Goal: Task Accomplishment & Management: Complete application form

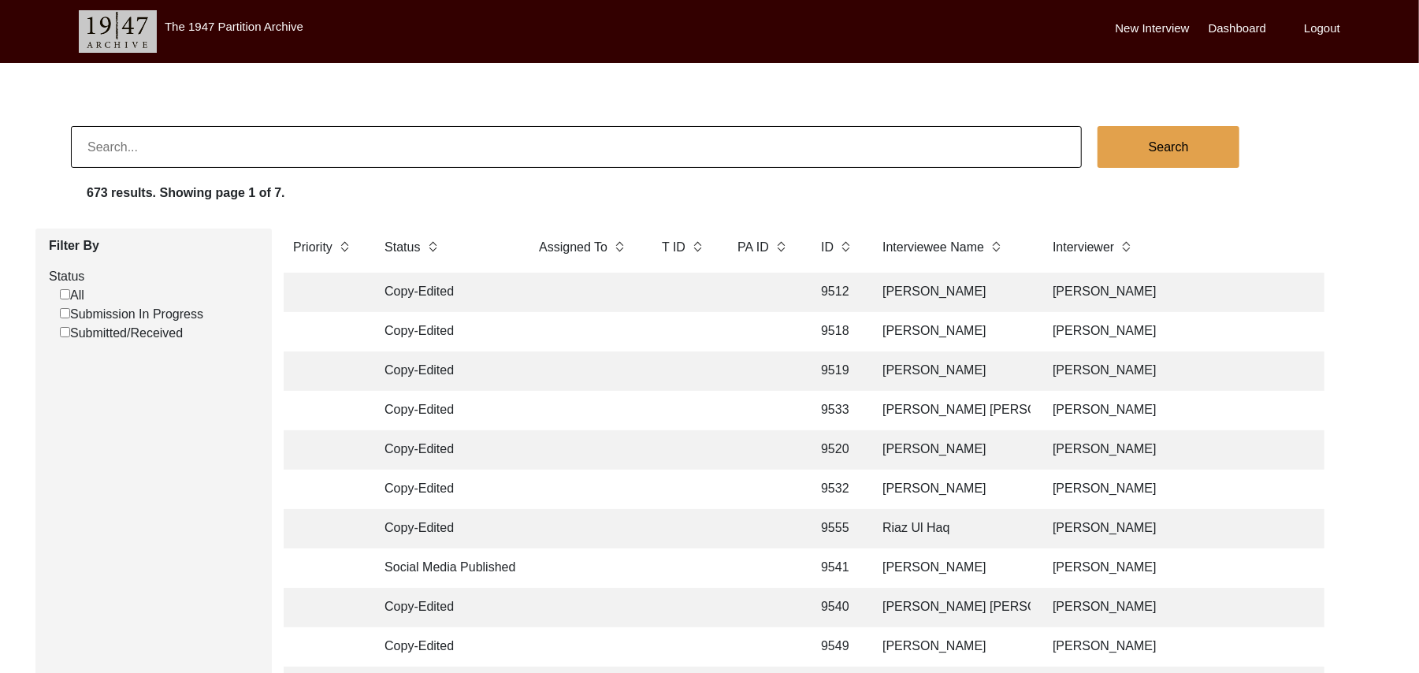
click at [61, 315] on input "Submission In Progress" at bounding box center [65, 313] width 10 height 10
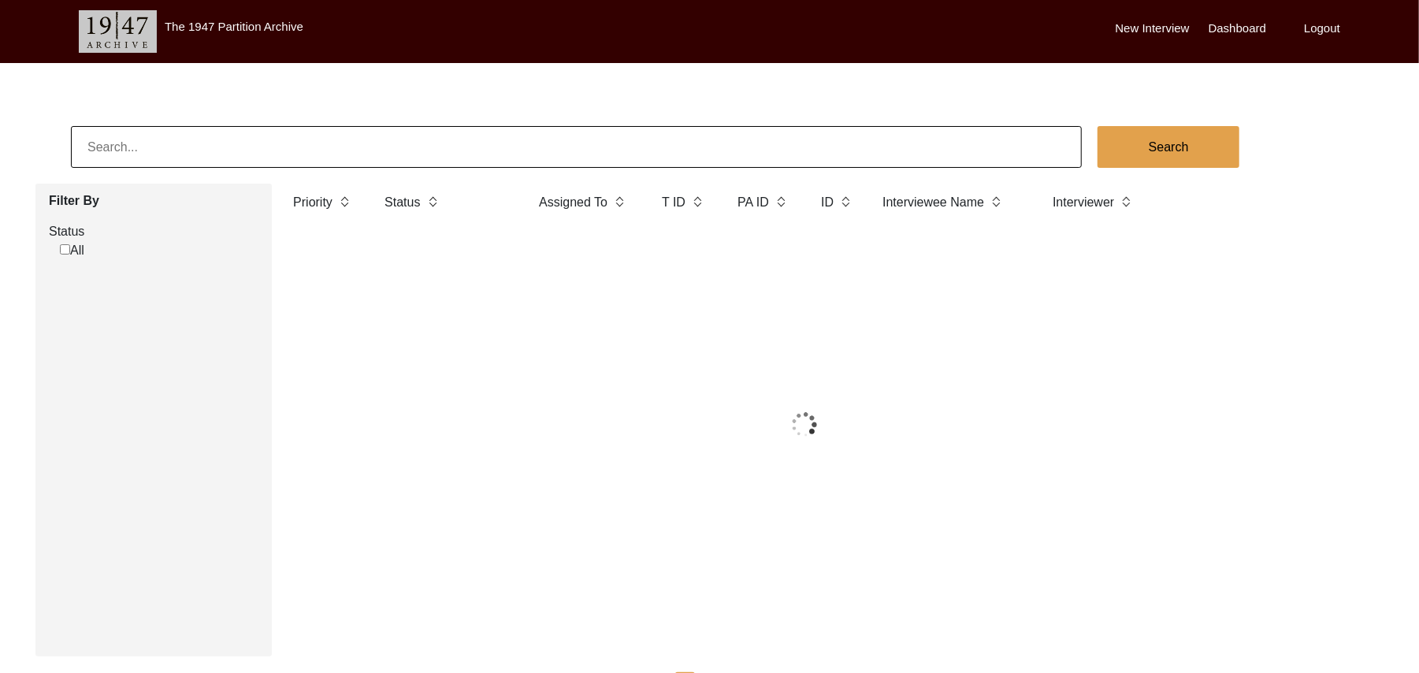
checkbox input "false"
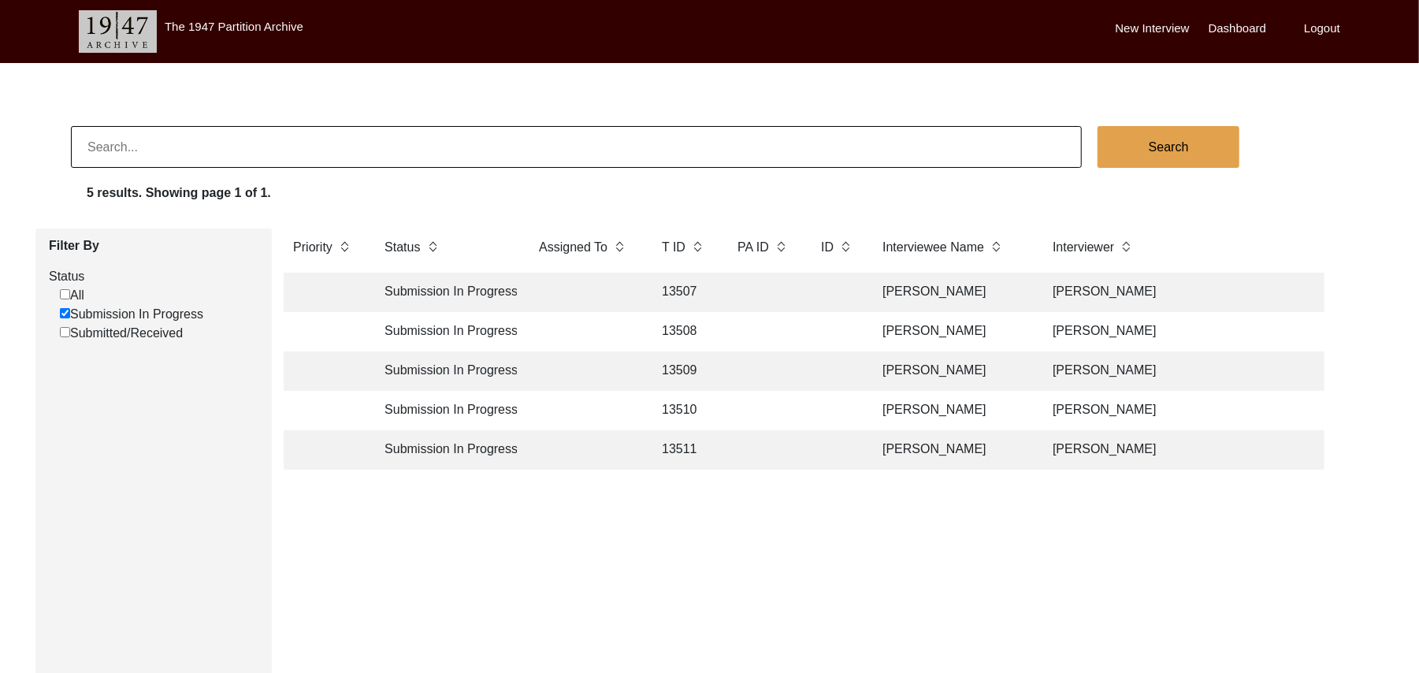
click at [673, 284] on td "13507" at bounding box center [683, 292] width 63 height 39
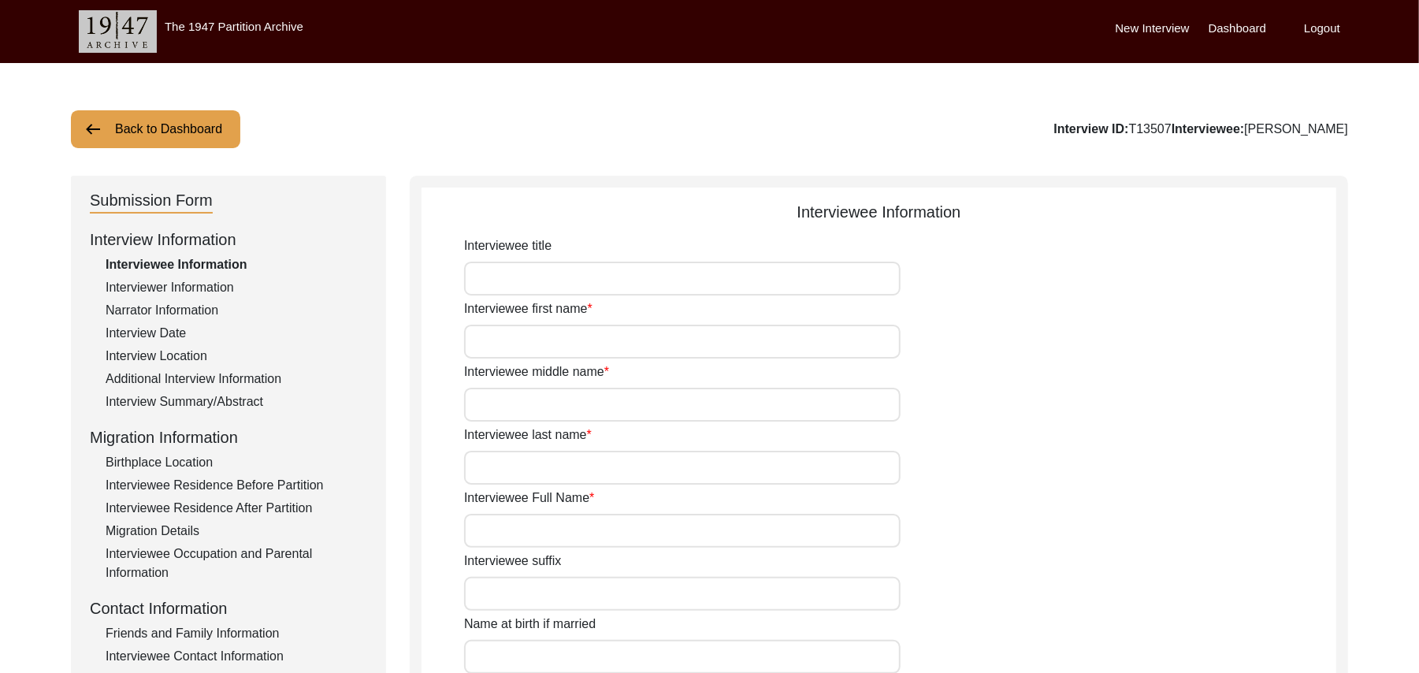
type input "Mr"
type input "[DEMOGRAPHIC_DATA]"
type input "Ramzan"
type input "N/A"
type input "[PERSON_NAME]"
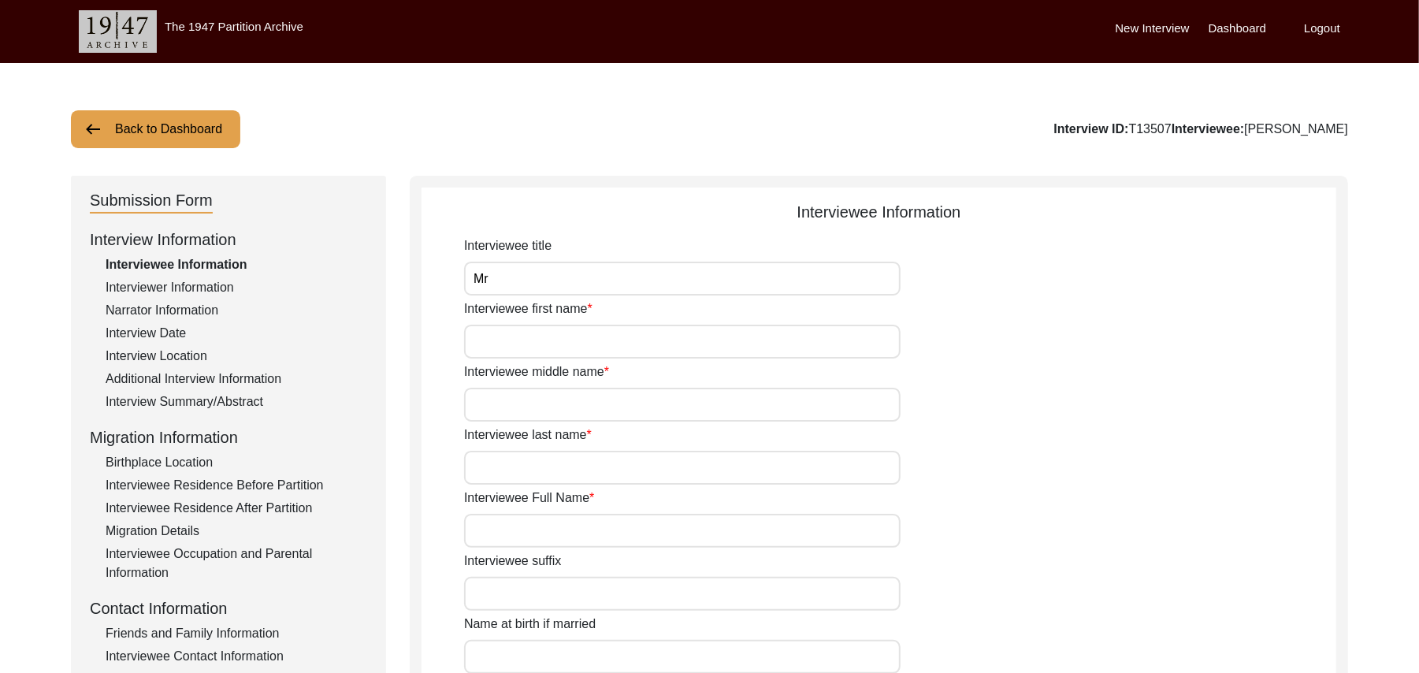
type input "N/A"
type input "[PERSON_NAME]"
type input "1935"
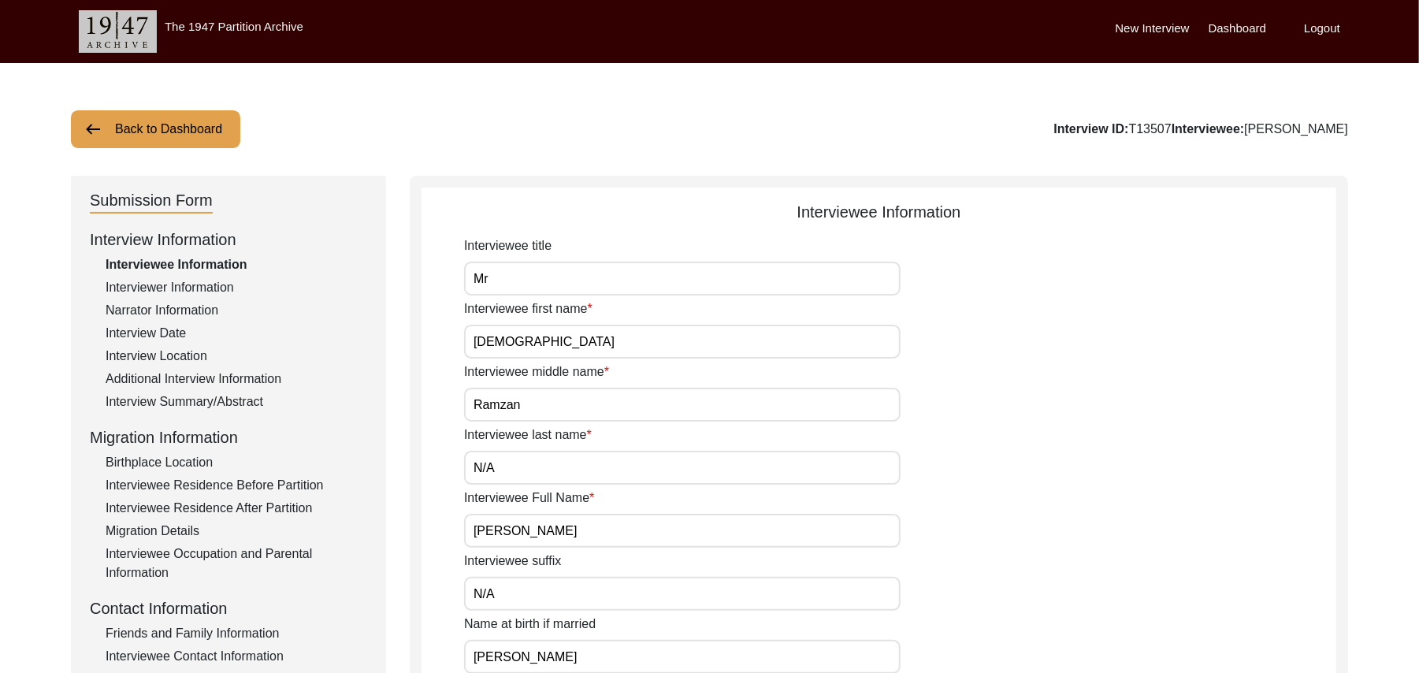
type input "90"
type input "[DEMOGRAPHIC_DATA]"
type input "N/A"
type textarea "N/A"
type input "Punjabi"
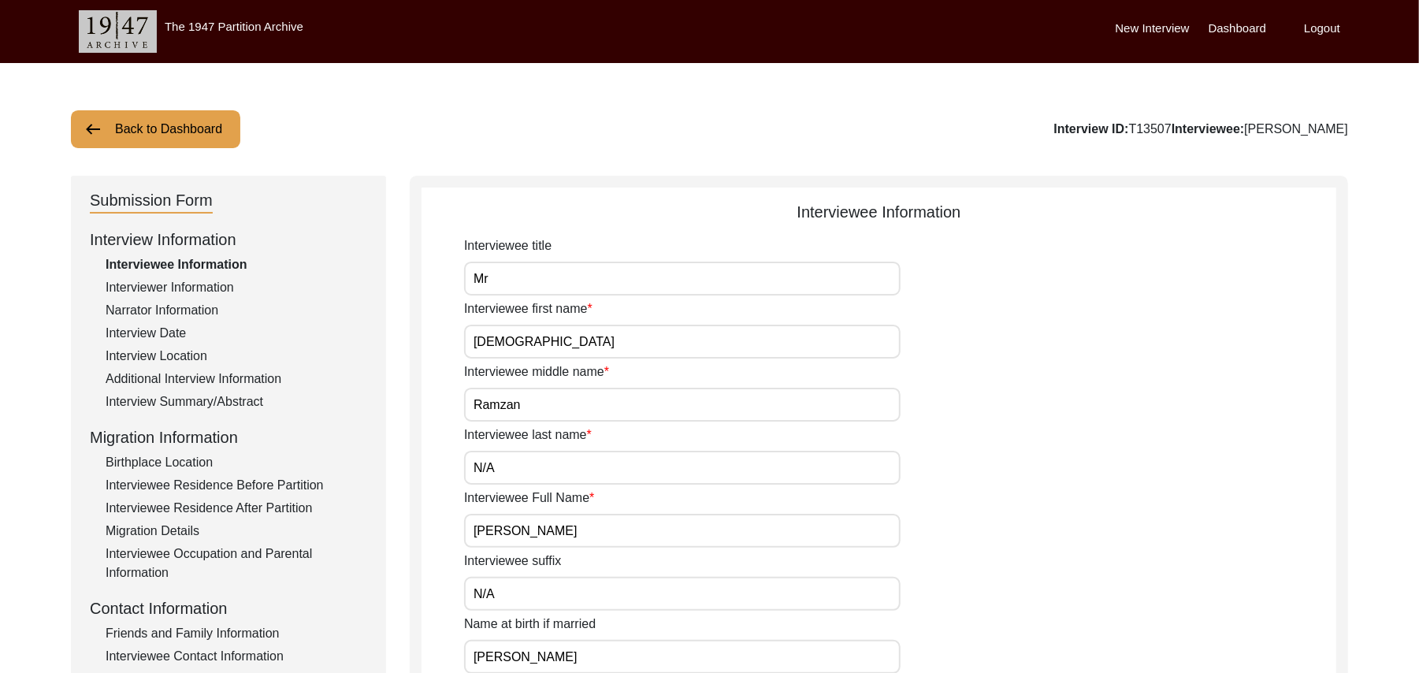
type input "Malwai"
type input "[DEMOGRAPHIC_DATA]"
type input "Jut"
click at [247, 401] on div "Interview Summary/Abstract" at bounding box center [237, 401] width 262 height 19
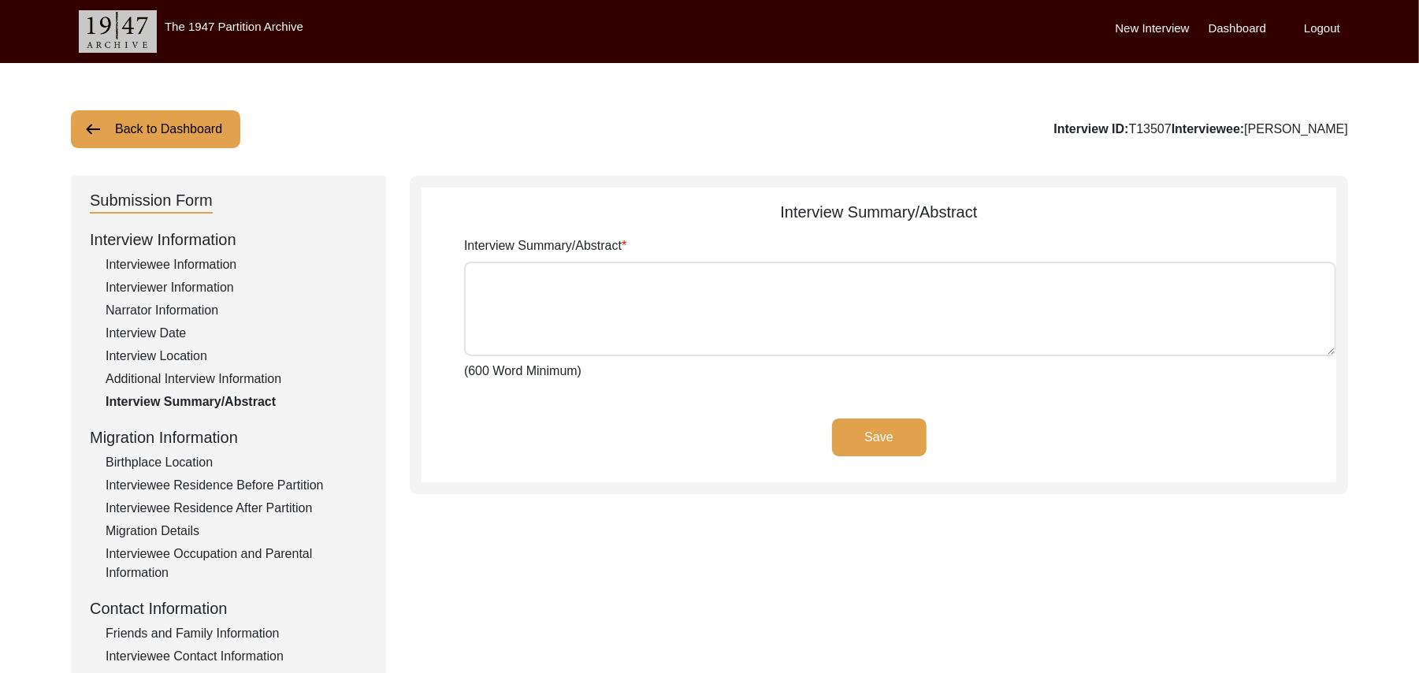
click at [499, 314] on textarea "Interview Summary/Abstract" at bounding box center [900, 309] width 872 height 95
paste textarea "[PERSON_NAME] [PERSON_NAME] [PERSON_NAME] son of [PERSON_NAME] was born at the …"
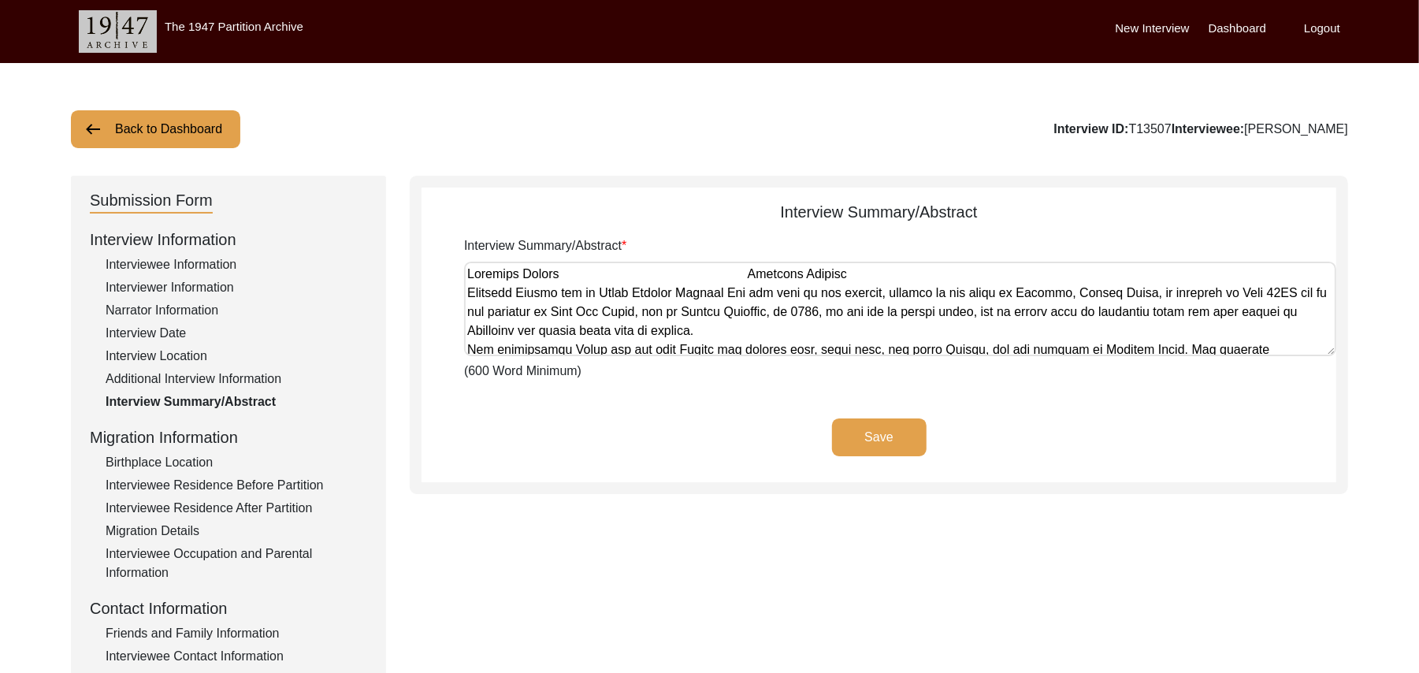
scroll to position [739, 0]
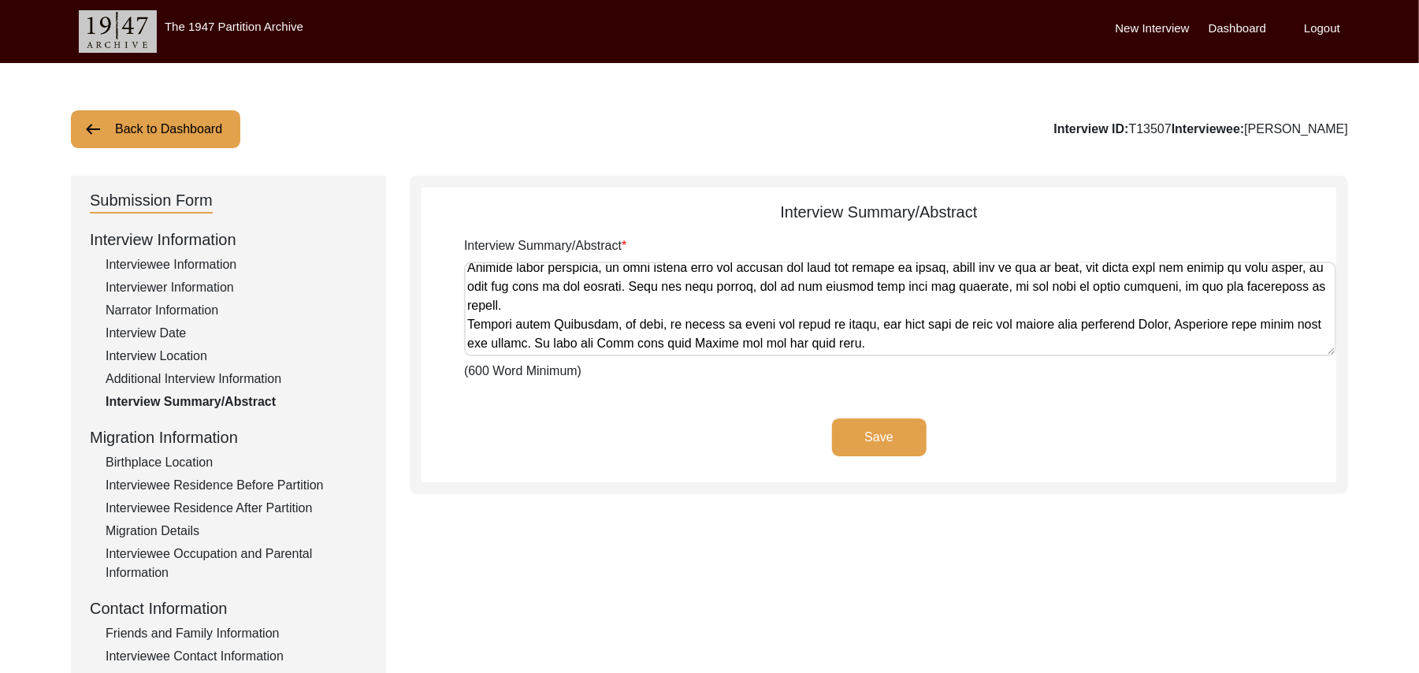
type textarea "[PERSON_NAME] [PERSON_NAME] [PERSON_NAME] son of [PERSON_NAME] was born at the …"
click at [845, 436] on button "Save" at bounding box center [879, 437] width 95 height 38
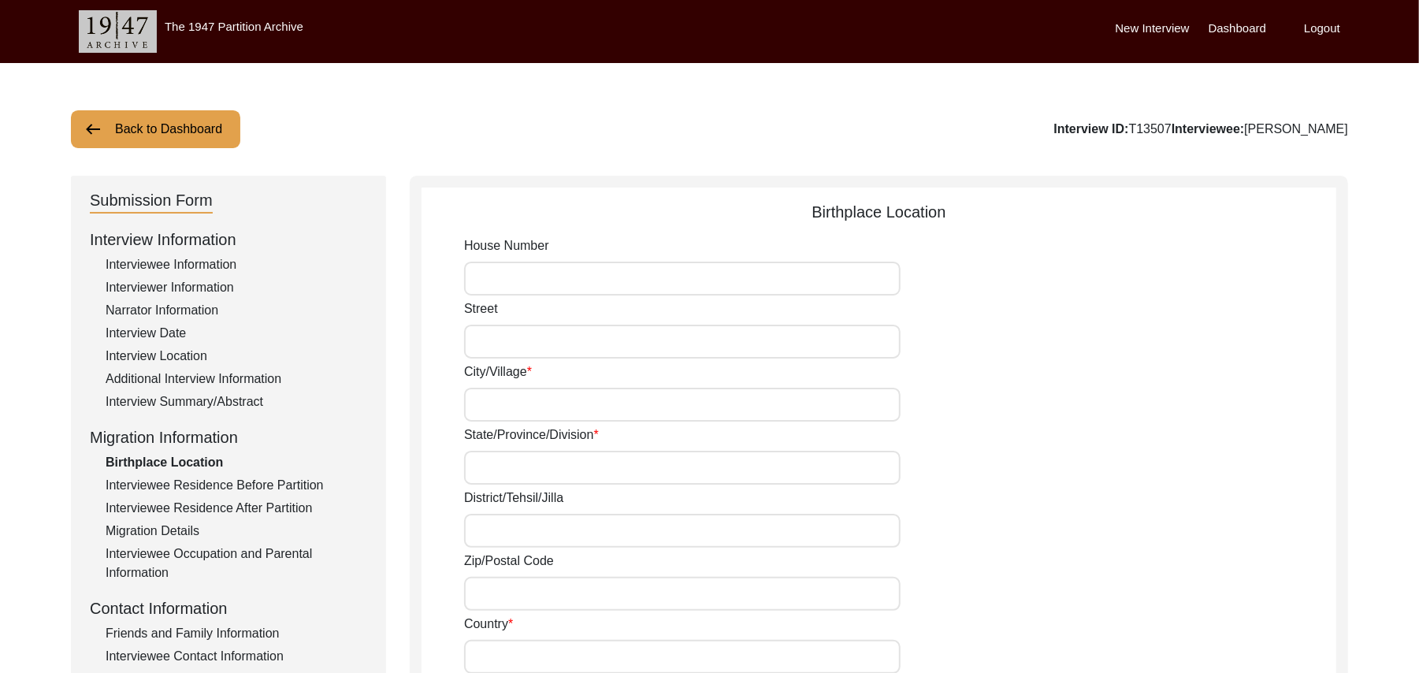
type input "N/A"
type input "Ikkolahi"
type input "[GEOGRAPHIC_DATA]"
type input "Ludiana"
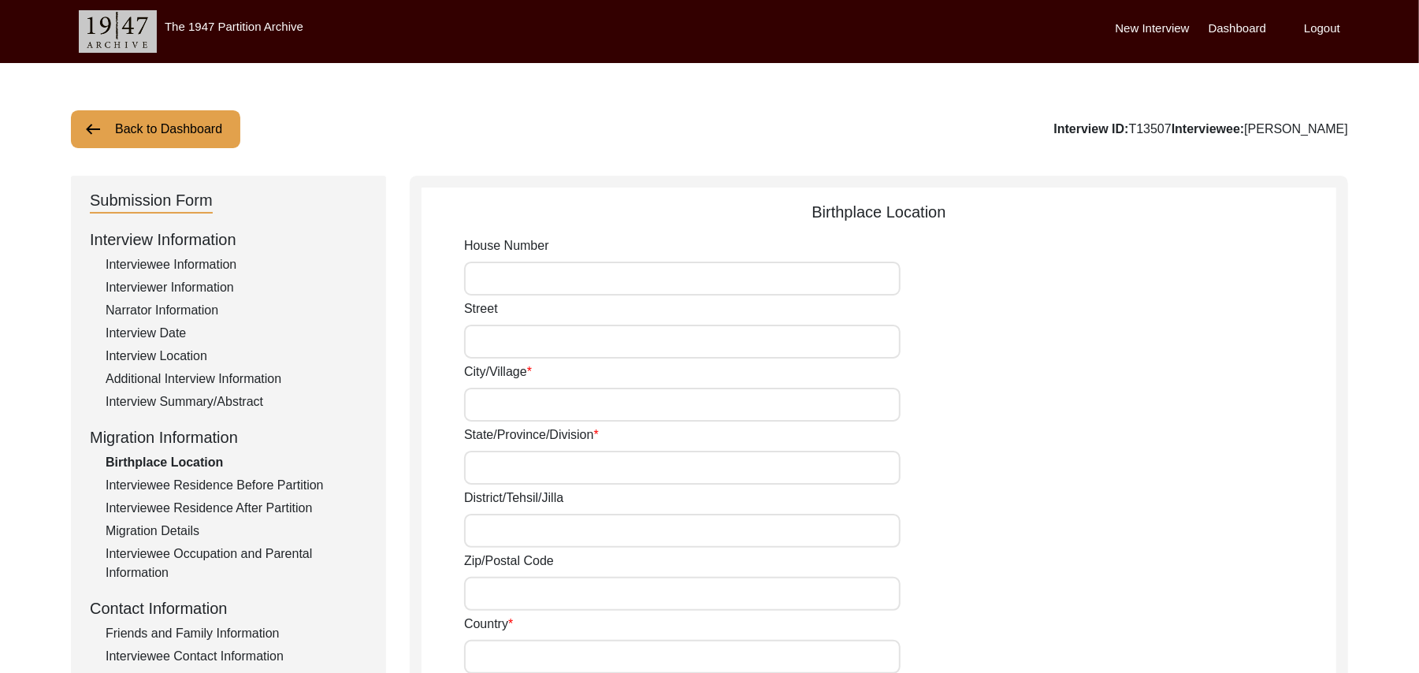
type input "141414"
type input "[GEOGRAPHIC_DATA]"
type input "Ikkolahi"
type input "[GEOGRAPHIC_DATA], [GEOGRAPHIC_DATA], [GEOGRAPHIC_DATA]"
type input "N/A"
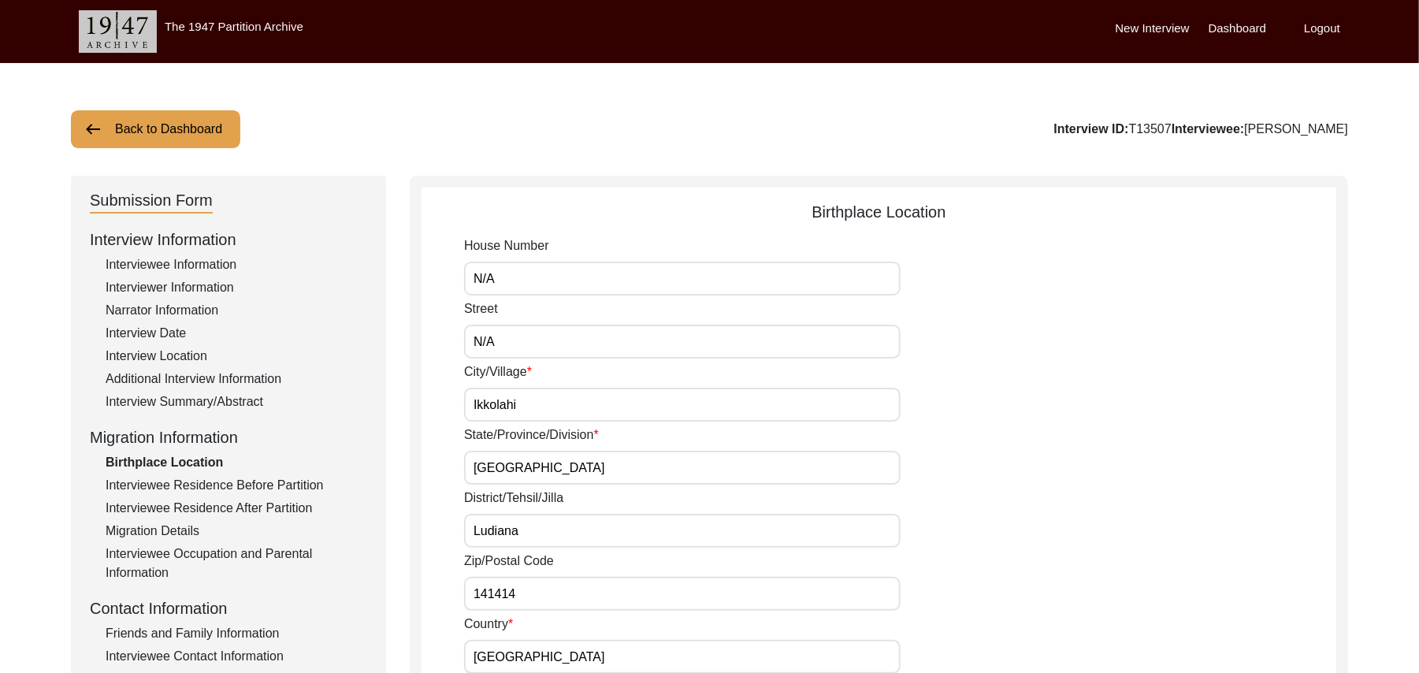
type input "N/A"
click at [180, 354] on div "Interview Location" at bounding box center [237, 356] width 262 height 19
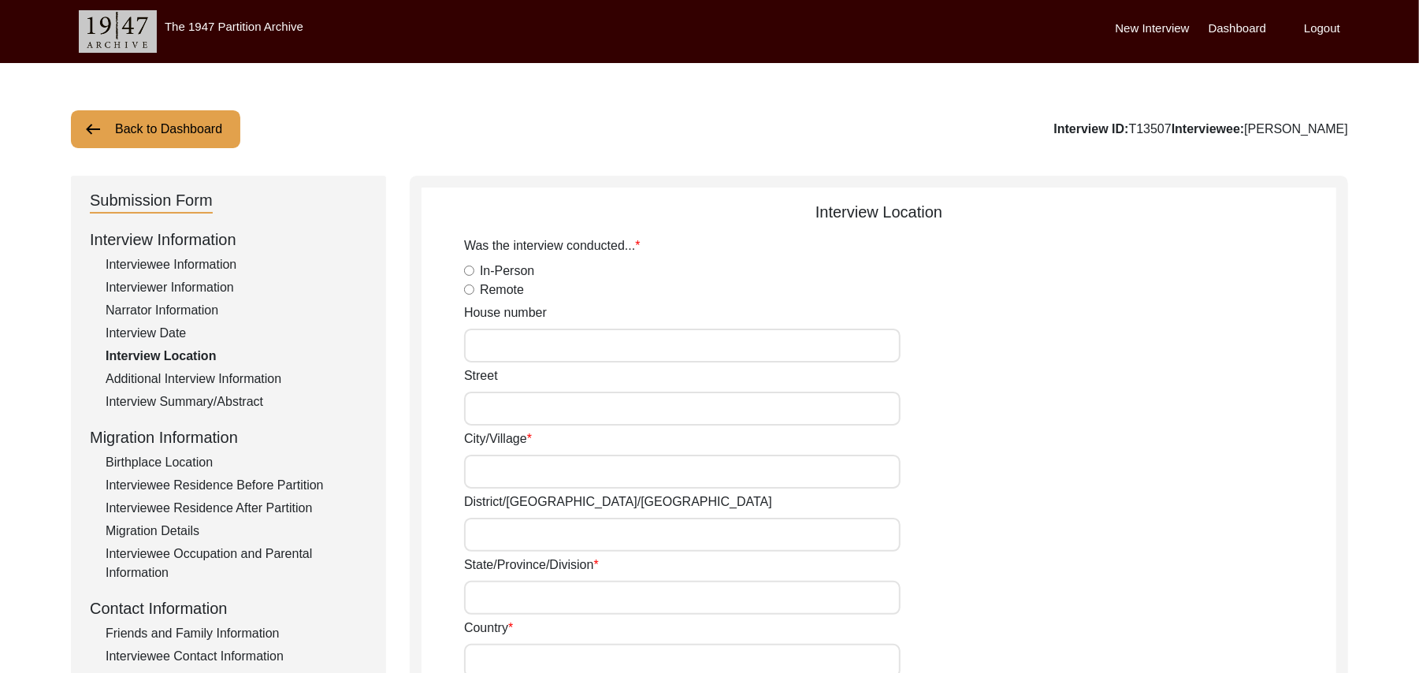
radio input "true"
type input "N/A"
type input "Chak 93JB"
type input "[PERSON_NAME]/ Gojra"
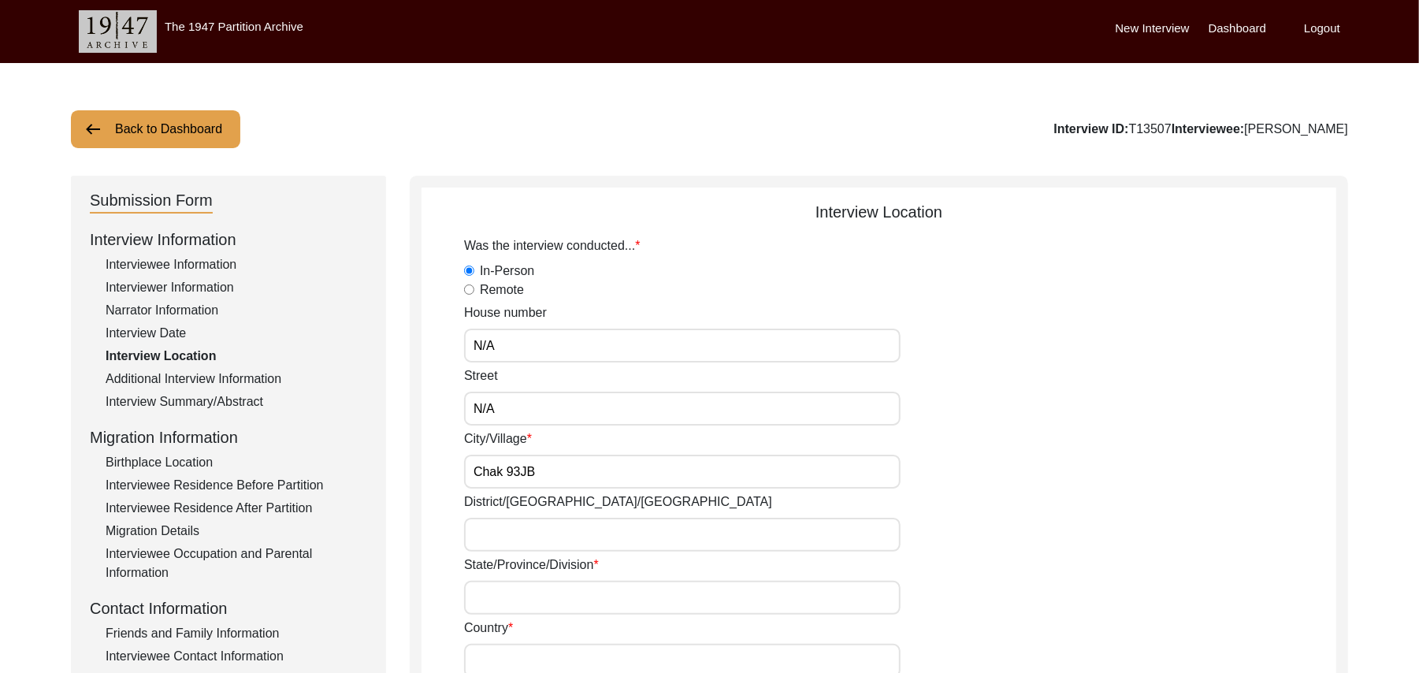
type input "[GEOGRAPHIC_DATA]"
type input "Add"
type input "Chak 93JB"
type input "Chak 93JB, [GEOGRAPHIC_DATA], [GEOGRAPHIC_DATA]"
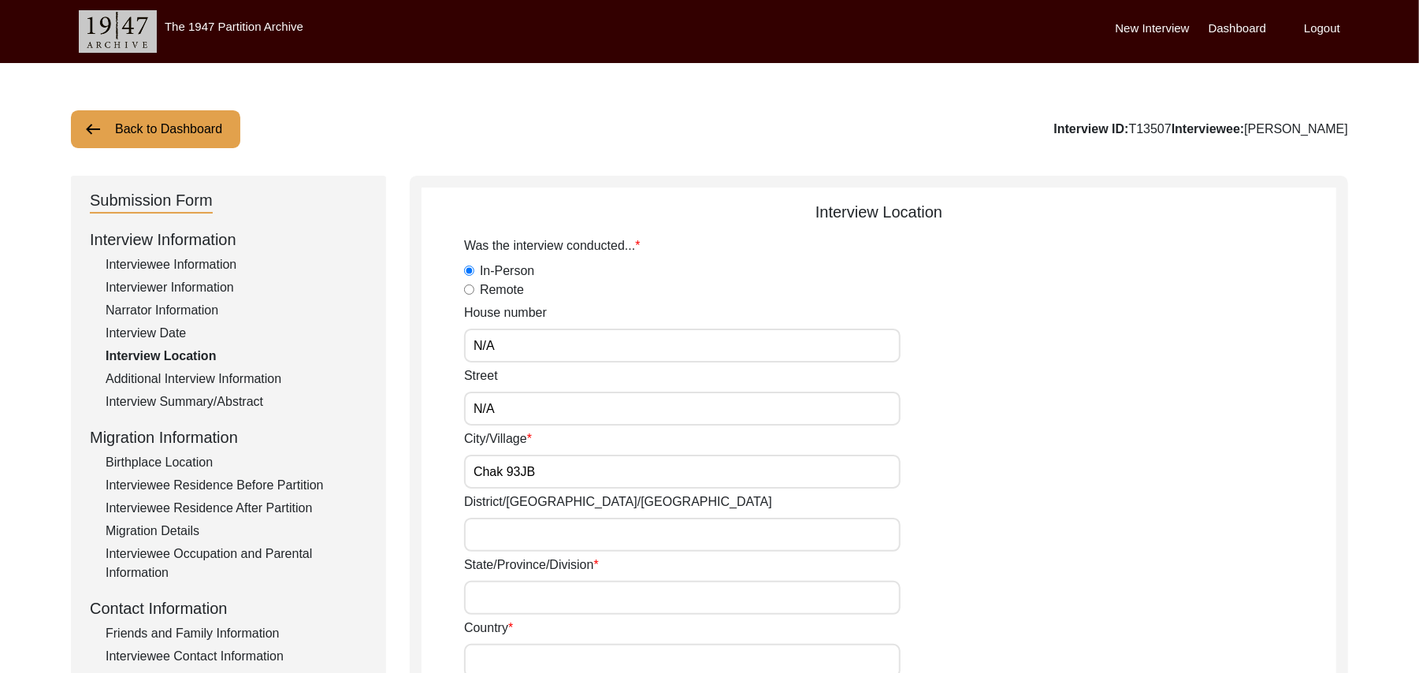
type input "N/A"
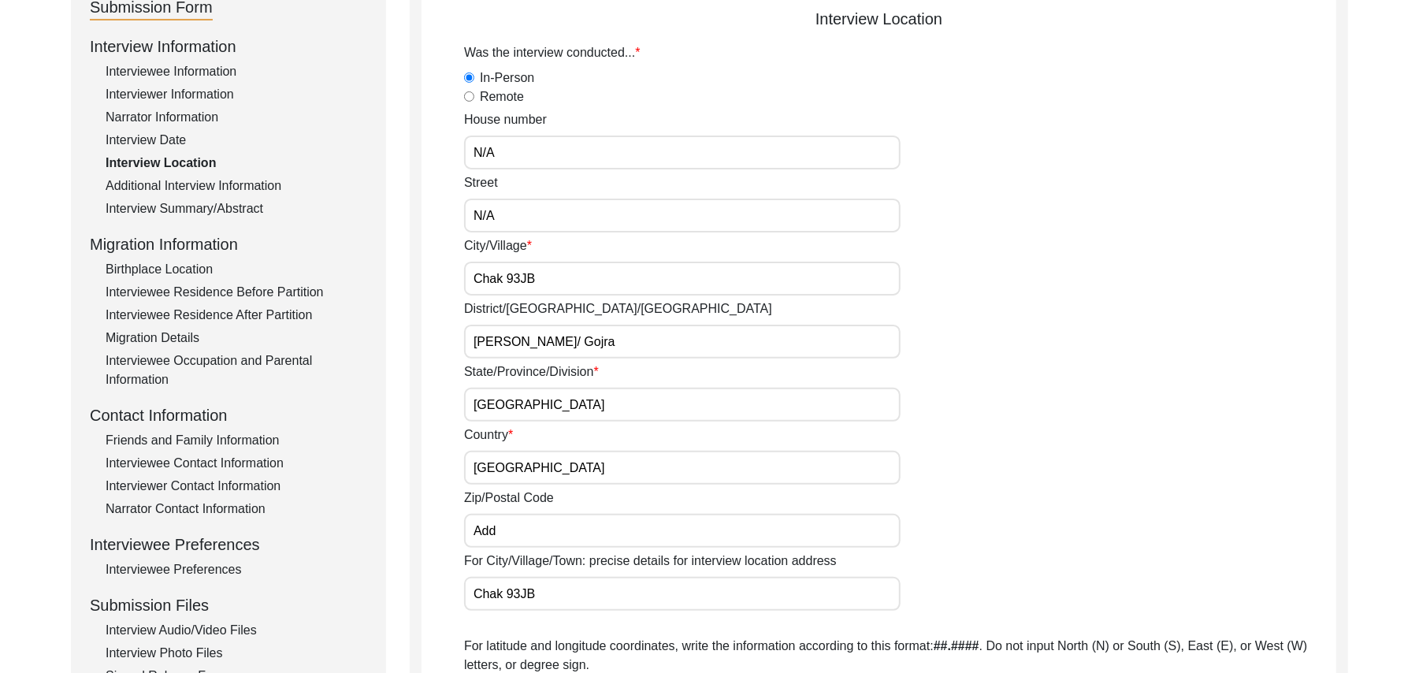
scroll to position [195, 0]
click at [531, 525] on input "Add" at bounding box center [682, 528] width 436 height 34
type input "A"
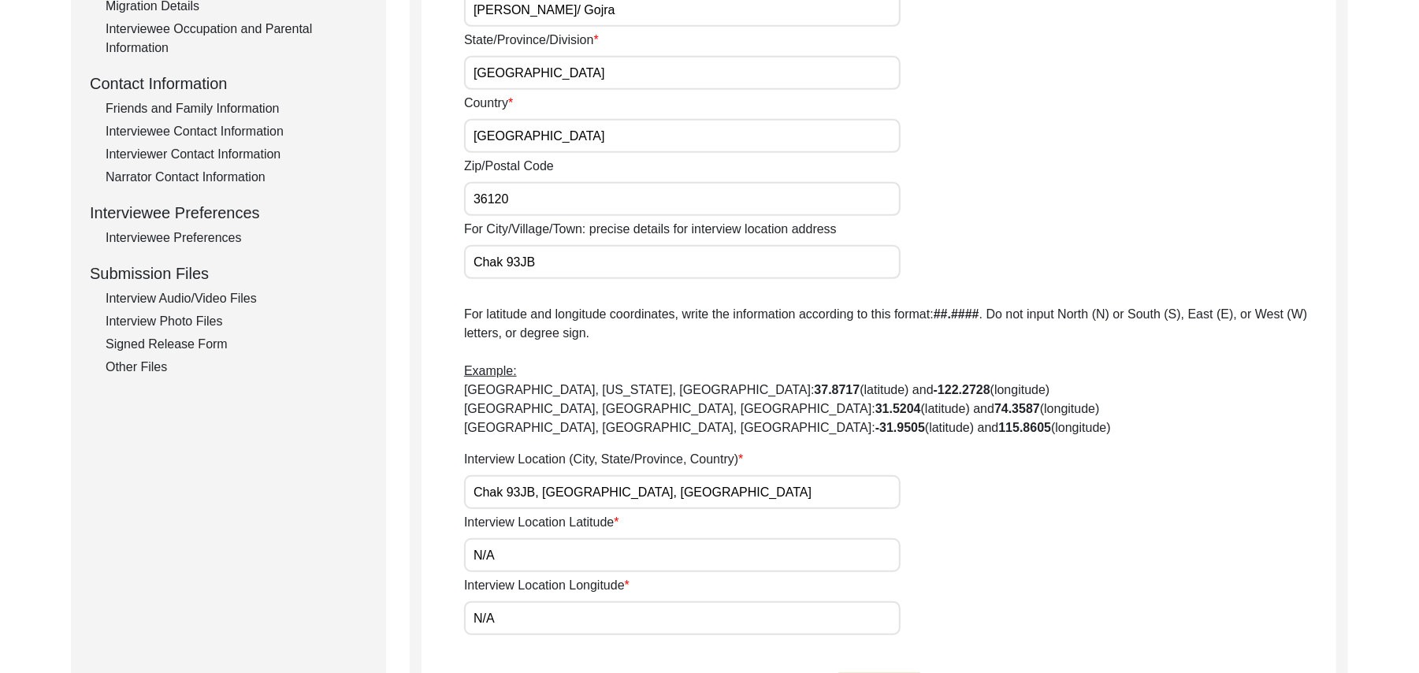
scroll to position [580, 0]
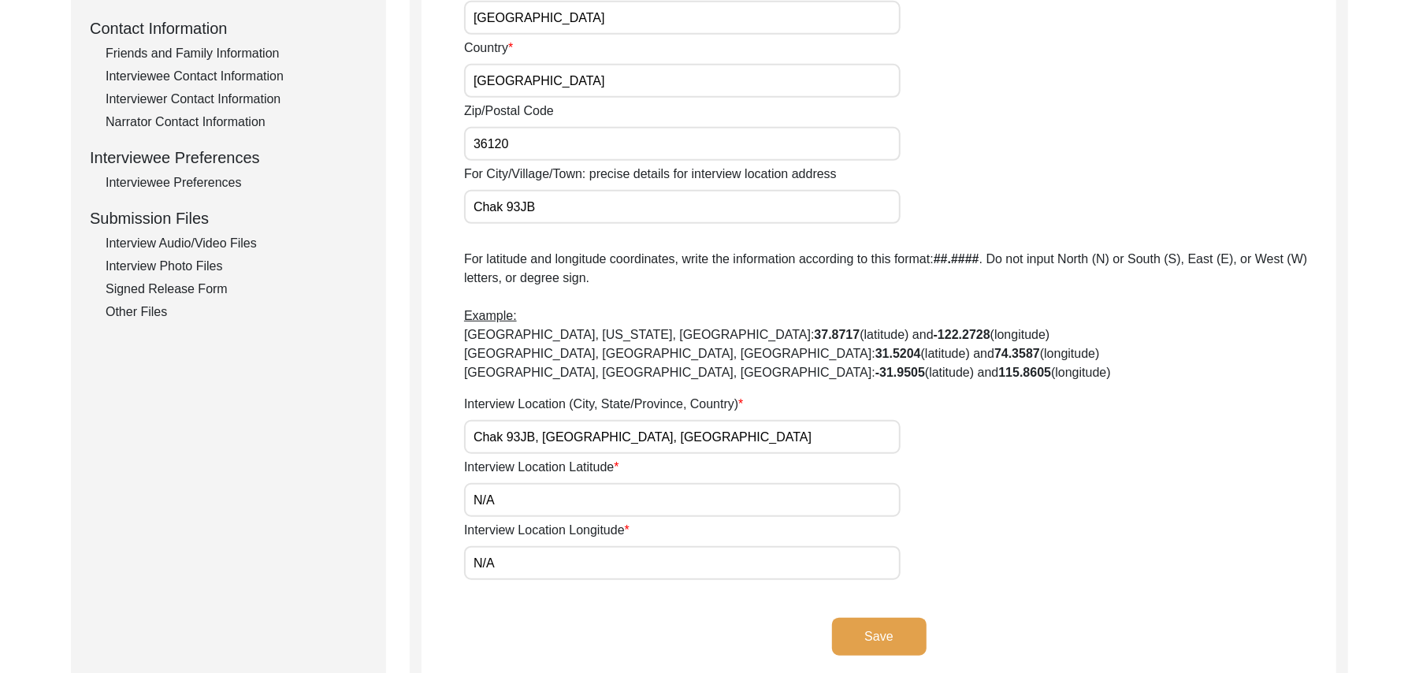
type input "36120"
click at [873, 631] on button "Save" at bounding box center [879, 637] width 95 height 38
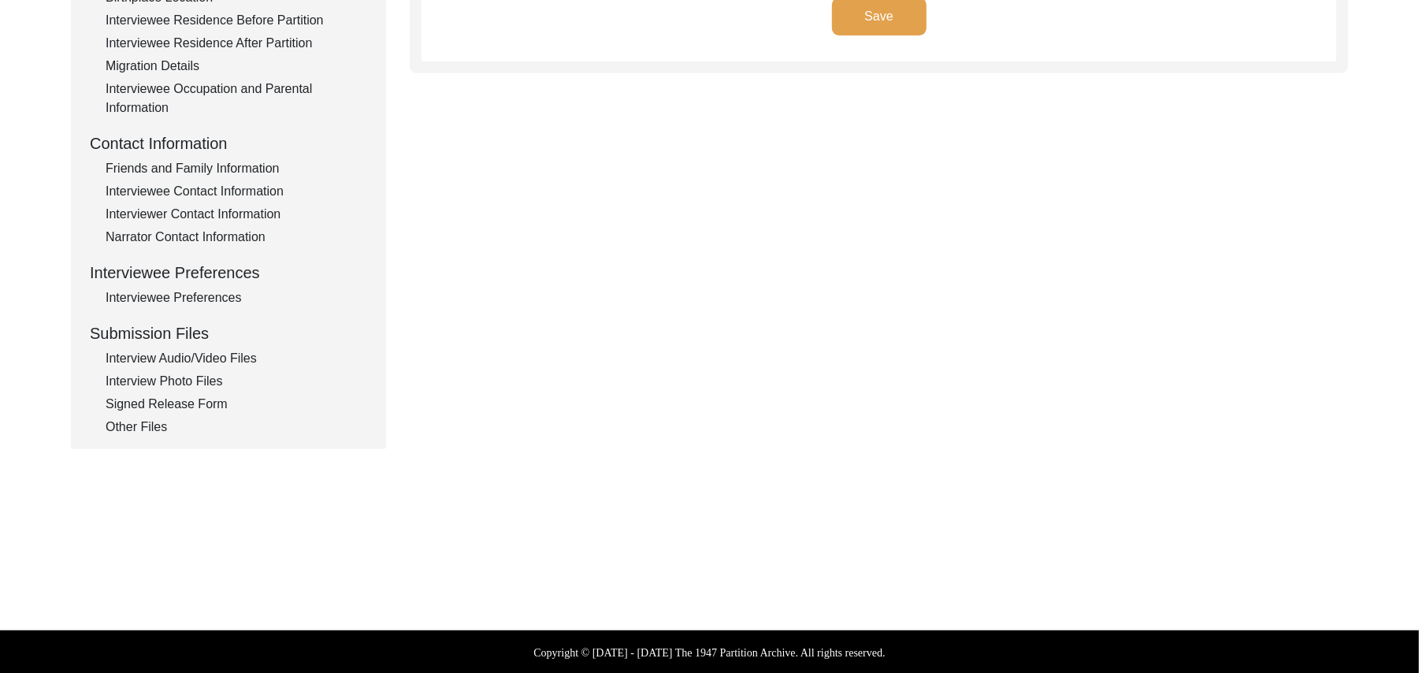
type input "Punjabi"
type textarea "N/A"
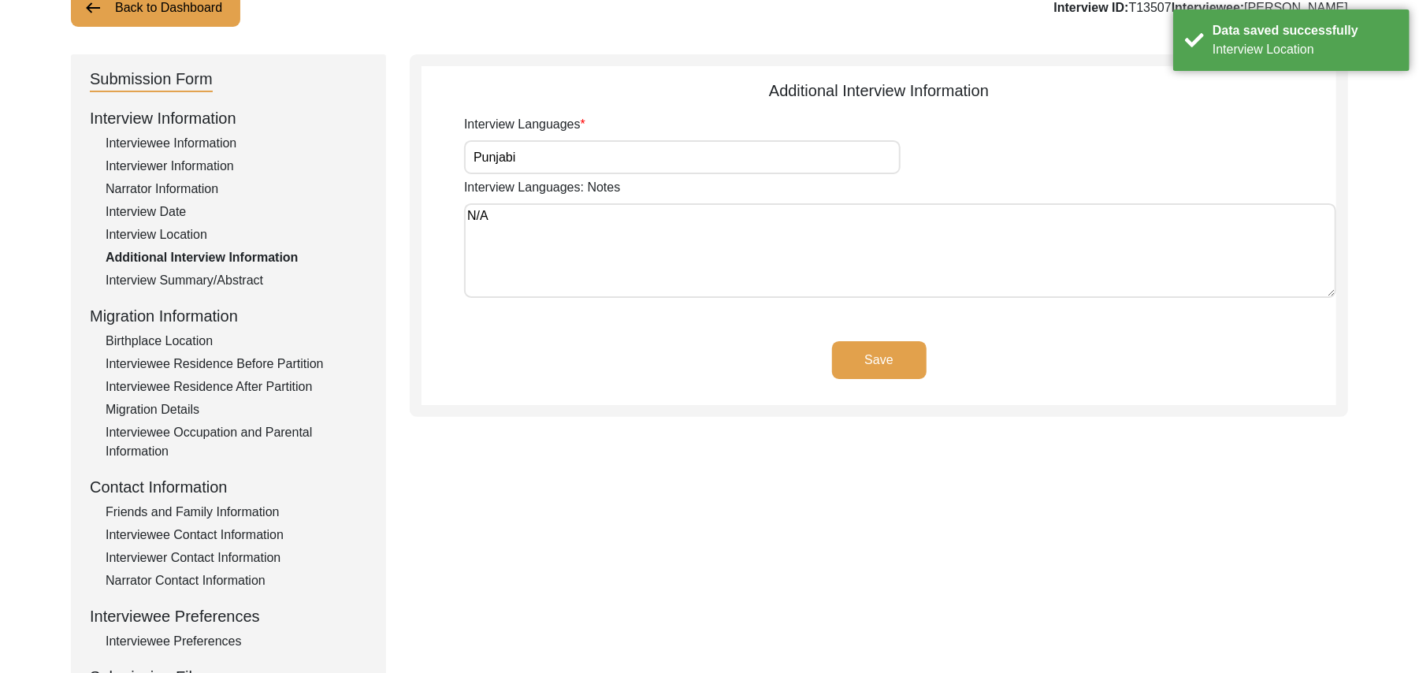
scroll to position [46, 0]
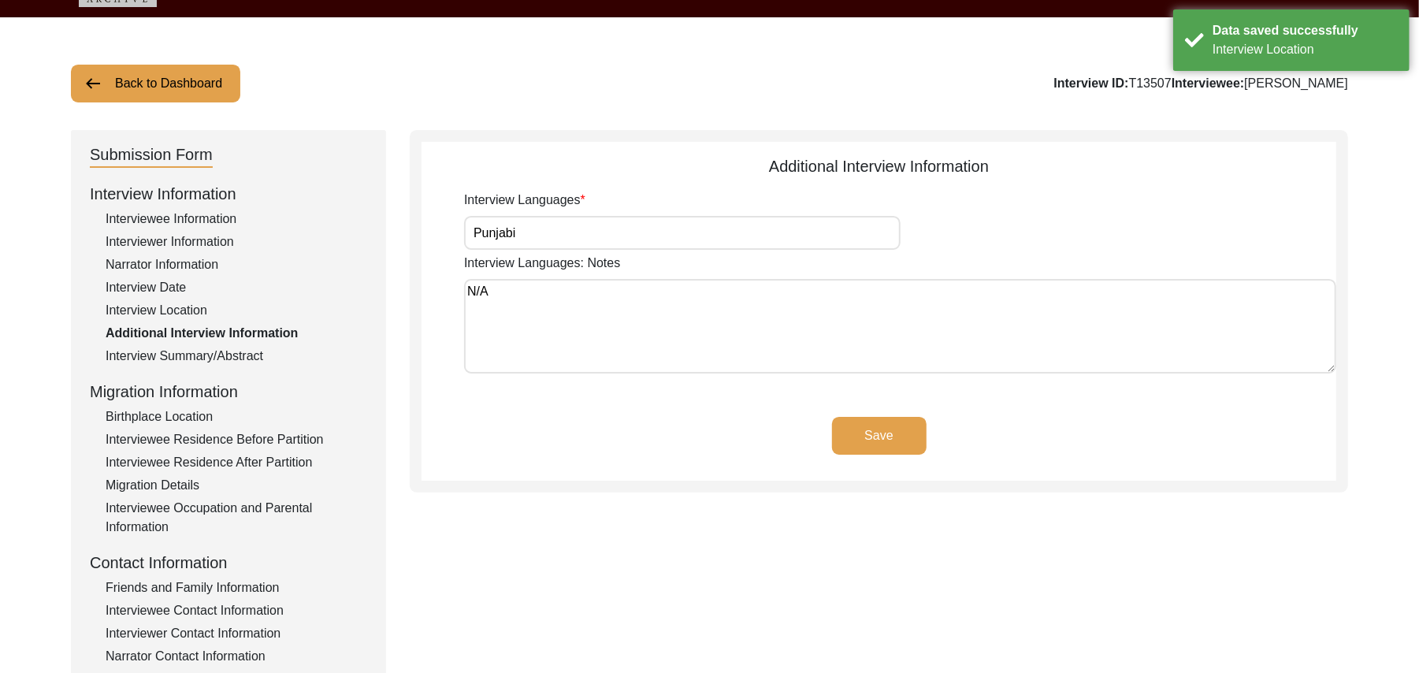
click at [877, 423] on button "Save" at bounding box center [879, 436] width 95 height 38
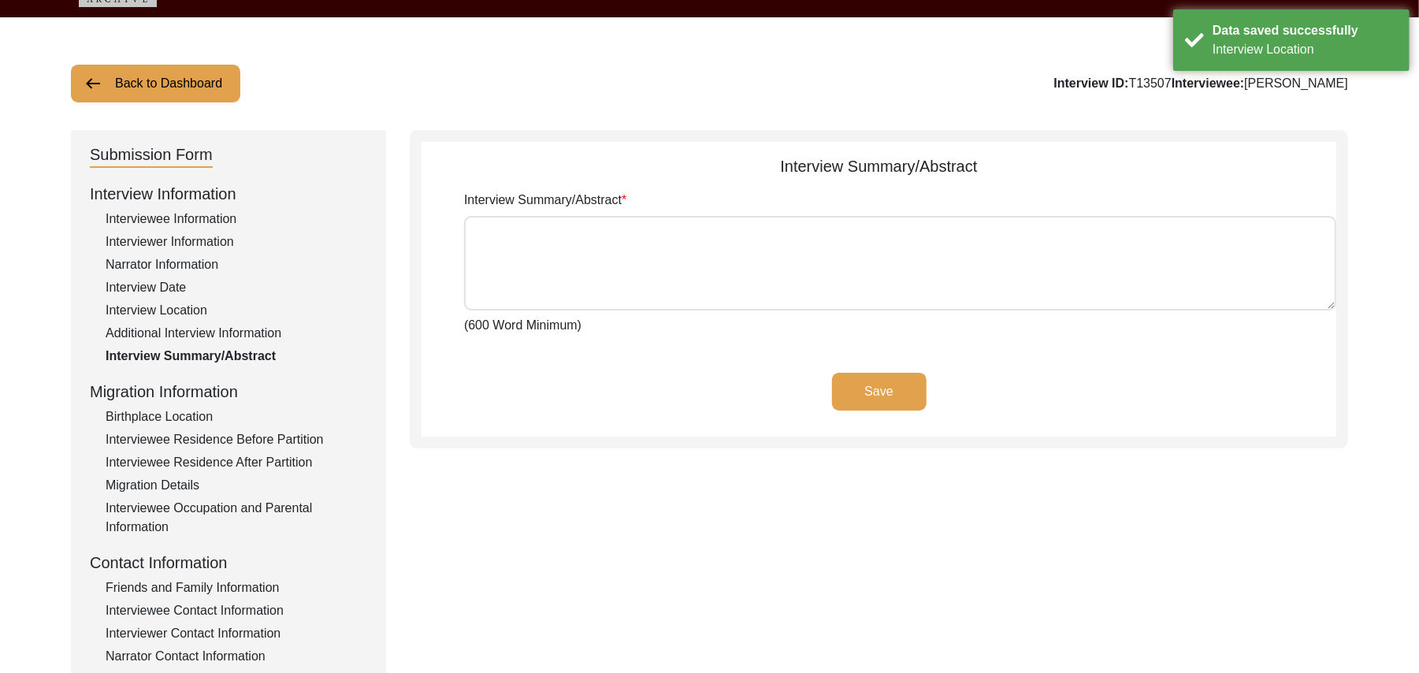
type textarea "[PERSON_NAME] [PERSON_NAME] [PERSON_NAME] son of [PERSON_NAME] was born at the …"
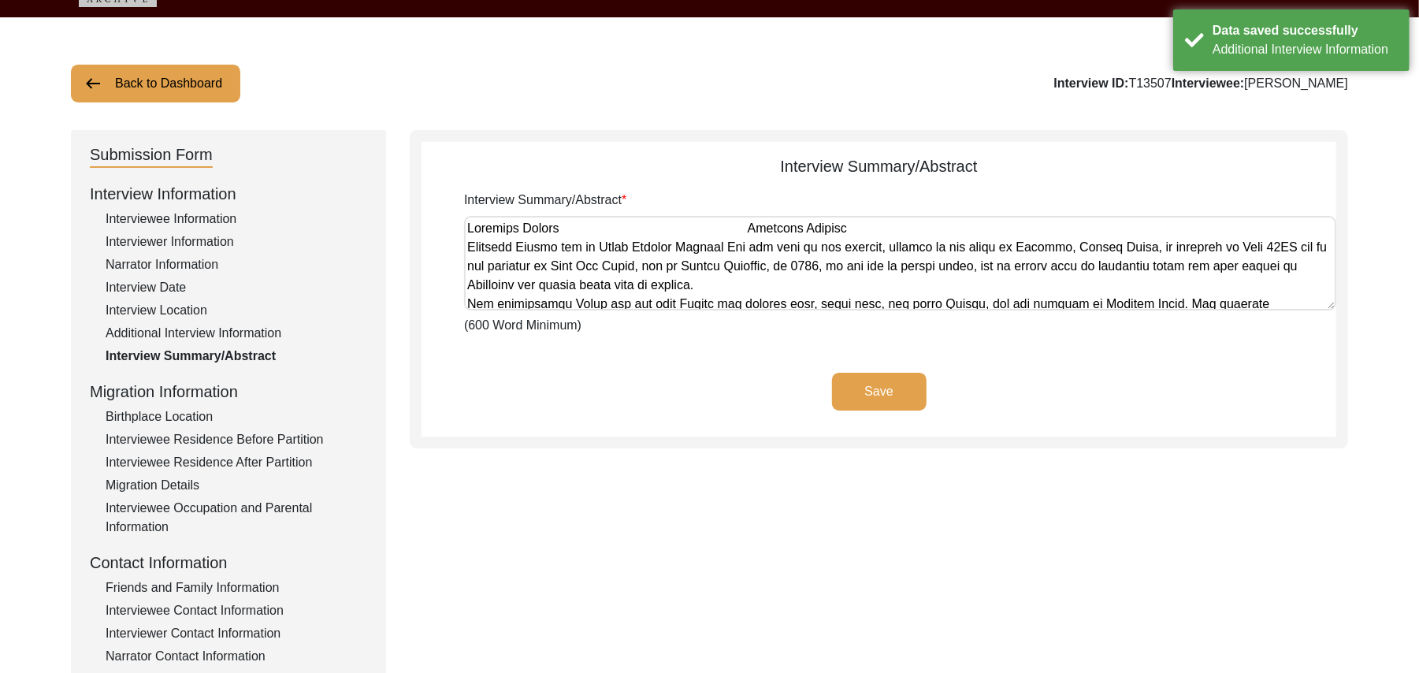
click at [882, 392] on button "Save" at bounding box center [879, 392] width 95 height 38
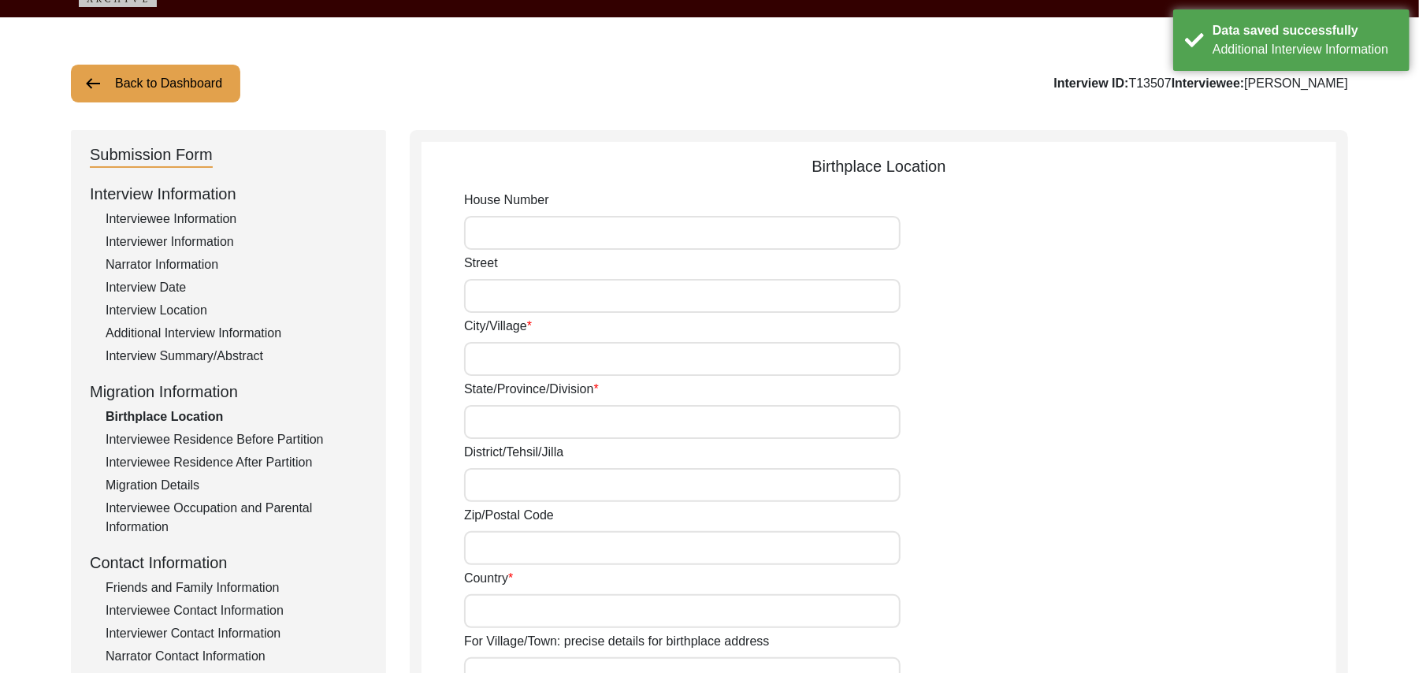
type input "N/A"
type input "Ikkolahi"
type input "[GEOGRAPHIC_DATA]"
type input "Ludiana"
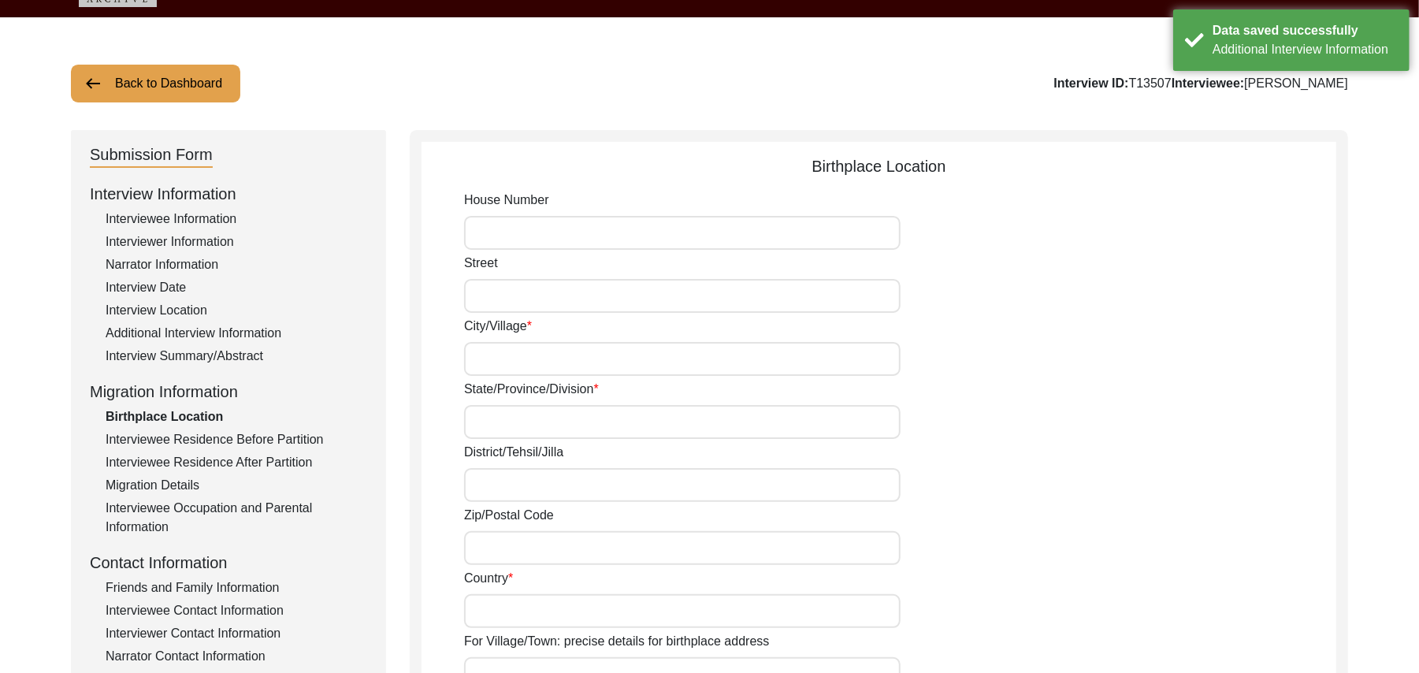
type input "141414"
type input "[GEOGRAPHIC_DATA]"
type input "Ikkolahi"
type input "[GEOGRAPHIC_DATA], [GEOGRAPHIC_DATA], [GEOGRAPHIC_DATA]"
type input "N/A"
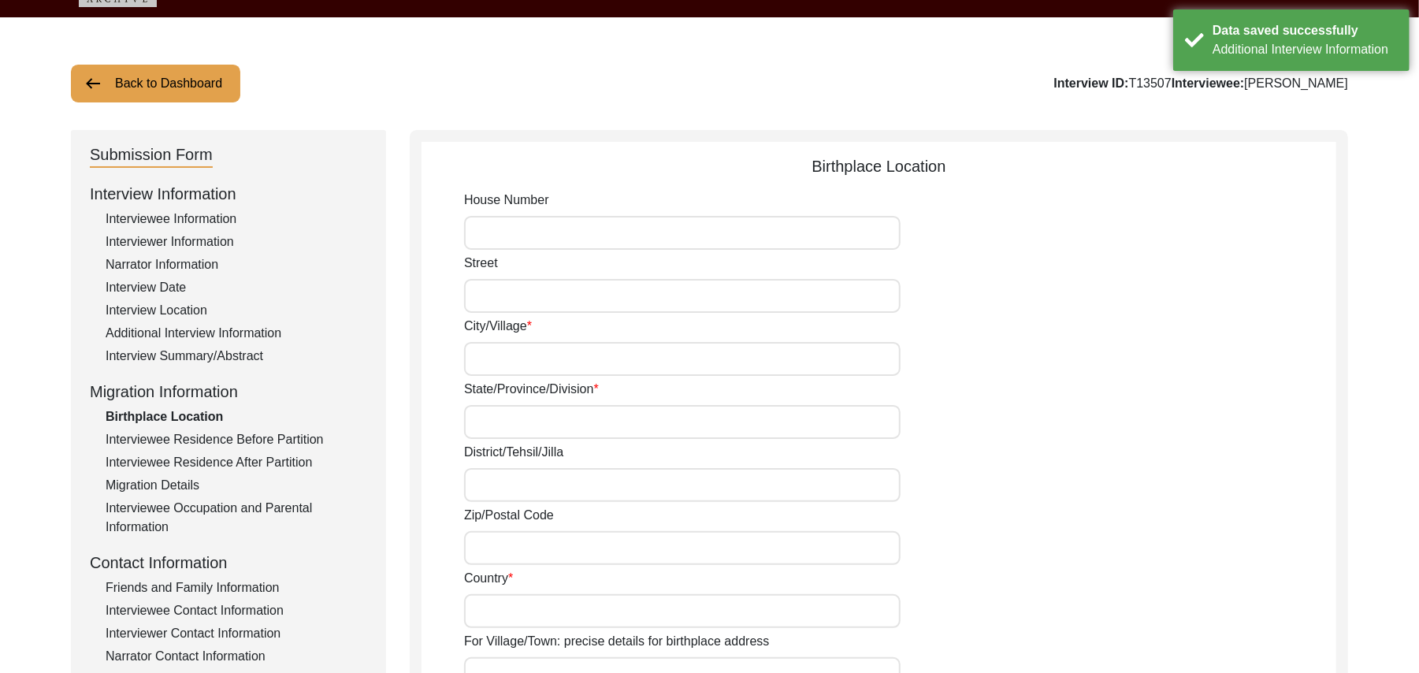
type input "N/A"
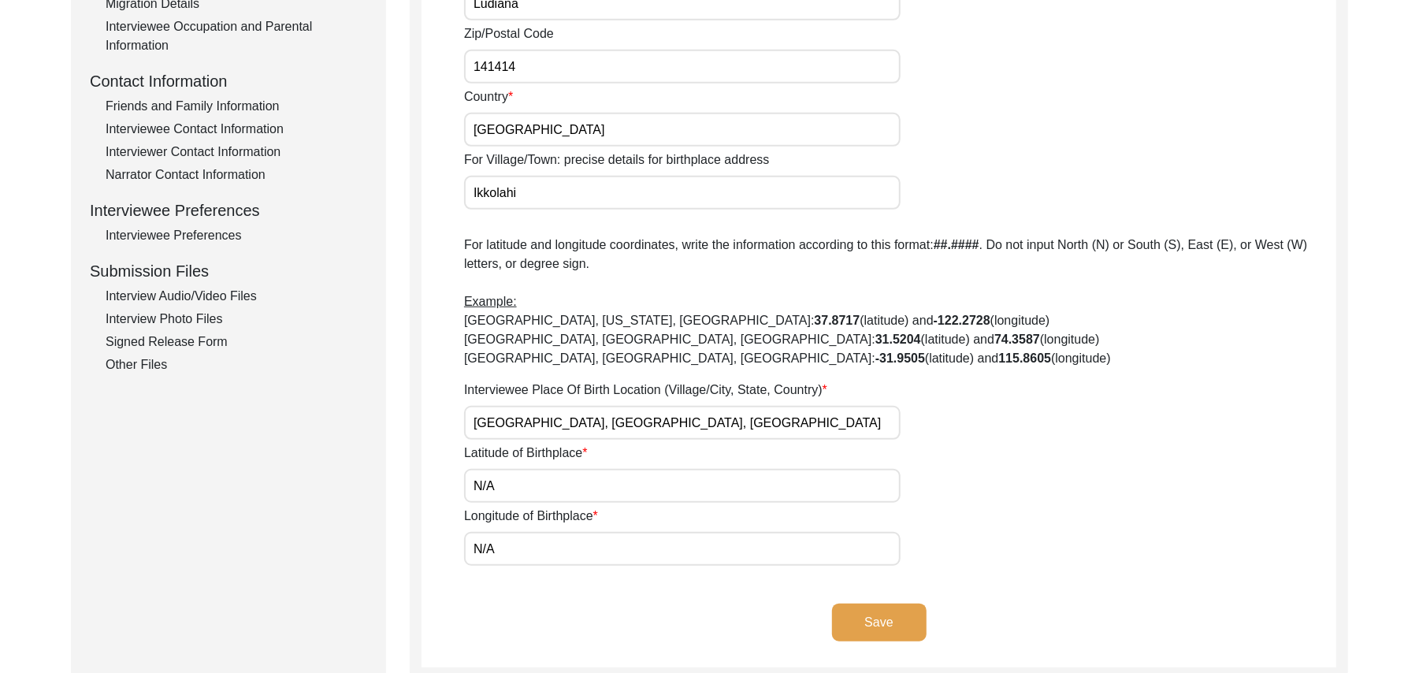
scroll to position [562, 0]
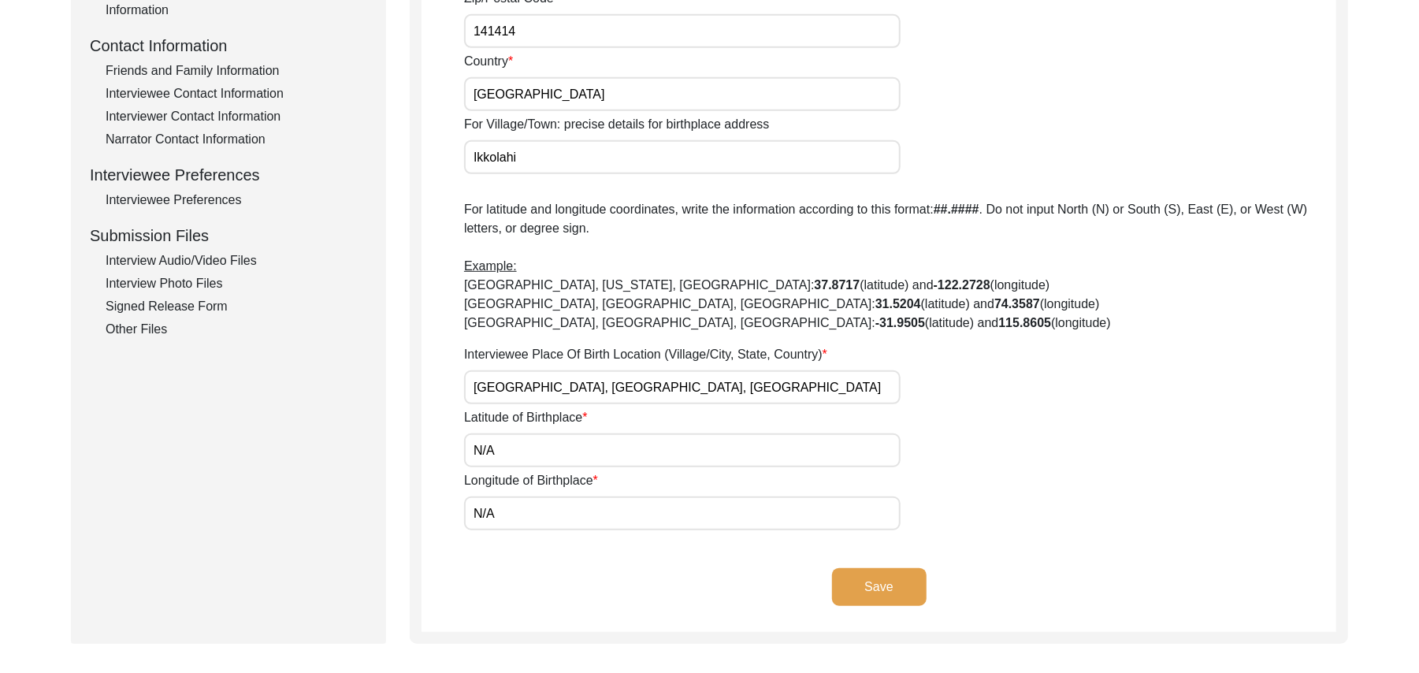
click at [885, 581] on button "Save" at bounding box center [879, 587] width 95 height 38
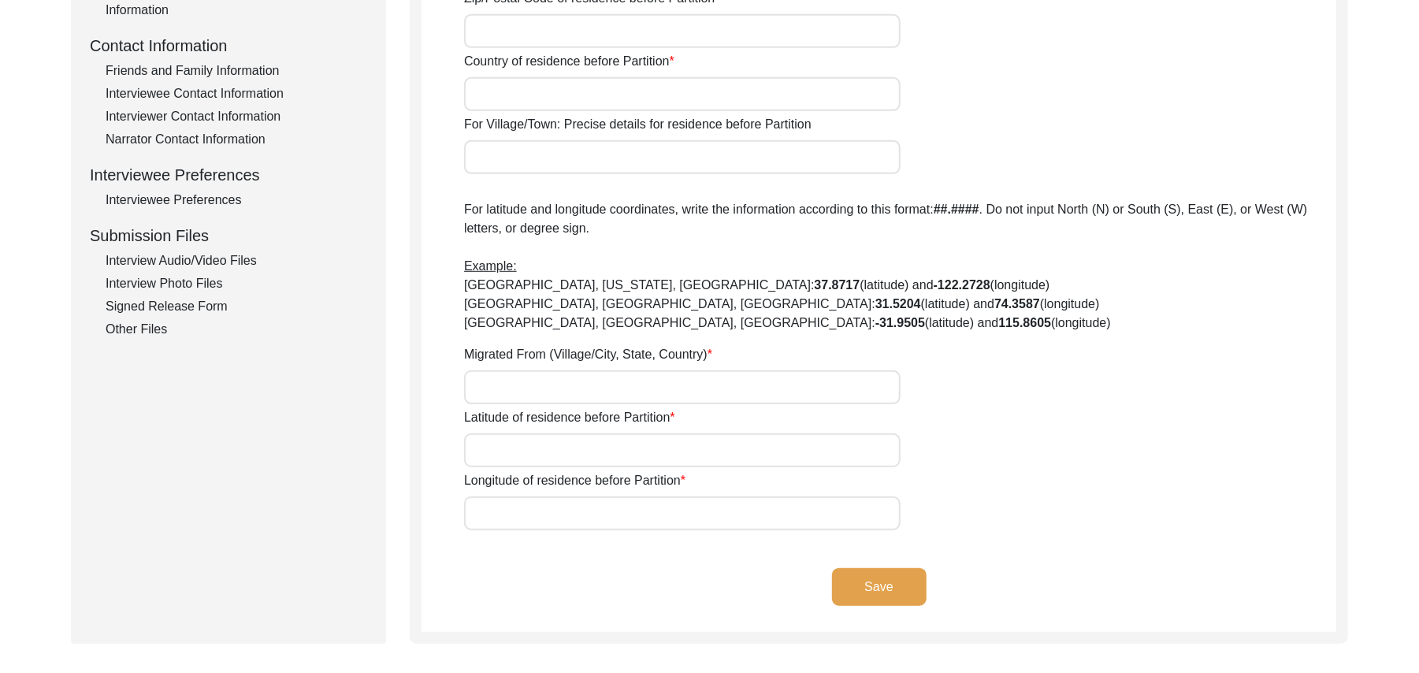
type input "N/A"
type input "Ikkolahi"
type input "[GEOGRAPHIC_DATA]"
type input "Ludhiana"
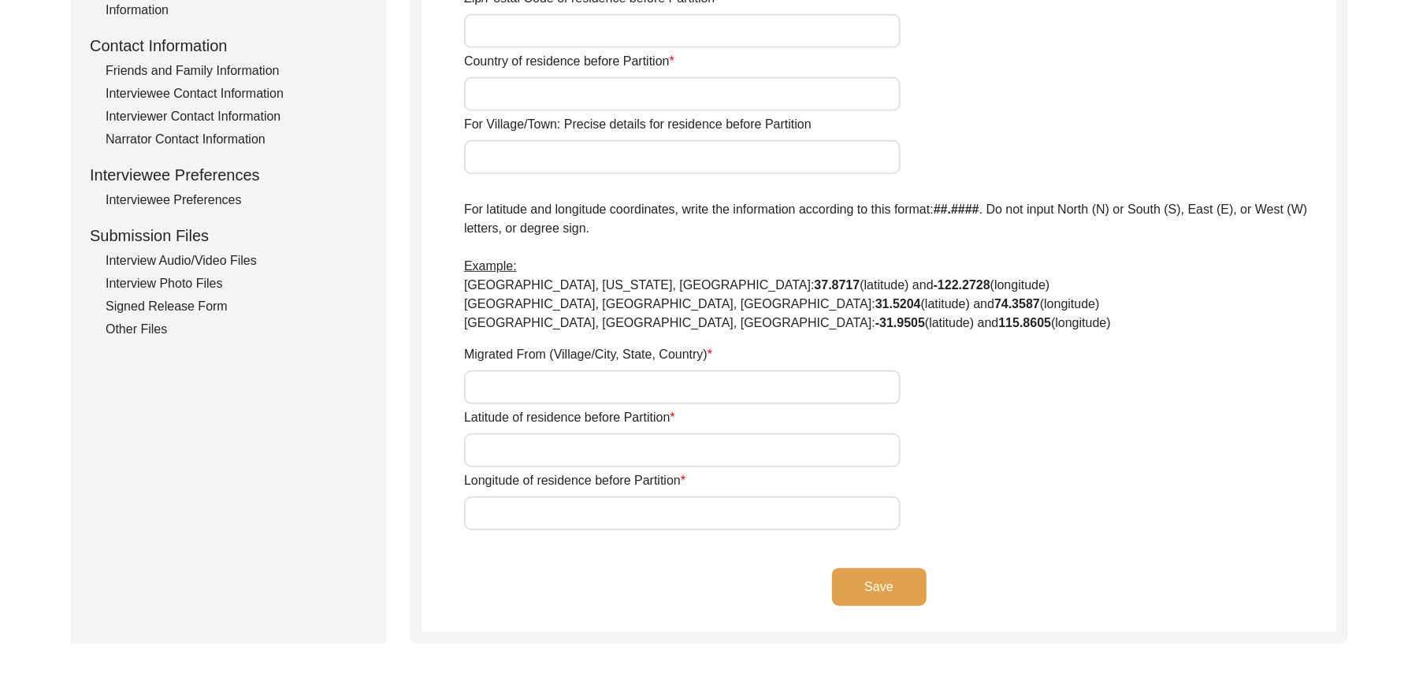
type input "141414"
type input "[GEOGRAPHIC_DATA]"
type input "[GEOGRAPHIC_DATA], [GEOGRAPHIC_DATA], [GEOGRAPHIC_DATA]"
type input "N/A"
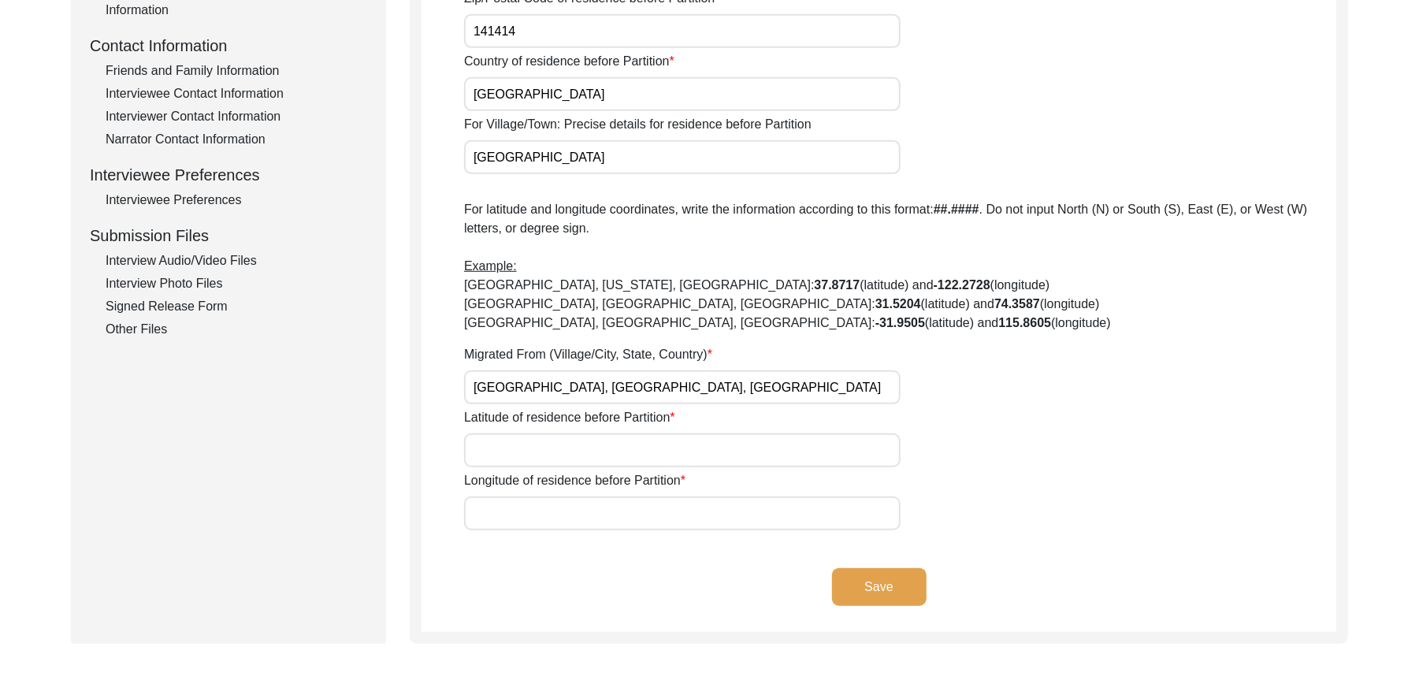
type input "N/A"
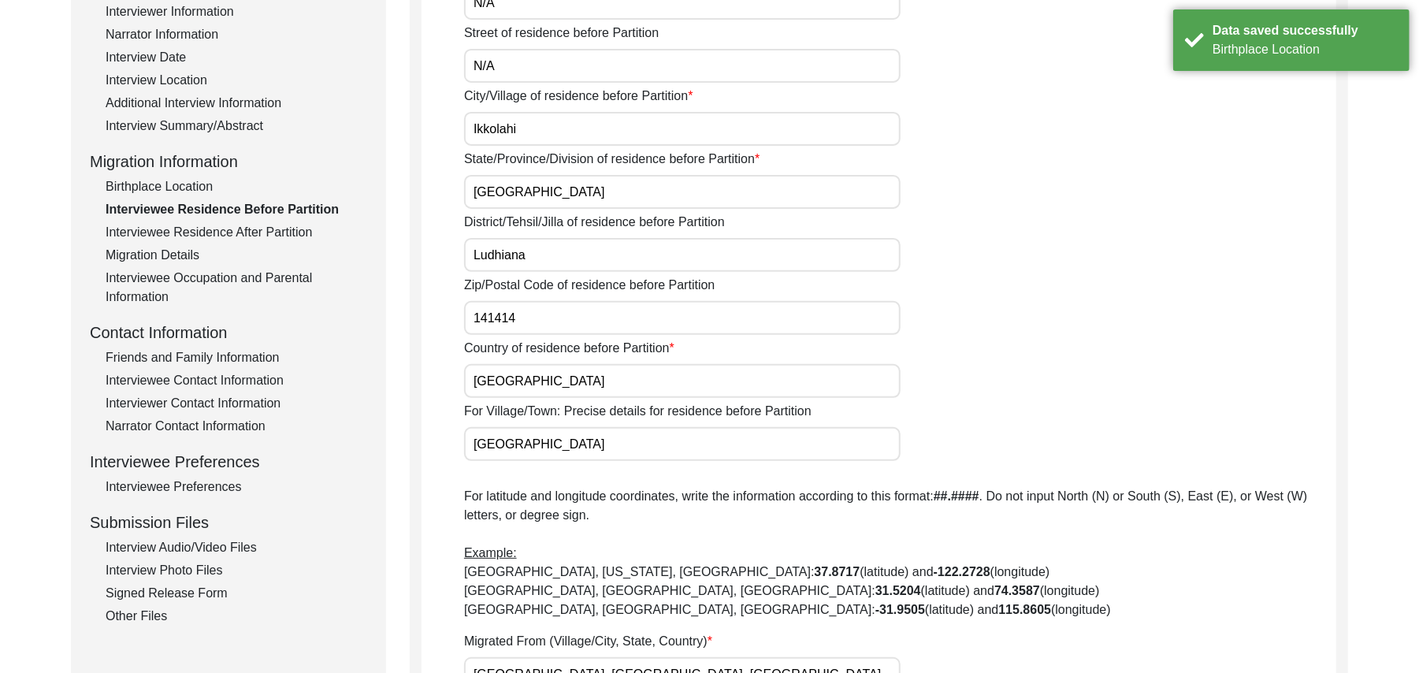
scroll to position [212, 0]
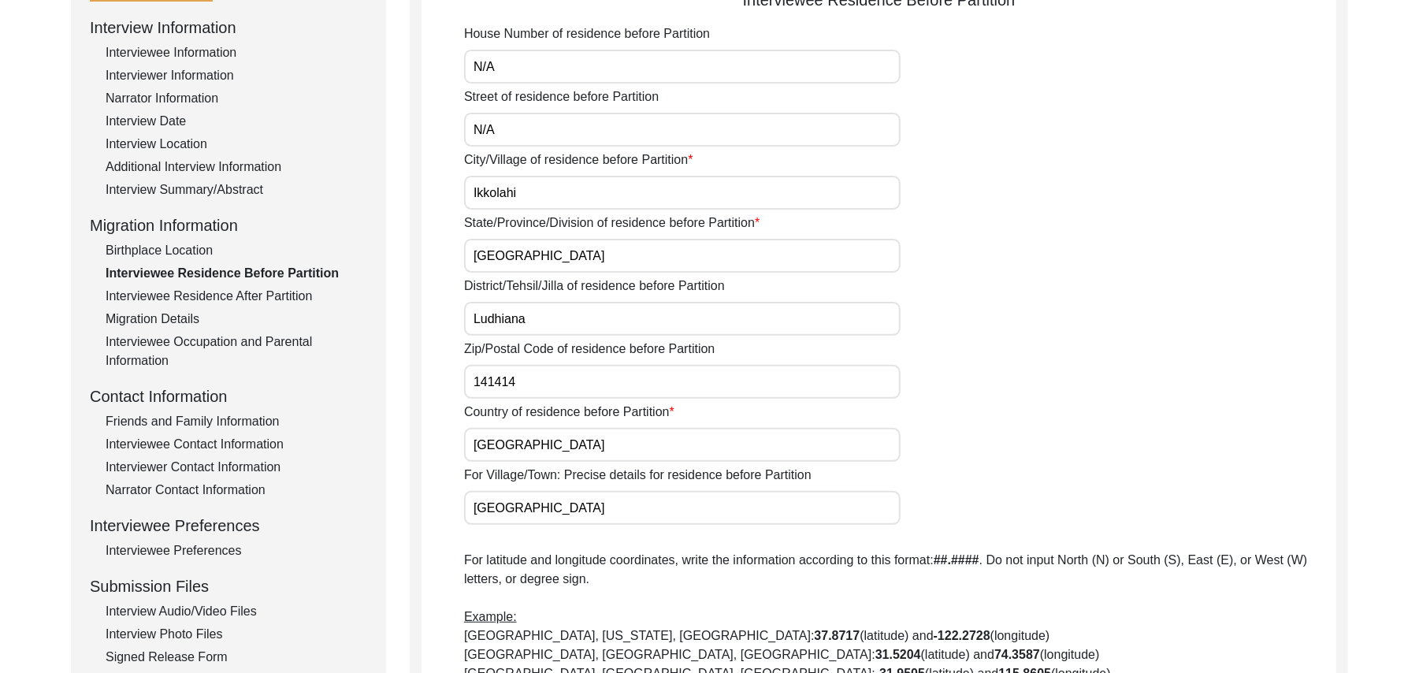
click at [194, 246] on div "Birthplace Location" at bounding box center [237, 250] width 262 height 19
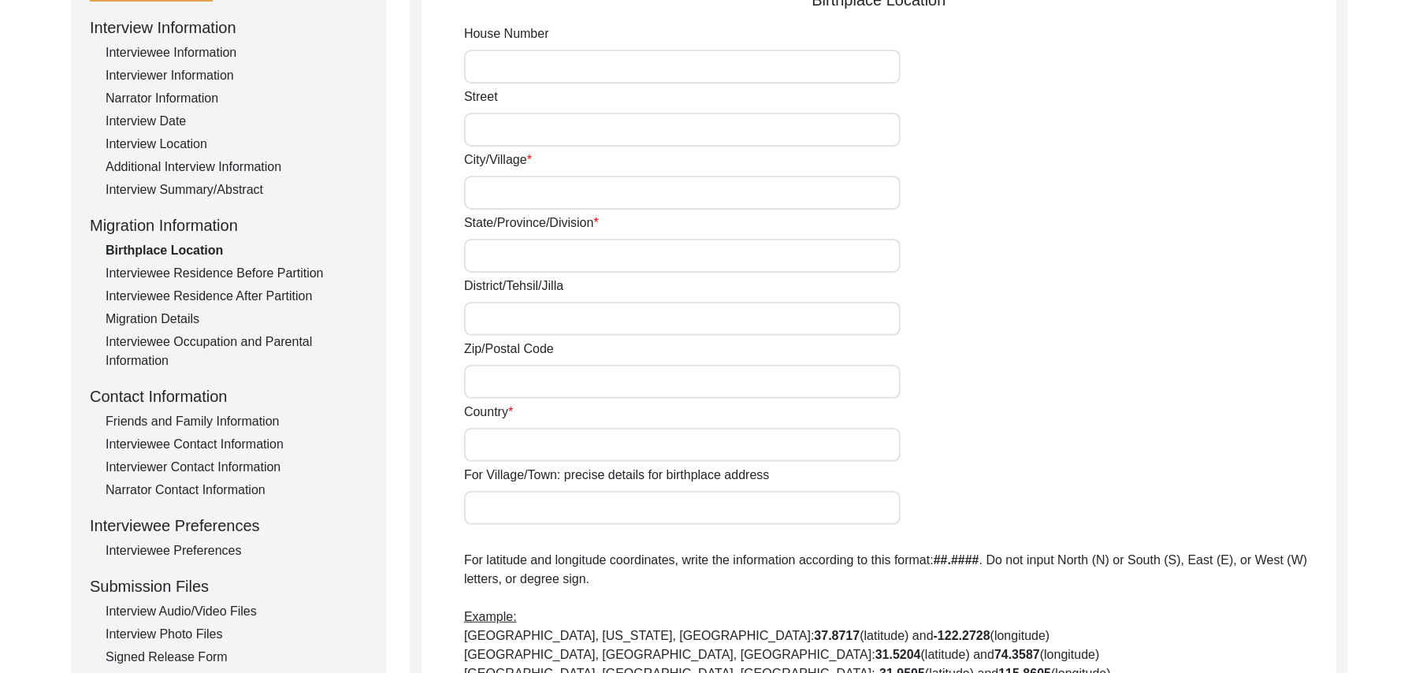
type input "N/A"
type input "Ikkolahi"
type input "[GEOGRAPHIC_DATA]"
type input "Ludiana"
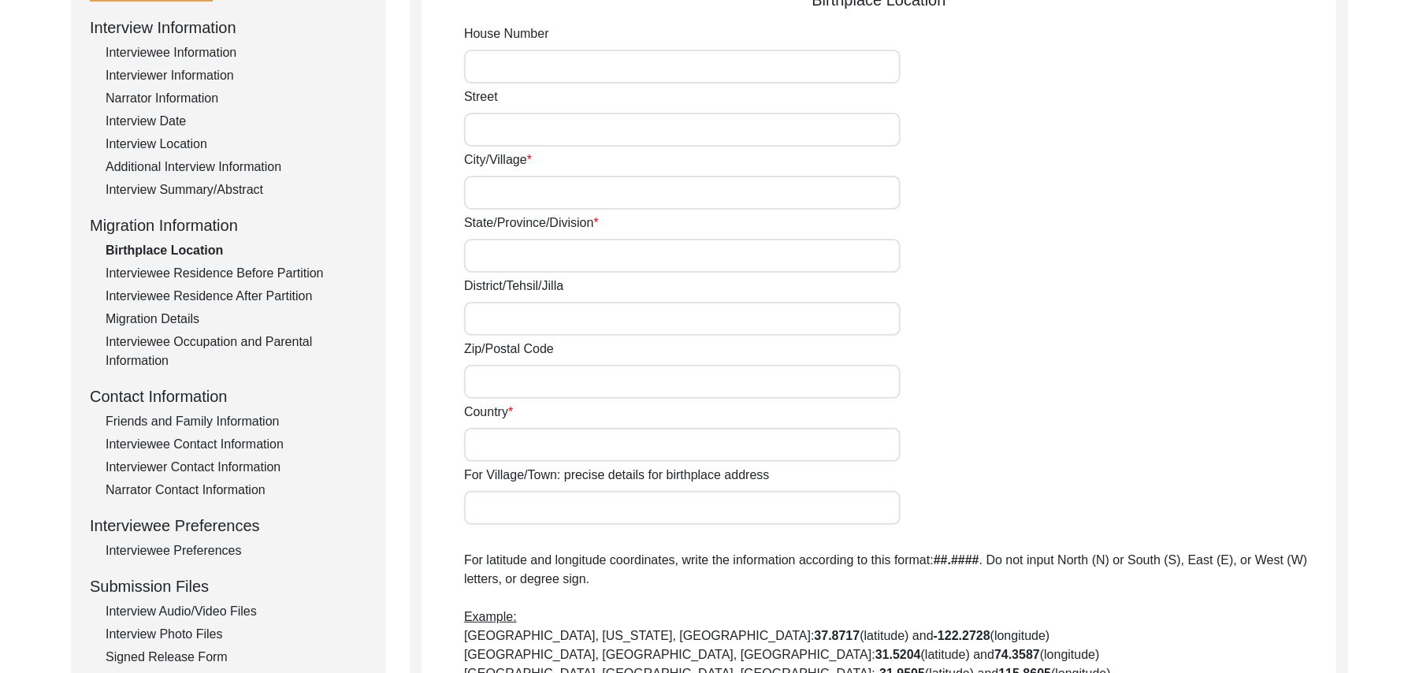
type input "141414"
type input "[GEOGRAPHIC_DATA]"
type input "Ikkolahi"
type input "[GEOGRAPHIC_DATA], [GEOGRAPHIC_DATA], [GEOGRAPHIC_DATA]"
type input "N/A"
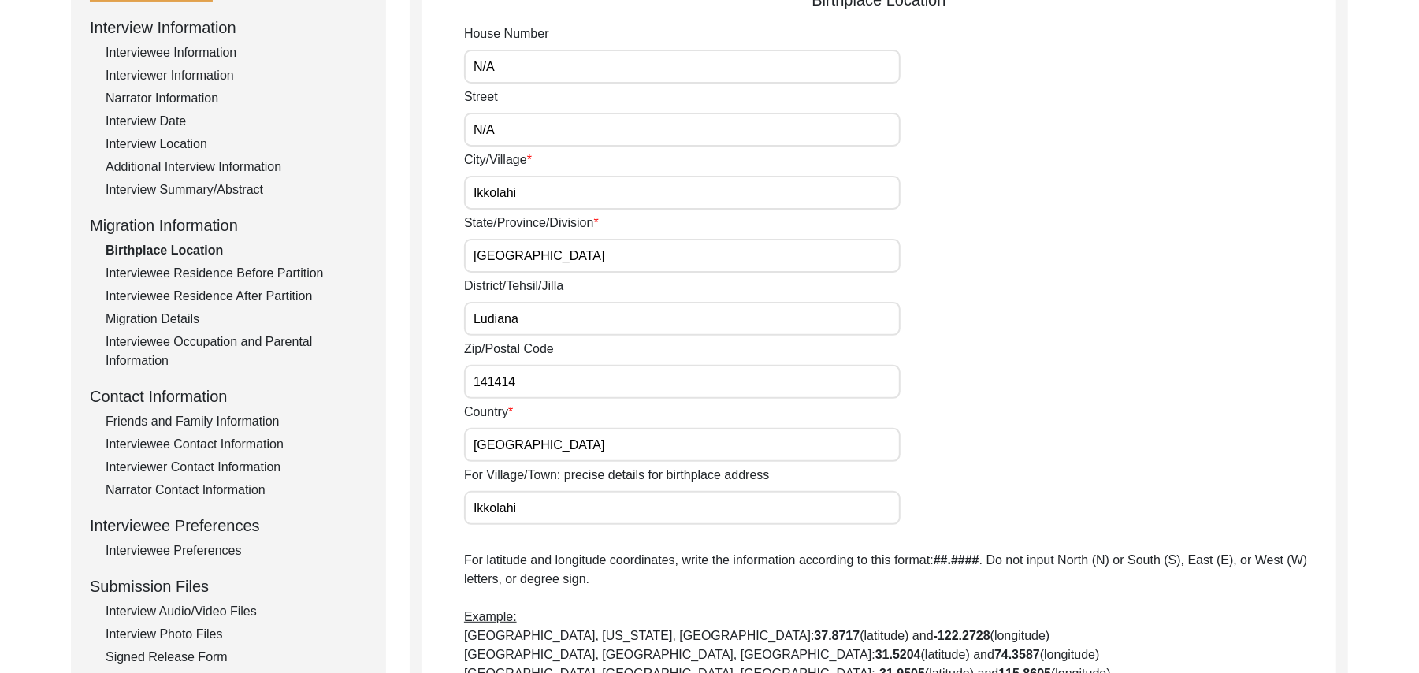
type input "N/A"
click at [533, 325] on input "Ludiana" at bounding box center [682, 319] width 436 height 34
type input "Ludiana / samrala"
click at [527, 446] on input "[GEOGRAPHIC_DATA]" at bounding box center [682, 445] width 436 height 34
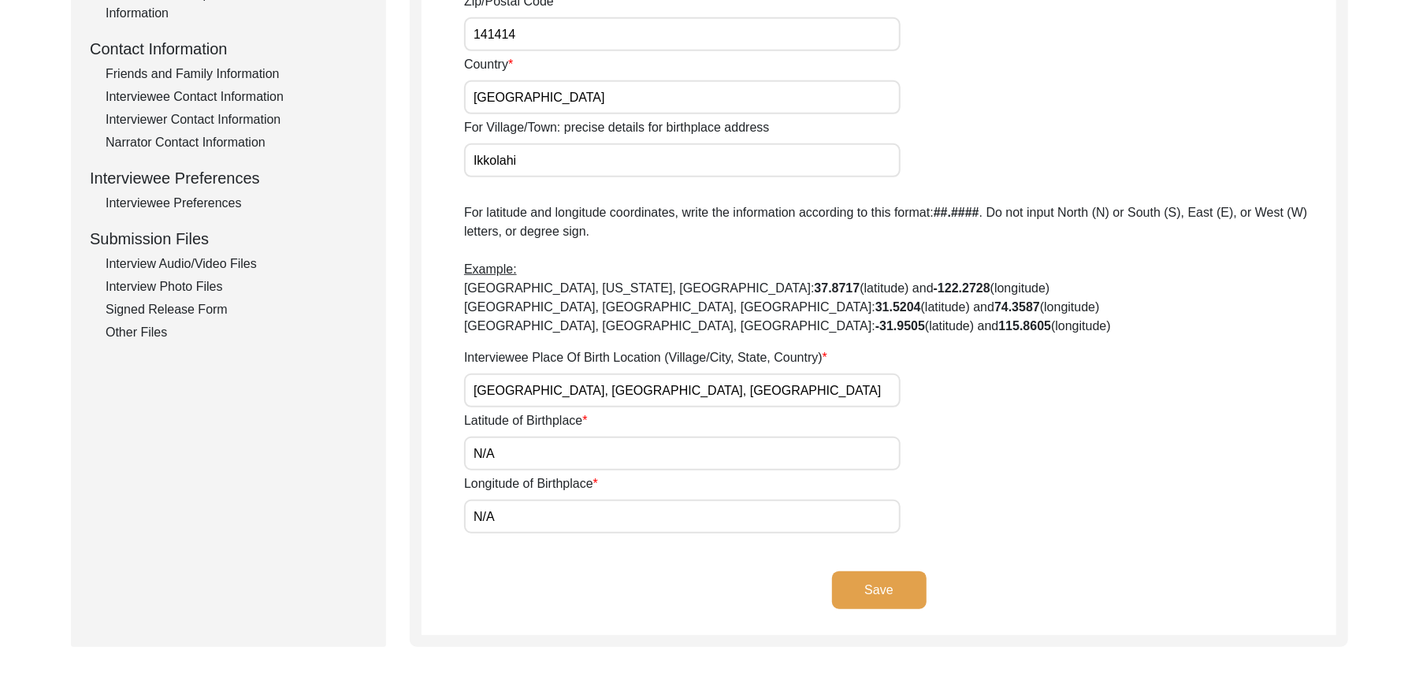
scroll to position [565, 0]
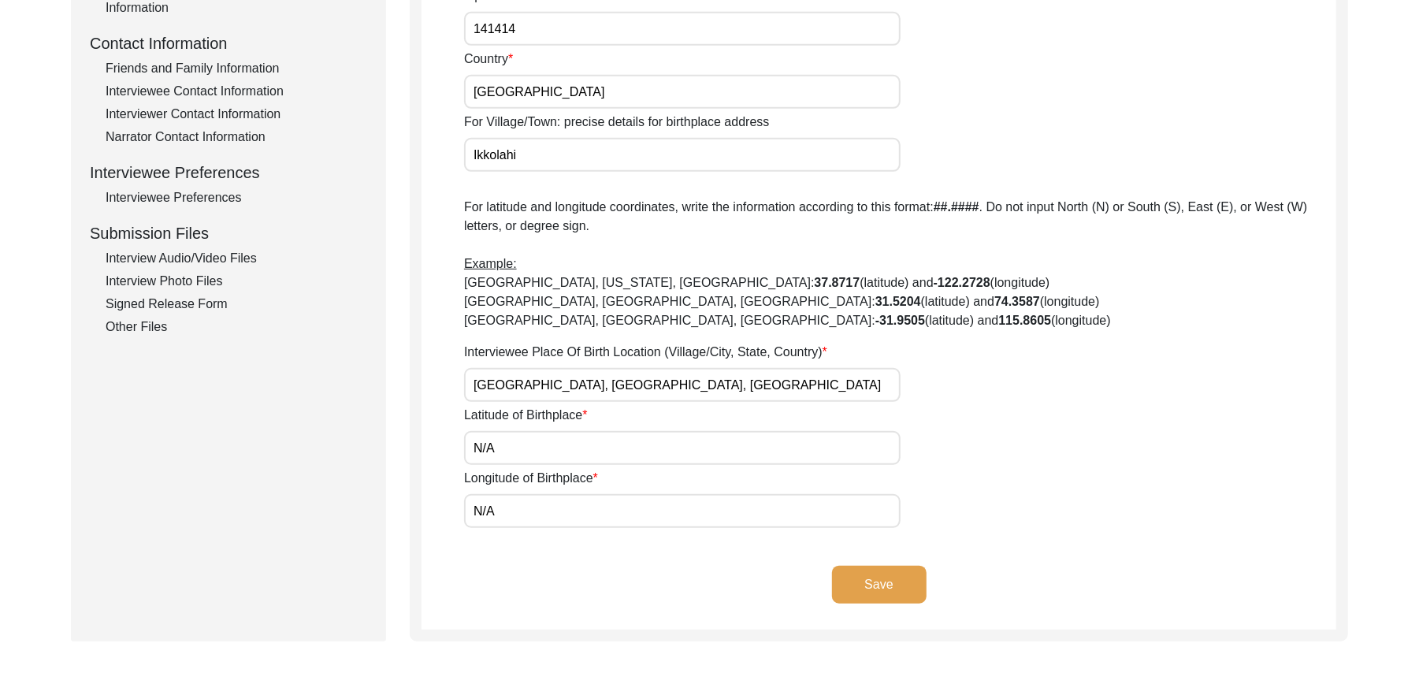
click at [880, 578] on button "Save" at bounding box center [879, 585] width 95 height 38
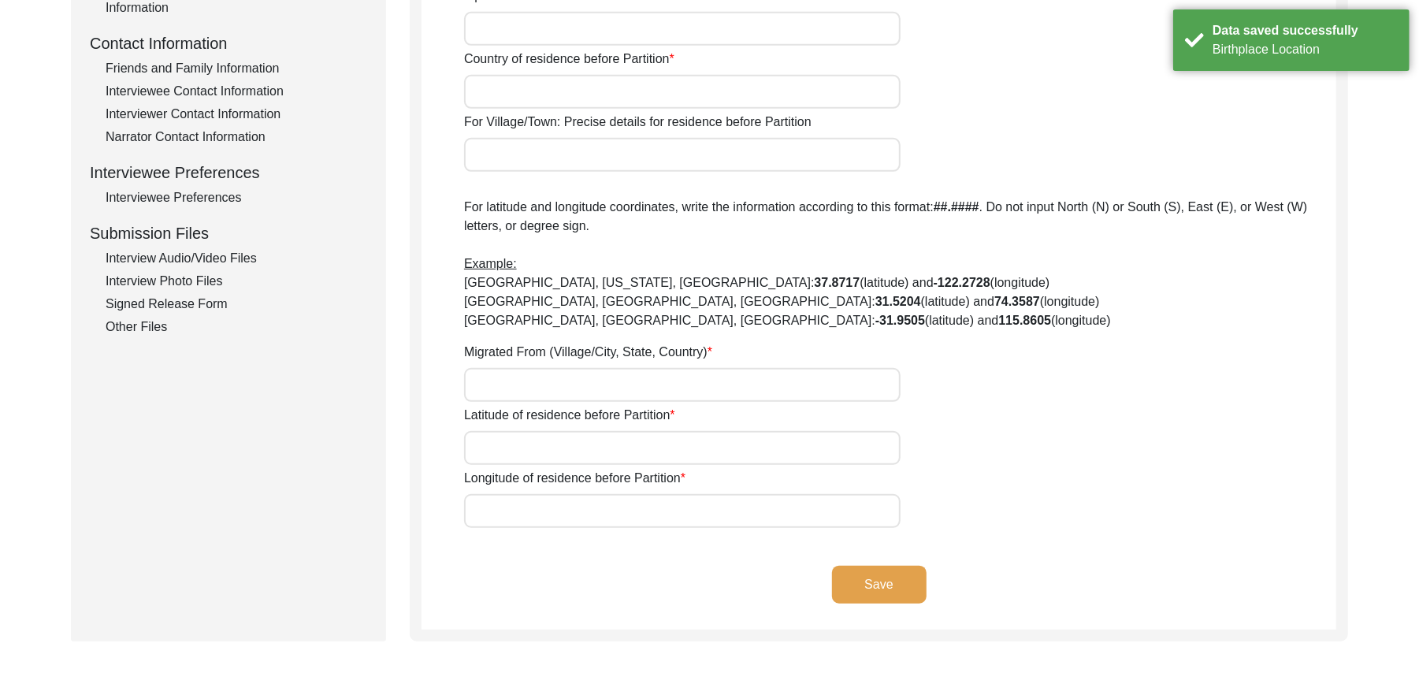
type input "N/A"
type input "Ikkolahi"
type input "[GEOGRAPHIC_DATA]"
type input "Ludhiana"
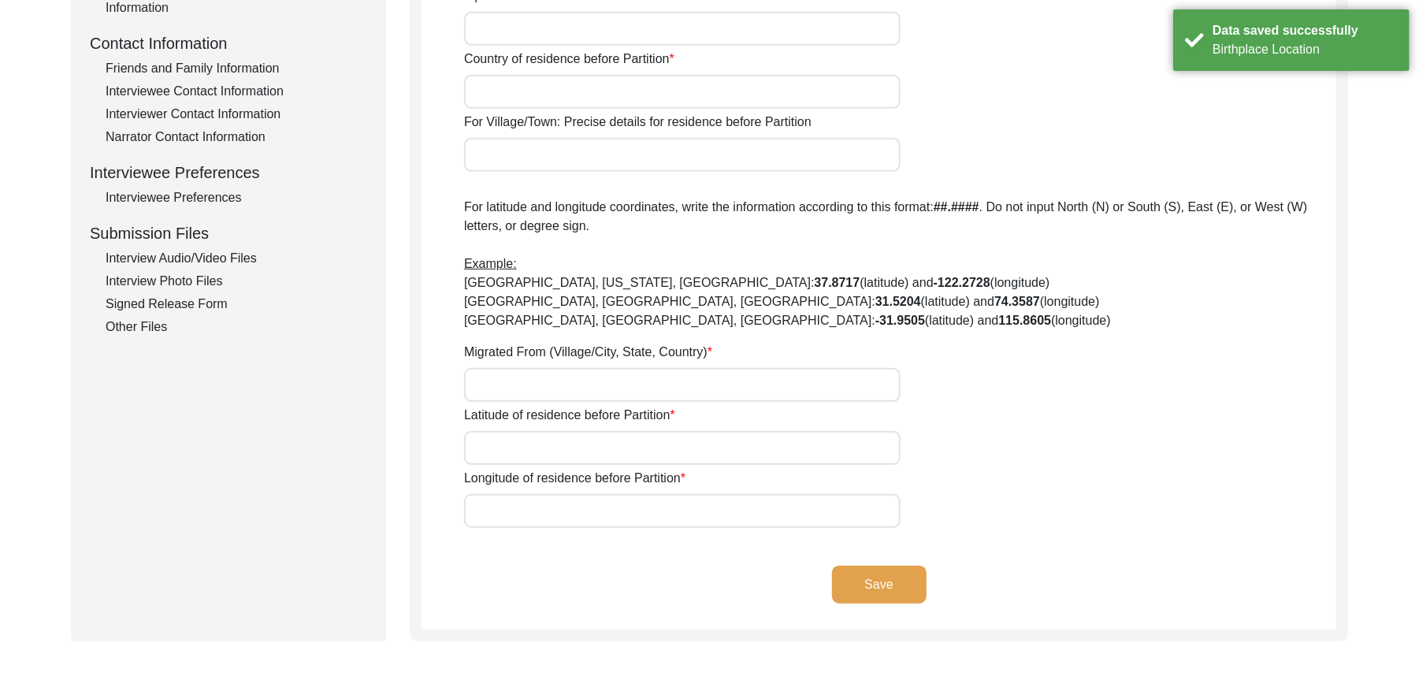
type input "141414"
type input "[GEOGRAPHIC_DATA]"
type input "[GEOGRAPHIC_DATA], [GEOGRAPHIC_DATA], [GEOGRAPHIC_DATA]"
type input "N/A"
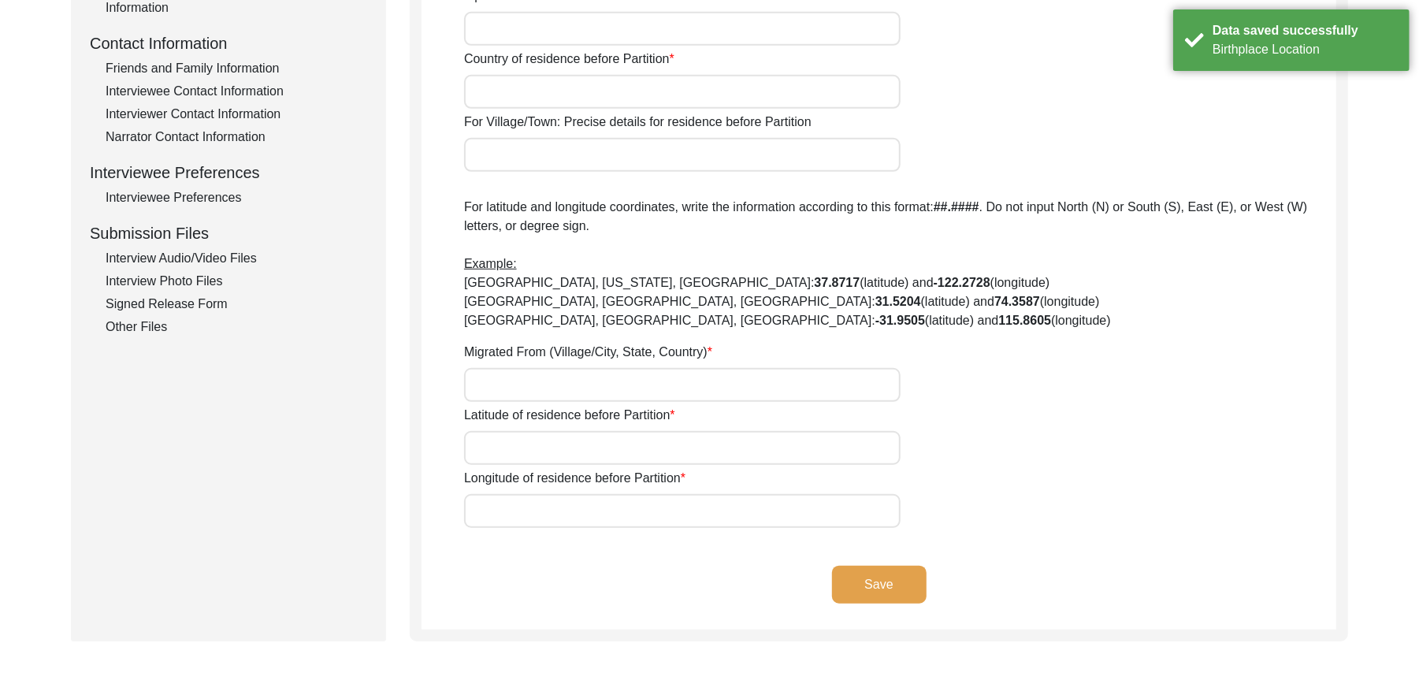
type input "N/A"
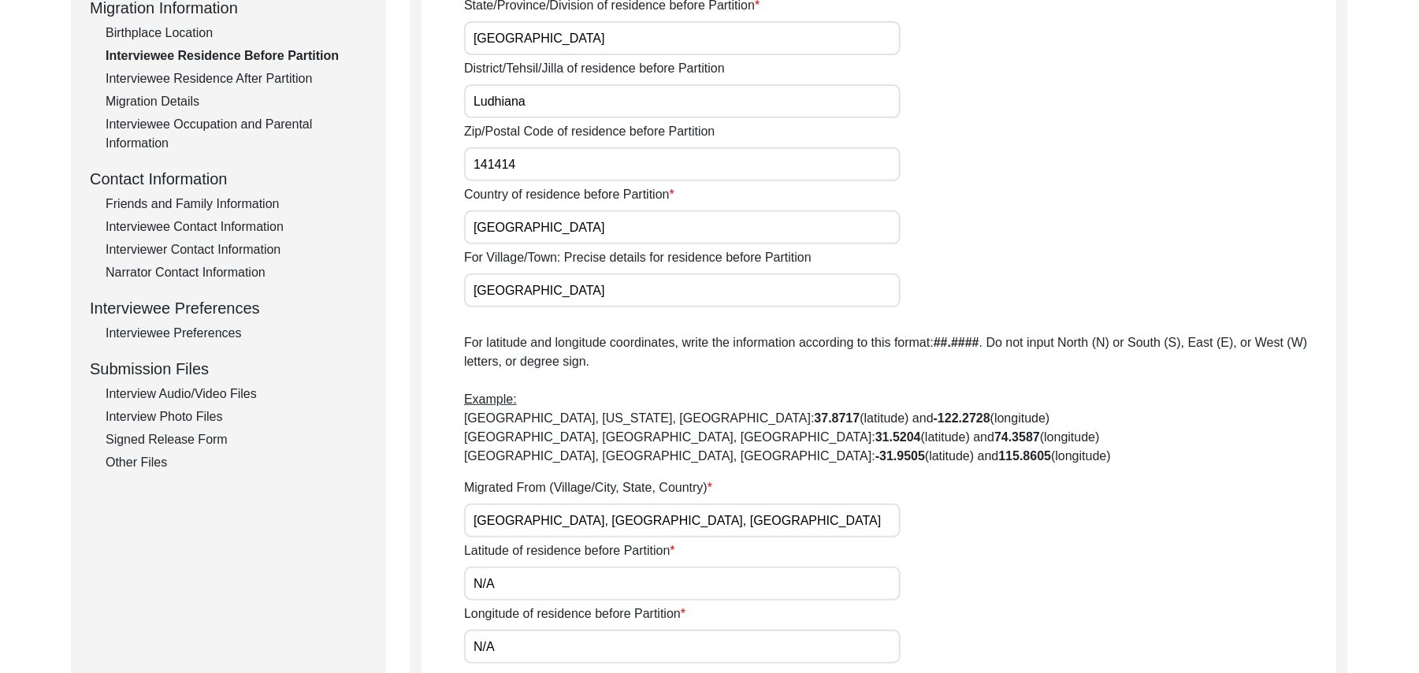
scroll to position [219, 0]
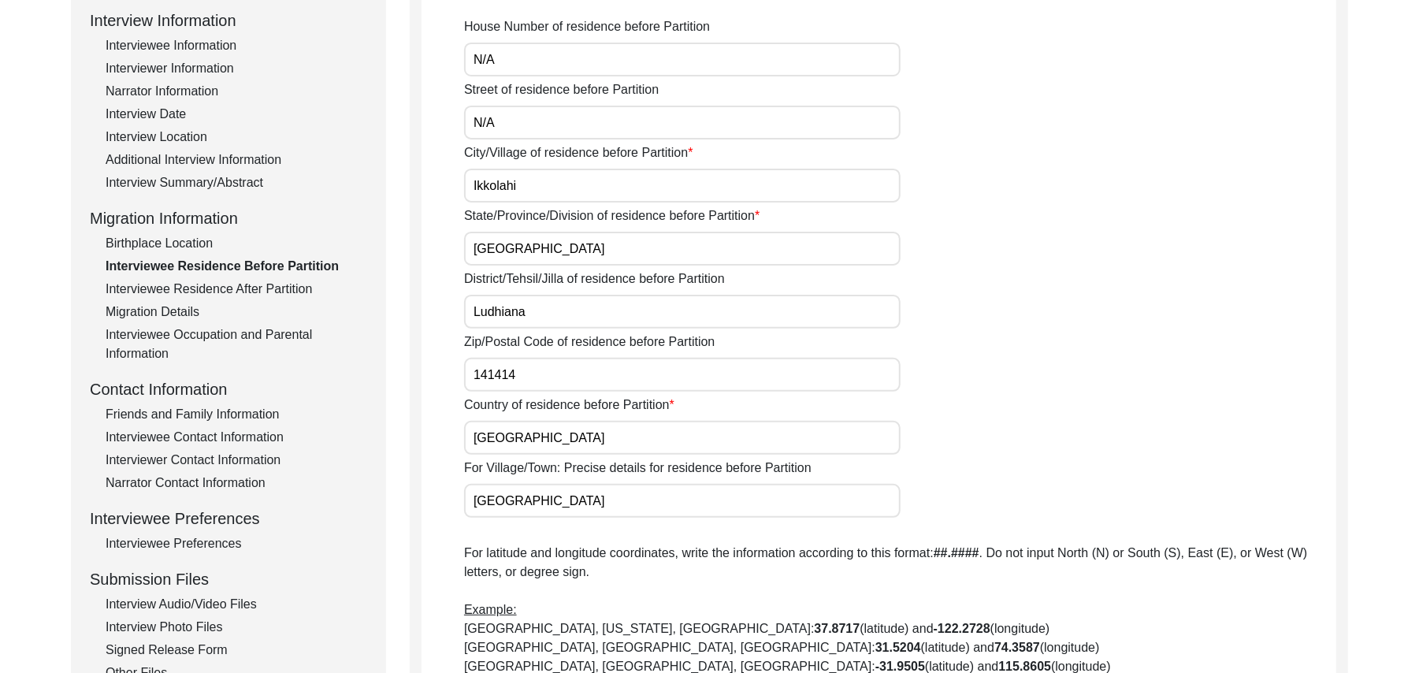
click at [539, 323] on input "Ludhiana" at bounding box center [682, 312] width 436 height 34
type input "L"
type input "Patiala/ Sirhind Bassi"
click at [192, 239] on div "Birthplace Location" at bounding box center [237, 243] width 262 height 19
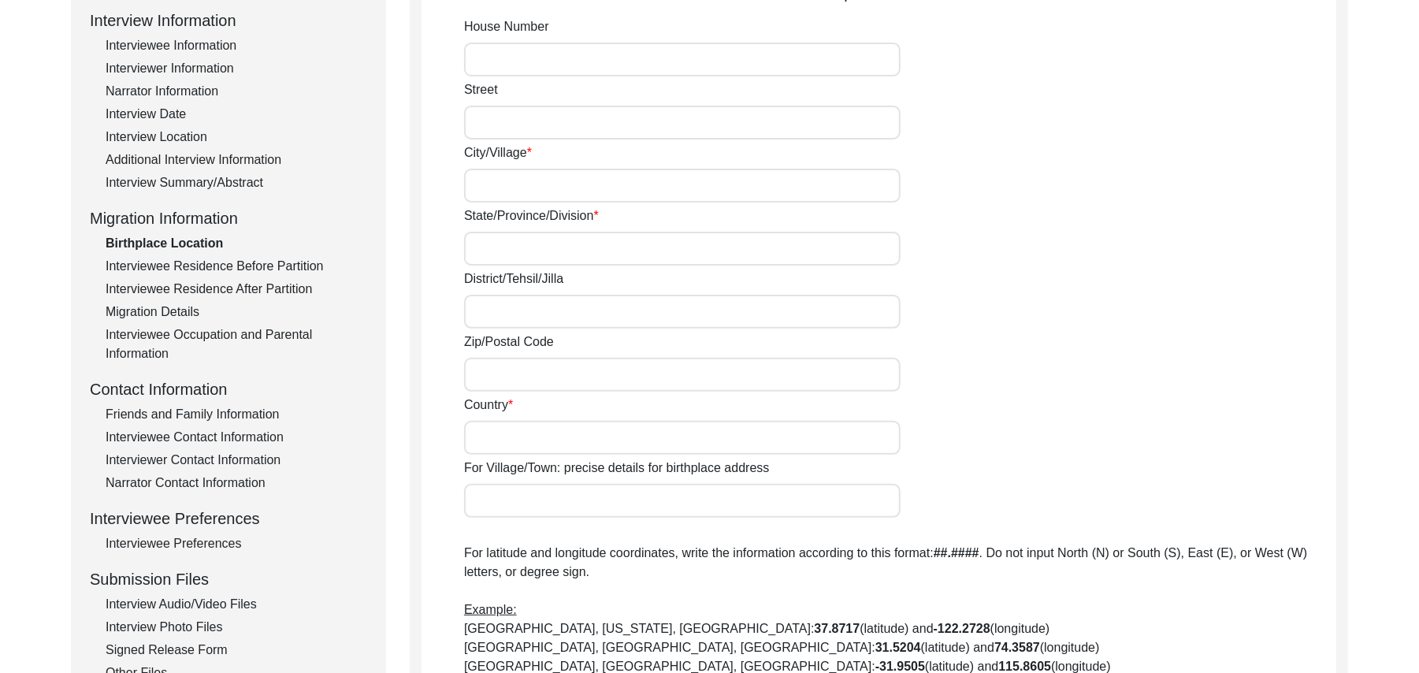
type input "N/A"
type input "Ikkolahi"
type input "[GEOGRAPHIC_DATA]"
type input "Ludiana / samrala"
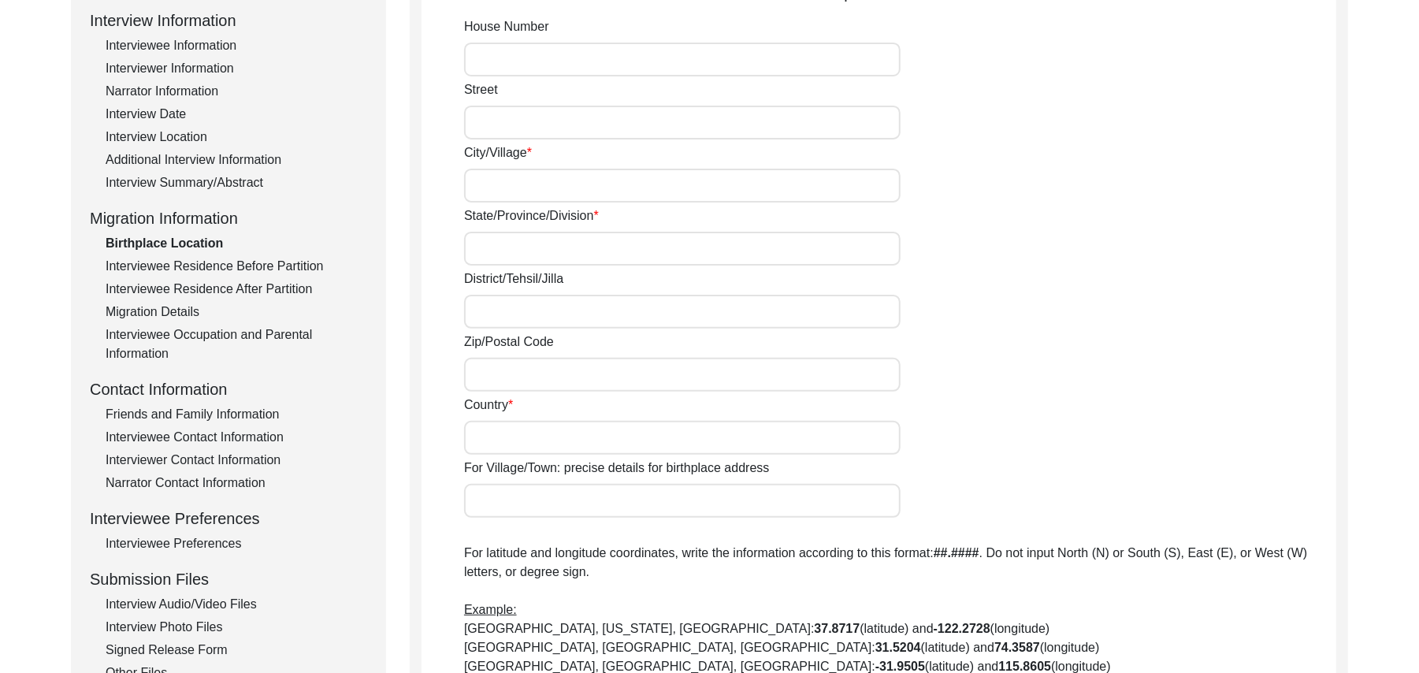
type input "141414"
type input "[GEOGRAPHIC_DATA]"
type input "Ikkolahi"
type input "[GEOGRAPHIC_DATA], [GEOGRAPHIC_DATA], [GEOGRAPHIC_DATA]"
type input "N/A"
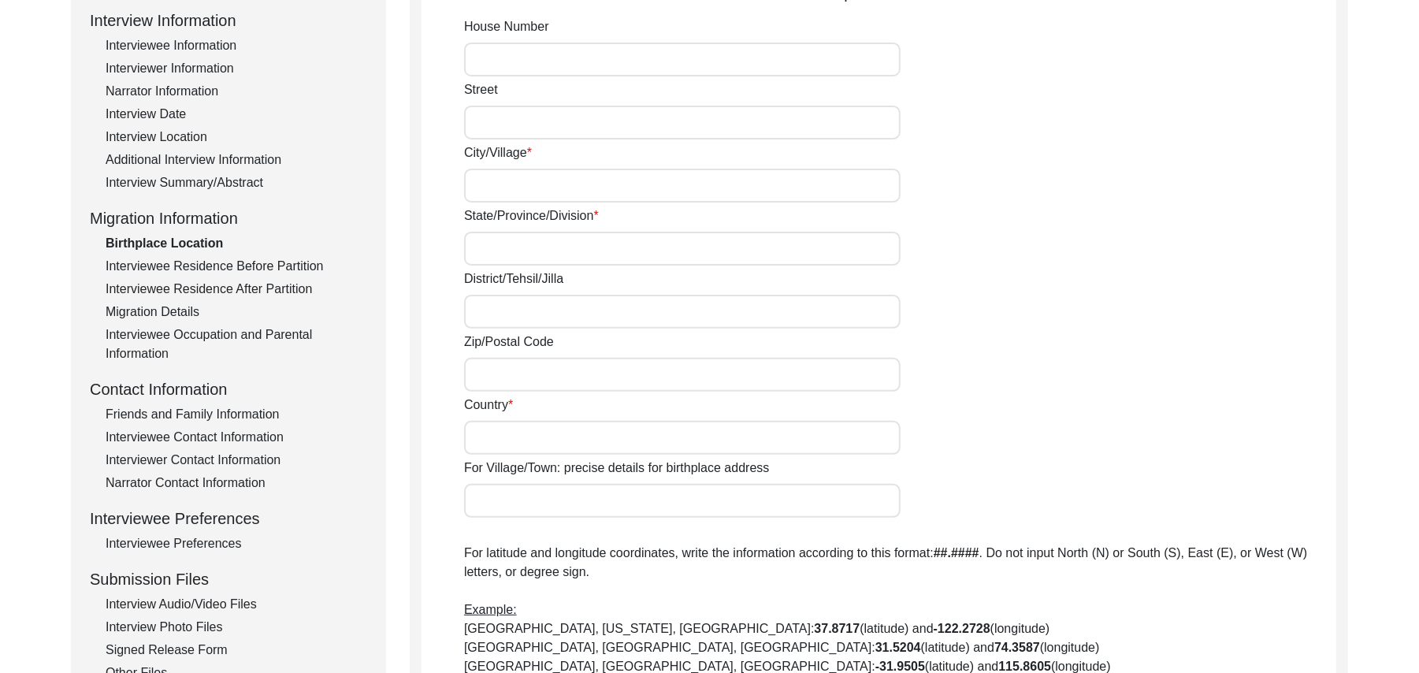
type input "N/A"
click at [521, 247] on input "[GEOGRAPHIC_DATA]" at bounding box center [682, 249] width 436 height 34
type input "P"
type input "Patiala"
click at [536, 372] on input "141414" at bounding box center [682, 375] width 436 height 34
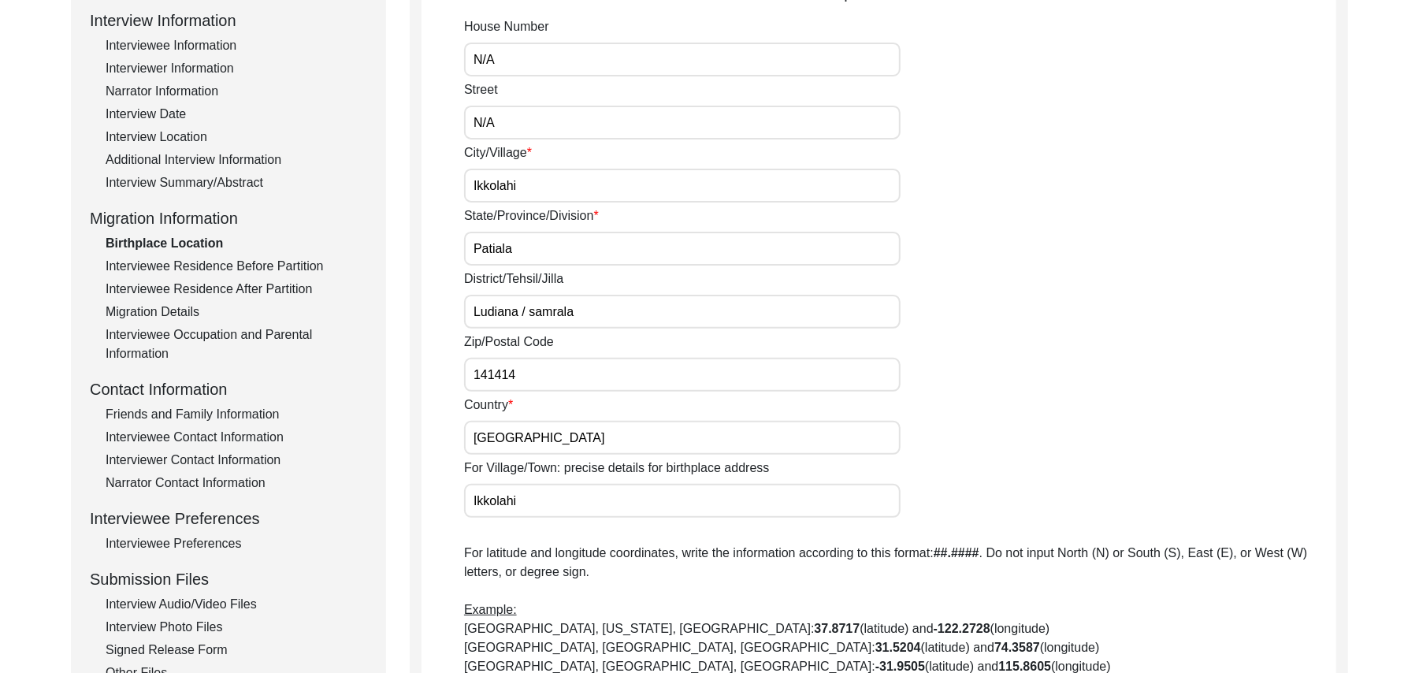
click at [234, 258] on div "Interviewee Residence Before Partition" at bounding box center [237, 266] width 262 height 19
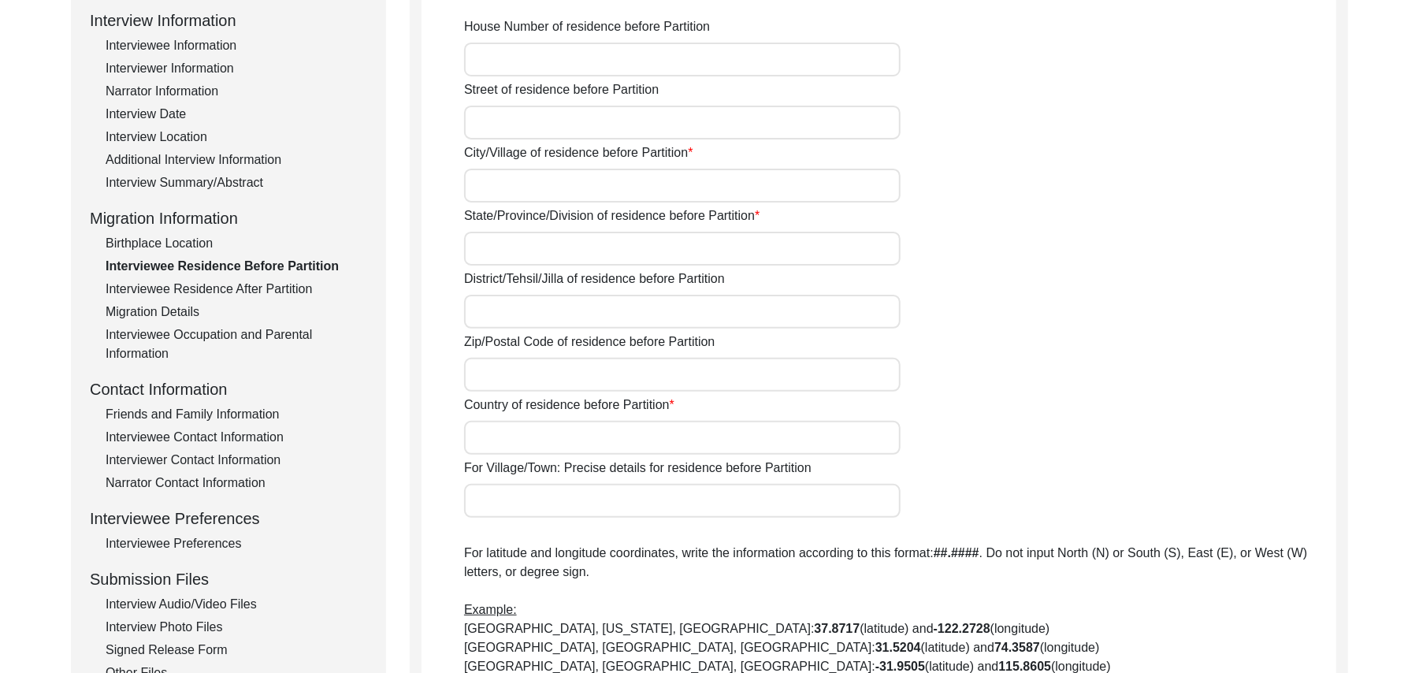
type input "N/A"
type input "Ikkolahi"
type input "[GEOGRAPHIC_DATA]"
type input "Ludhiana"
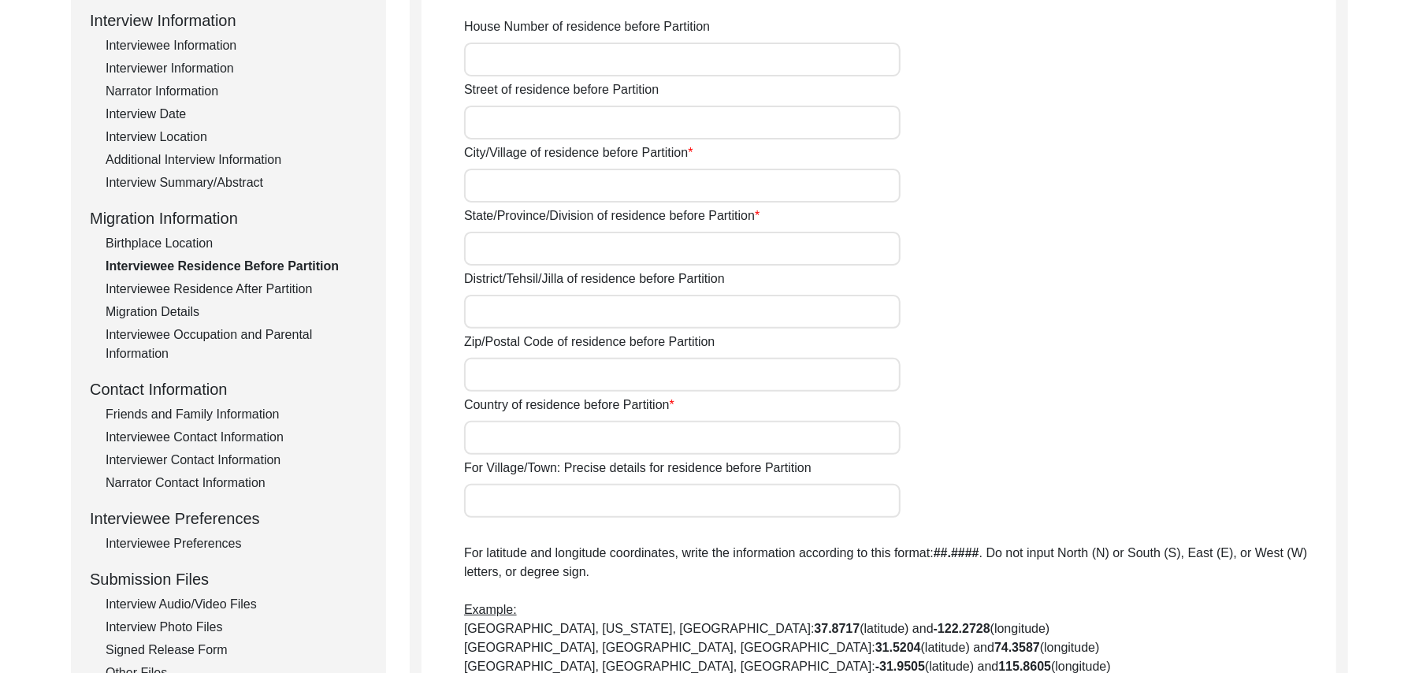
type input "141414"
type input "[GEOGRAPHIC_DATA]"
type input "[GEOGRAPHIC_DATA], [GEOGRAPHIC_DATA], [GEOGRAPHIC_DATA]"
type input "N/A"
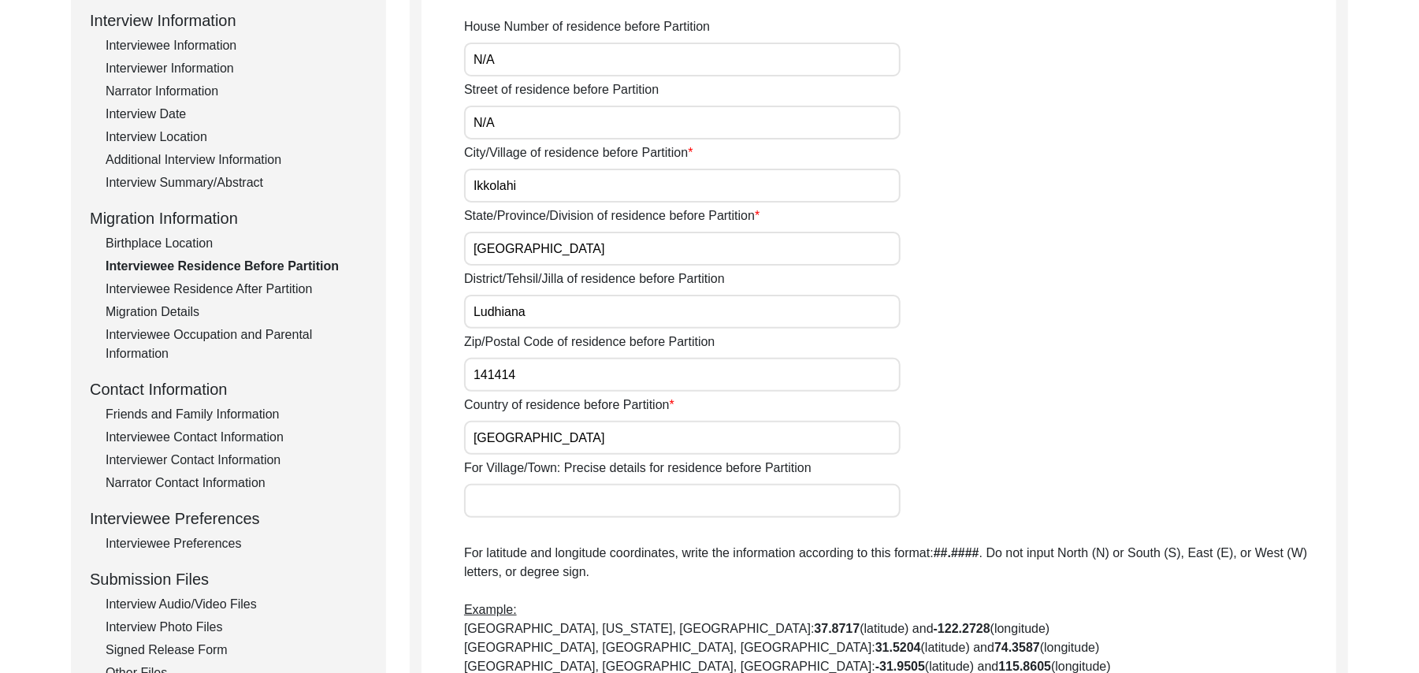
type input "N/A"
click at [510, 254] on input "[GEOGRAPHIC_DATA]" at bounding box center [682, 249] width 436 height 34
type input "P"
type input "Patiala"
click at [525, 307] on input "Ludhiana" at bounding box center [682, 312] width 436 height 34
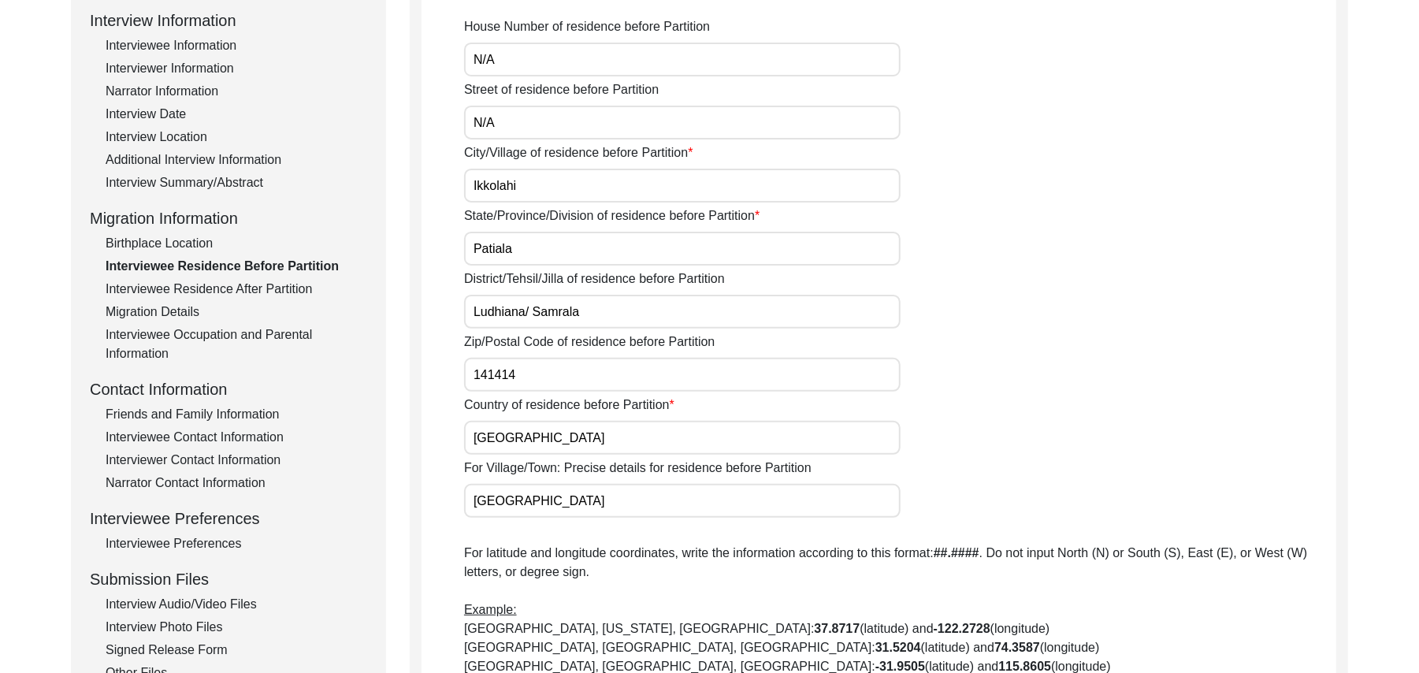
type input "Ludhiana/ Samrala"
click at [528, 438] on input "[GEOGRAPHIC_DATA]" at bounding box center [682, 438] width 436 height 34
click at [290, 288] on div "Interviewee Residence After Partition" at bounding box center [237, 289] width 262 height 19
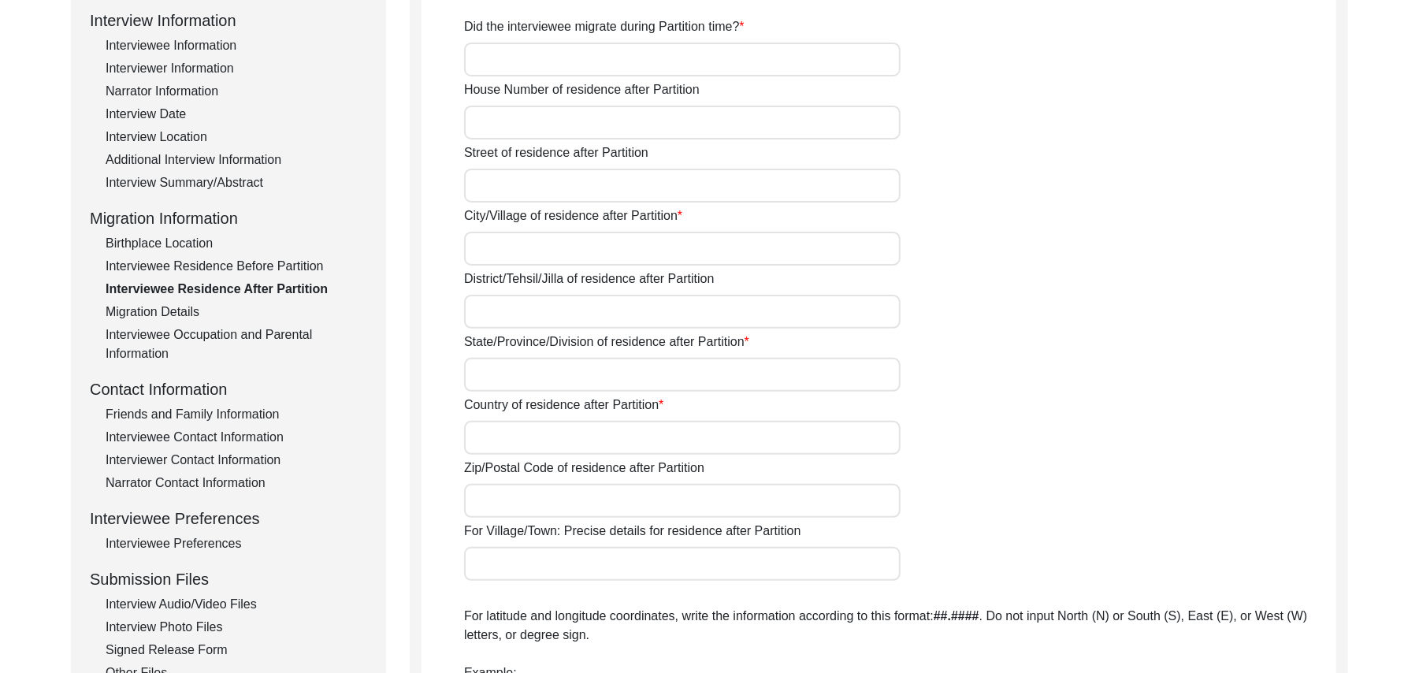
type input "Yes"
type input "N/A"
type input "Chak 93JB"
type input "[PERSON_NAME]/ Gojra"
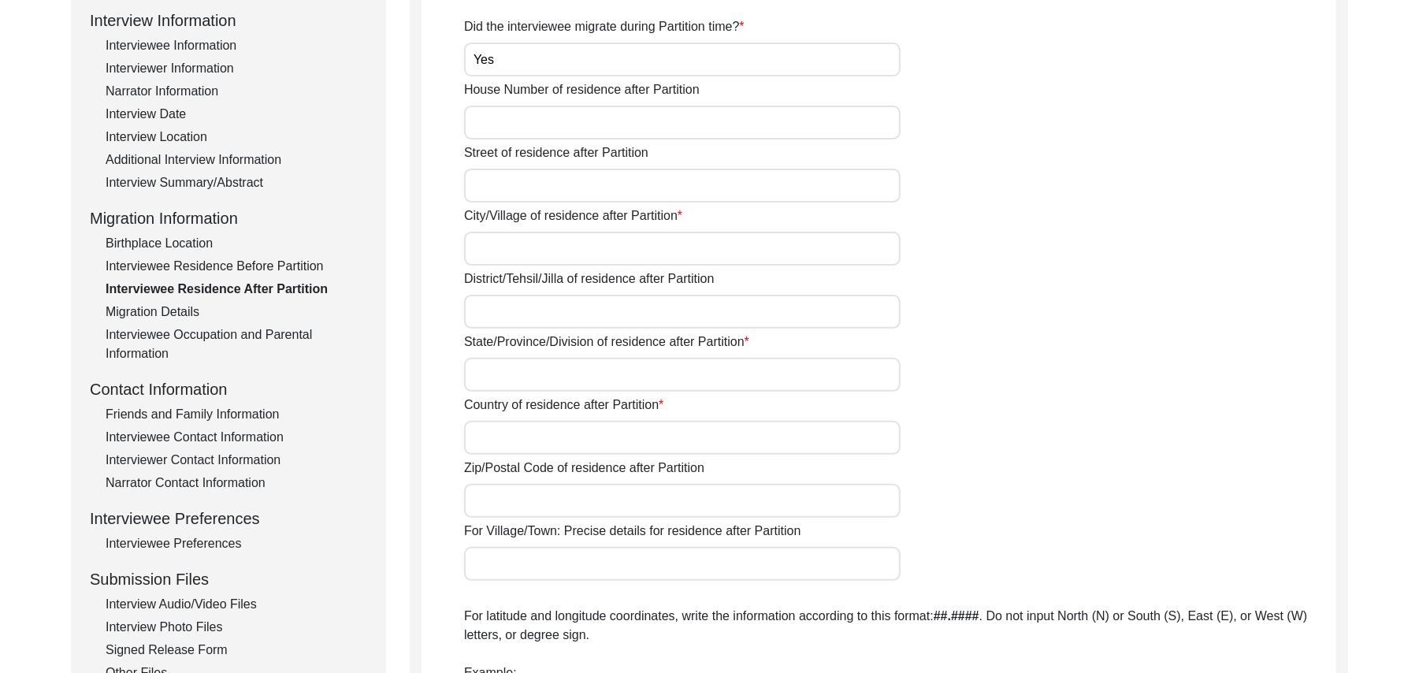
type input "[GEOGRAPHIC_DATA]"
type input "36120"
type input "Chak 93JB"
type input "Chak 93JB, [GEOGRAPHIC_DATA], [GEOGRAPHIC_DATA]"
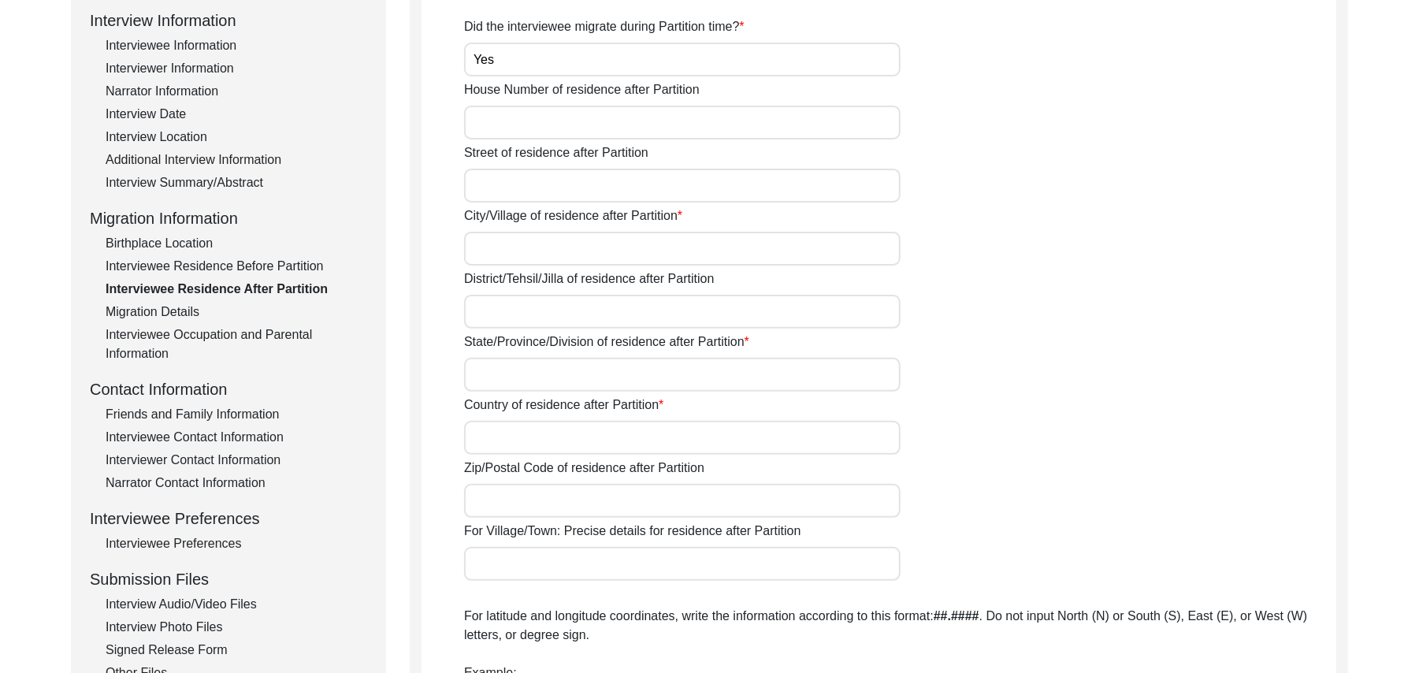
type input "N/A"
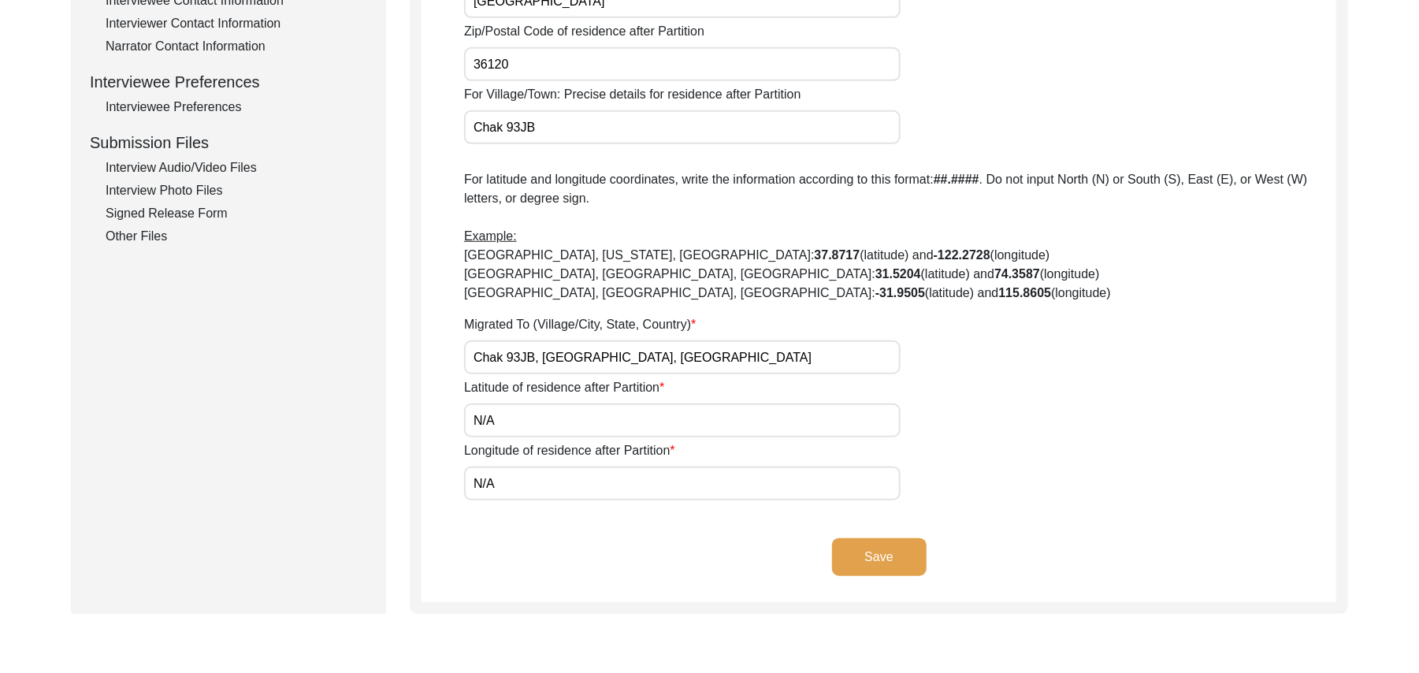
scroll to position [670, 0]
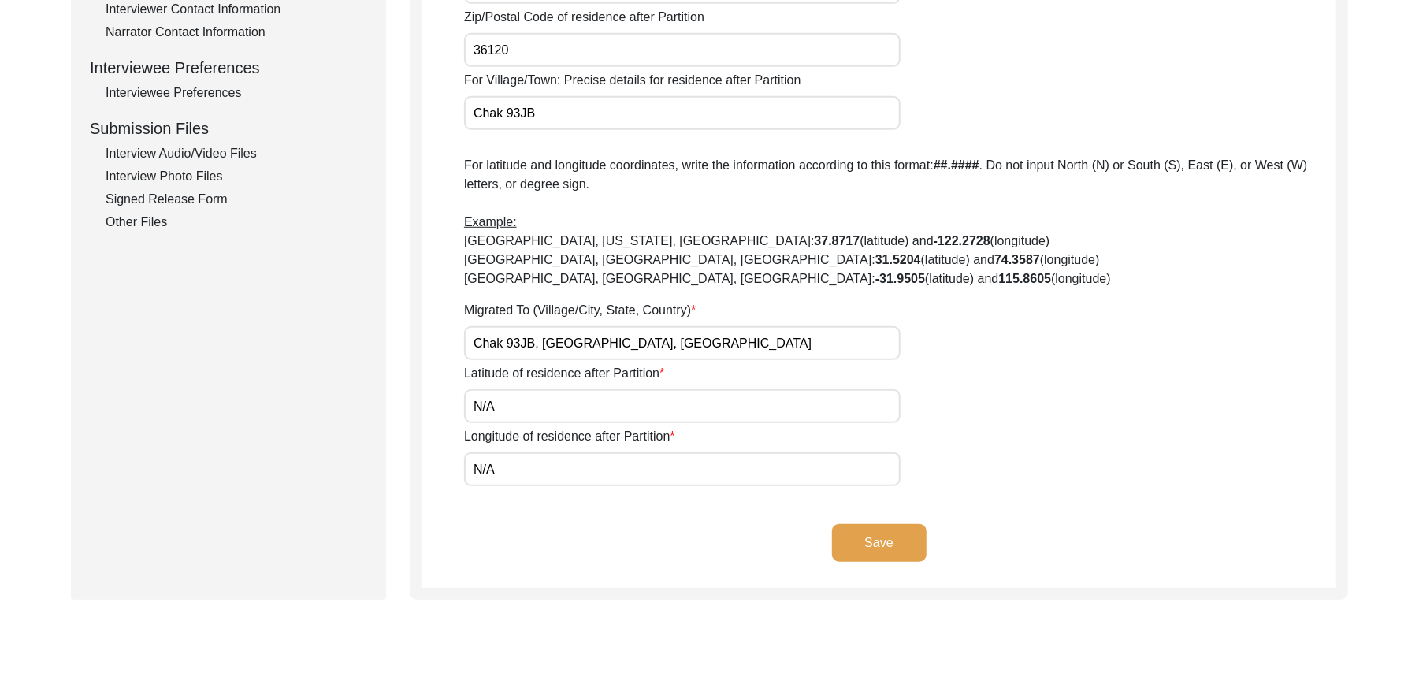
click at [896, 537] on button "Save" at bounding box center [879, 543] width 95 height 38
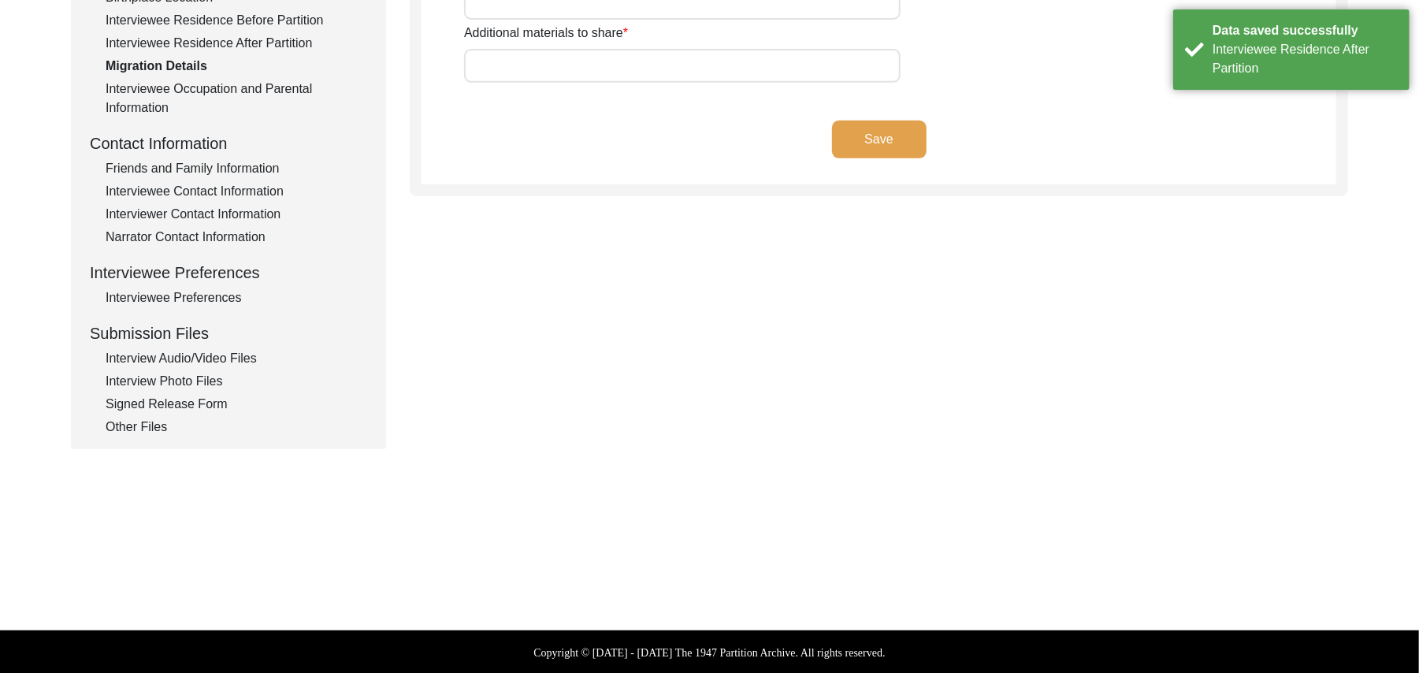
type input "Land, Home, Animals"
type input "Land"
type input "Wagah"
type input "Add"
type input "N/A"
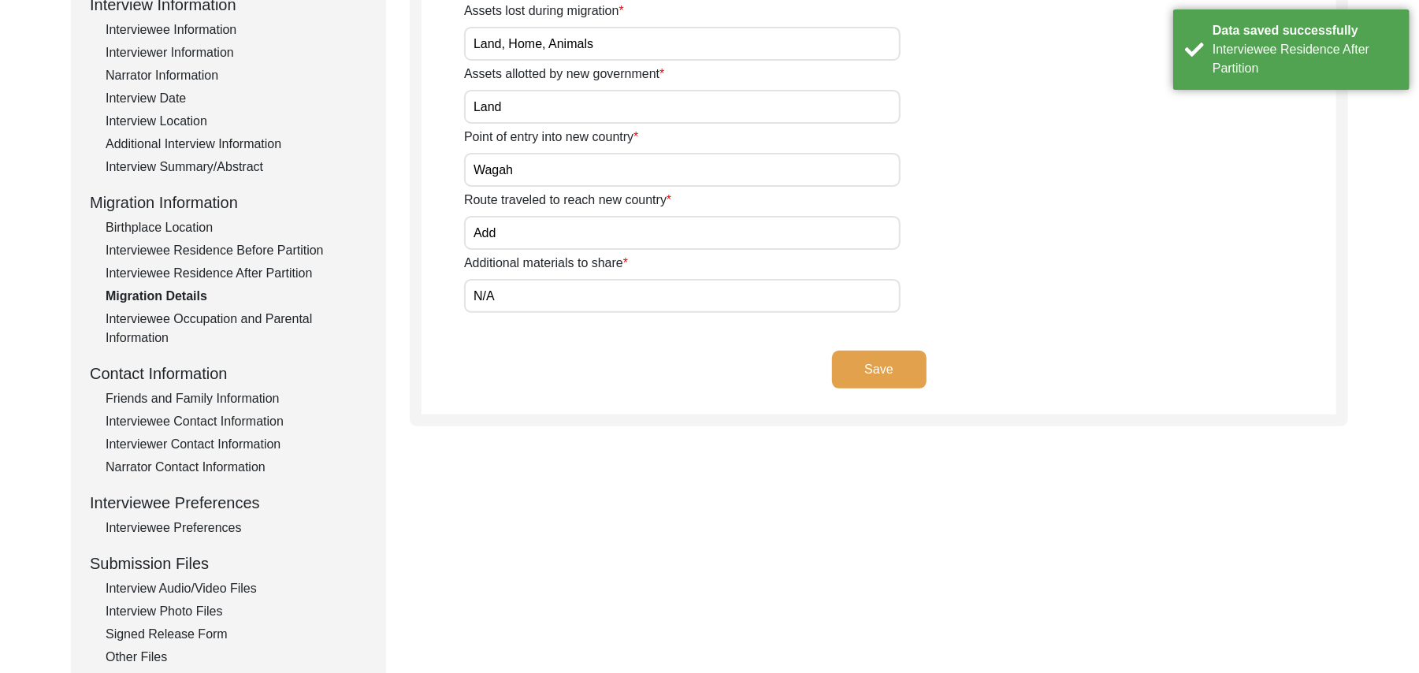
scroll to position [230, 0]
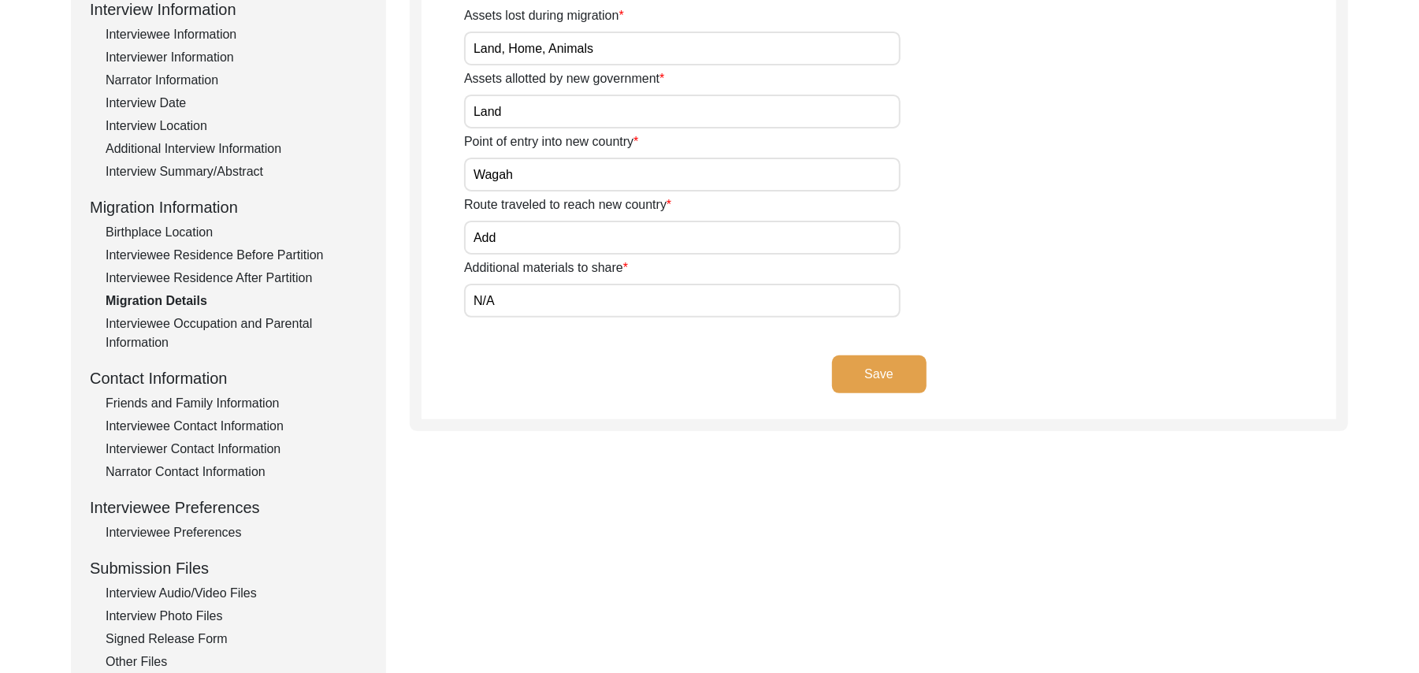
click at [587, 247] on input "Add" at bounding box center [682, 238] width 436 height 34
type input "A"
type input "Malerkotla, [GEOGRAPHIC_DATA], [GEOGRAPHIC_DATA], [GEOGRAPHIC_DATA], [GEOGRAPHI…"
click at [574, 301] on input "N/A" at bounding box center [682, 301] width 436 height 34
click at [864, 366] on button "Save" at bounding box center [879, 374] width 95 height 38
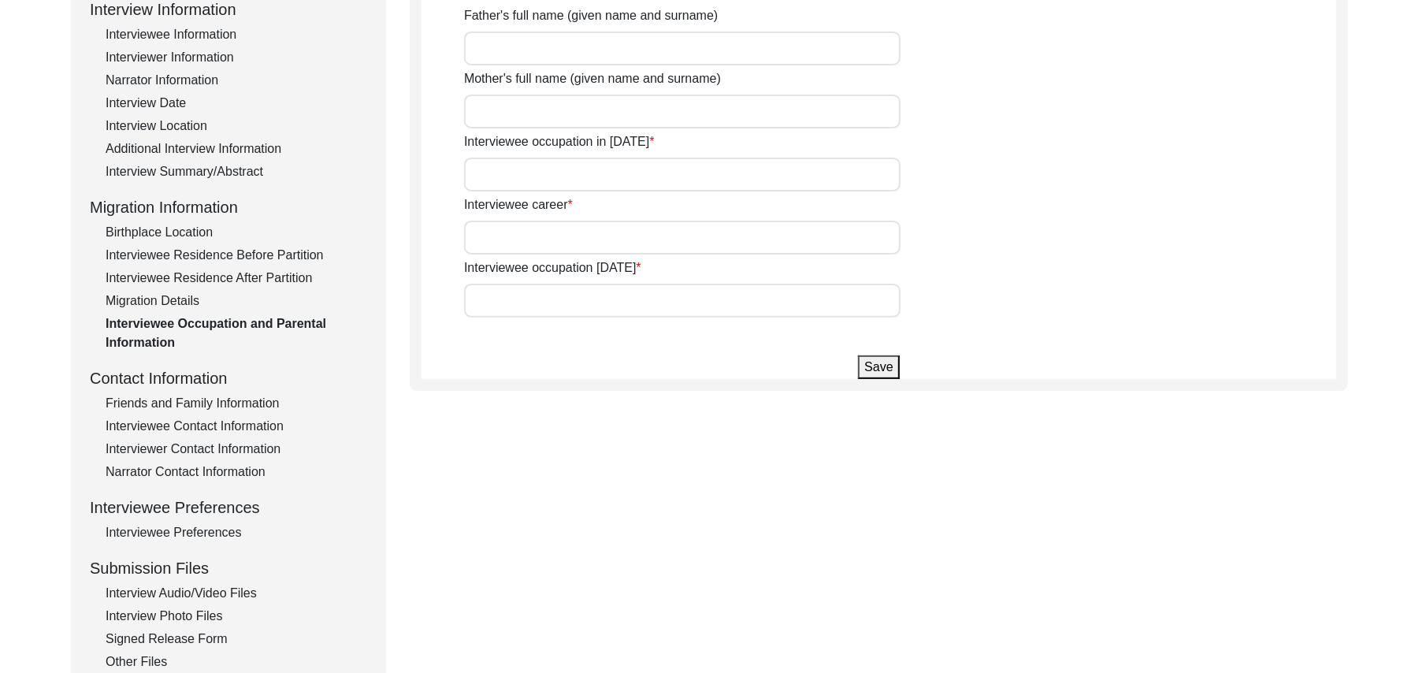
type input "[PERSON_NAME]"
type input "Bhago"
type input "House Boy"
type input "Farmer"
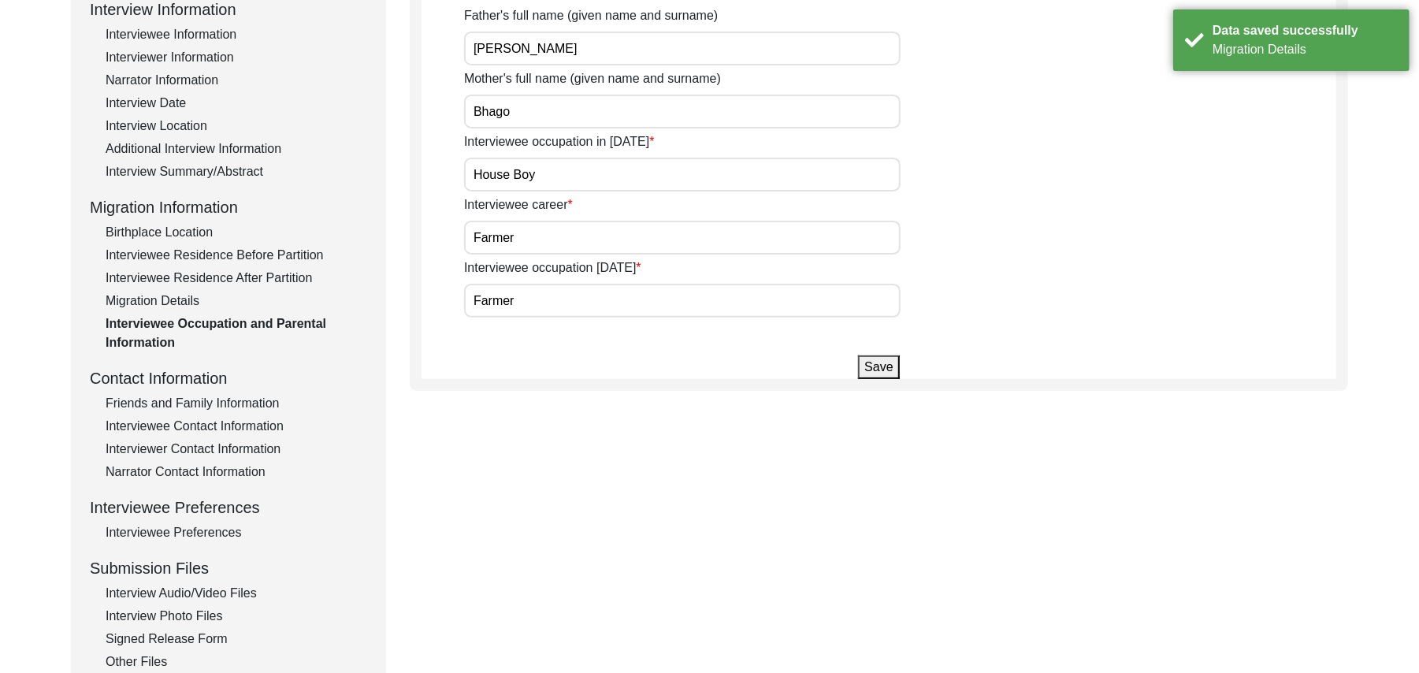
click at [864, 366] on button "Save" at bounding box center [878, 367] width 41 height 24
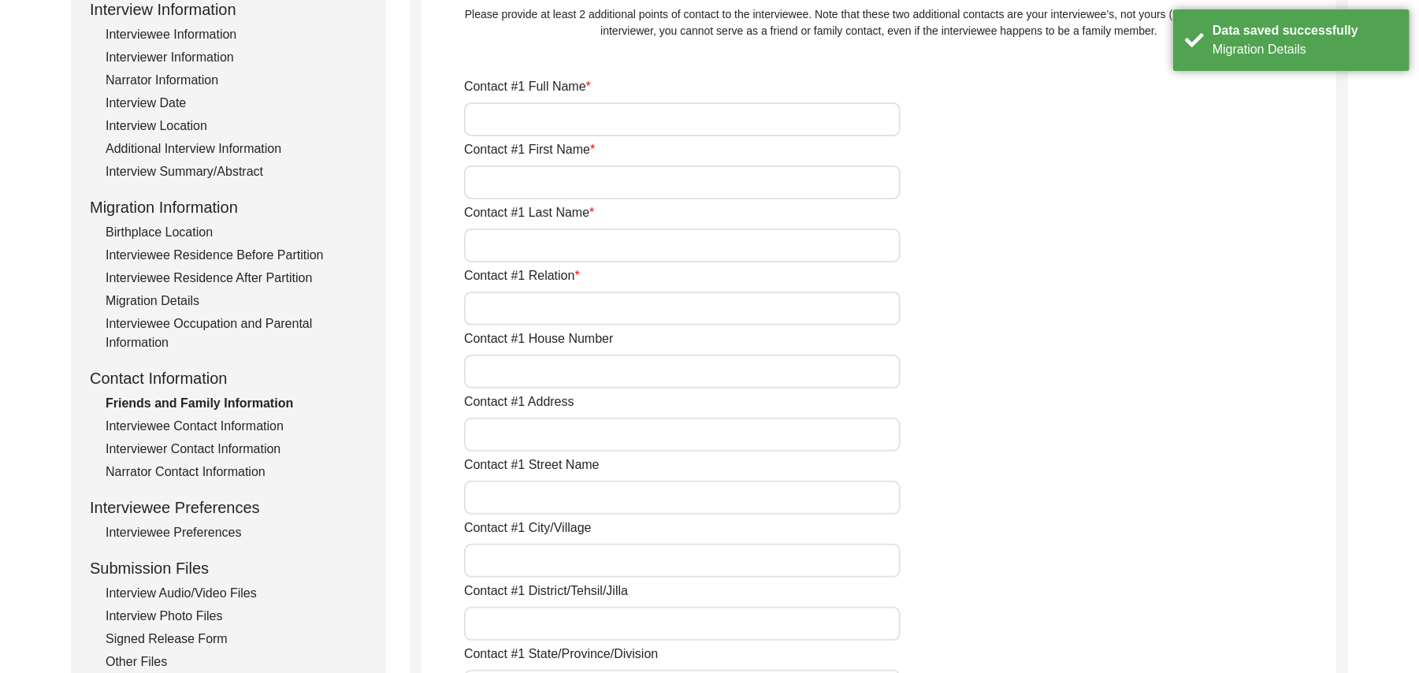
type input "[PERSON_NAME]"
type input "[DEMOGRAPHIC_DATA]"
type input "Yaseen"
type input "son"
type input "N/A"
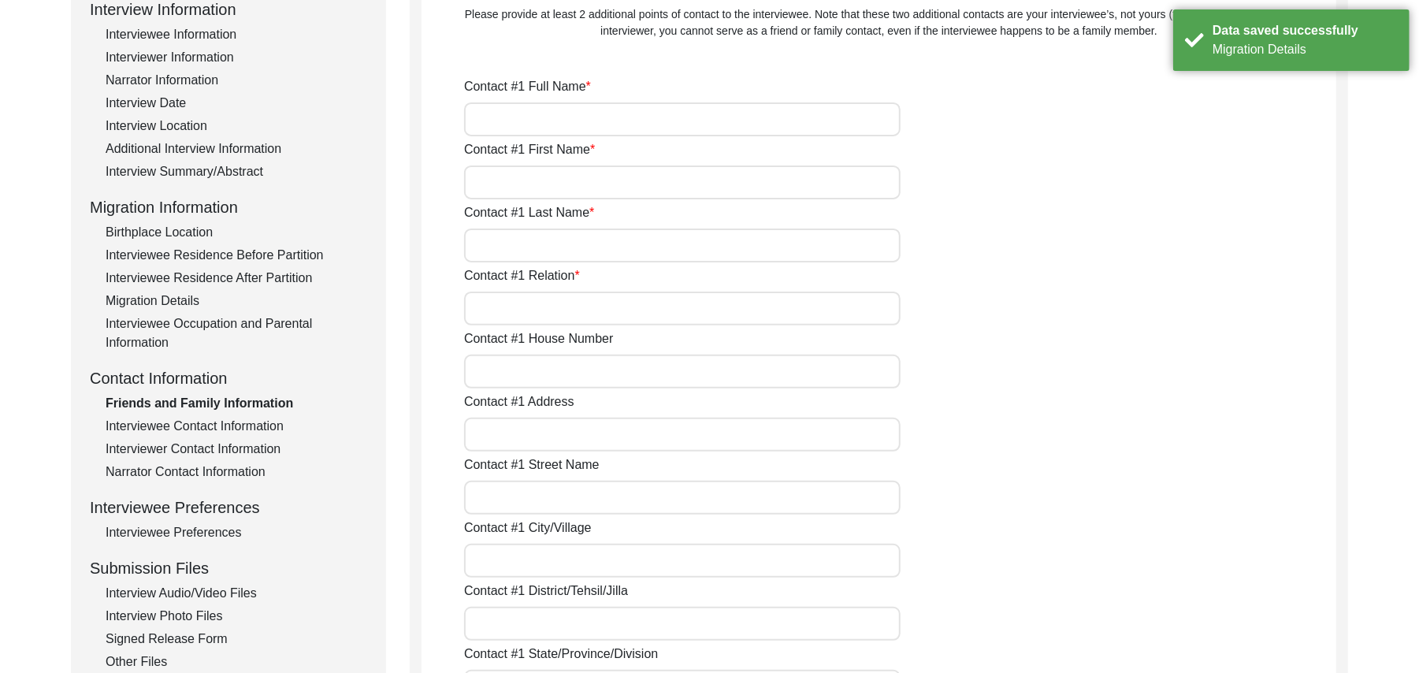
type input "Chak 93JB"
type input "N/A"
type input "Chak 93JB"
type input "[PERSON_NAME]/ Gojra"
type input "[GEOGRAPHIC_DATA]"
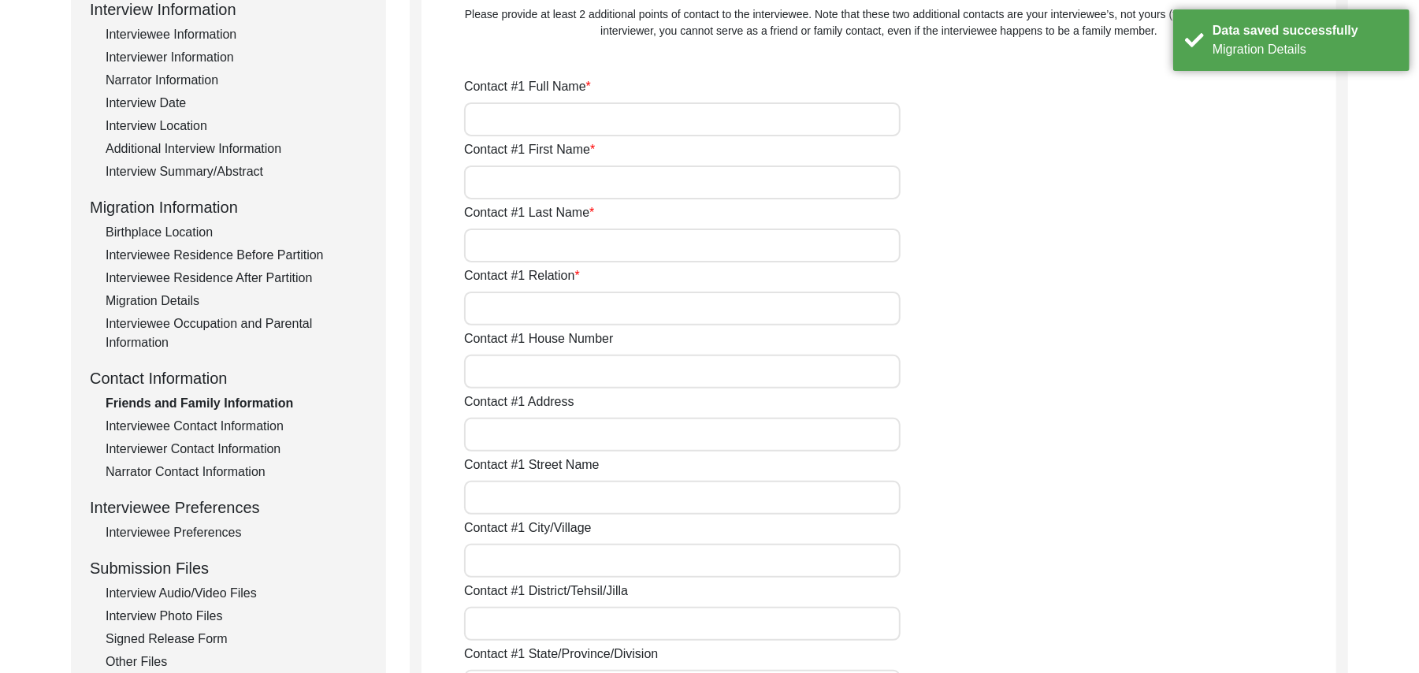
type input "36120"
type input "[GEOGRAPHIC_DATA]"
type input "Chak 93JB"
type input "03027092508"
type input "N/A"
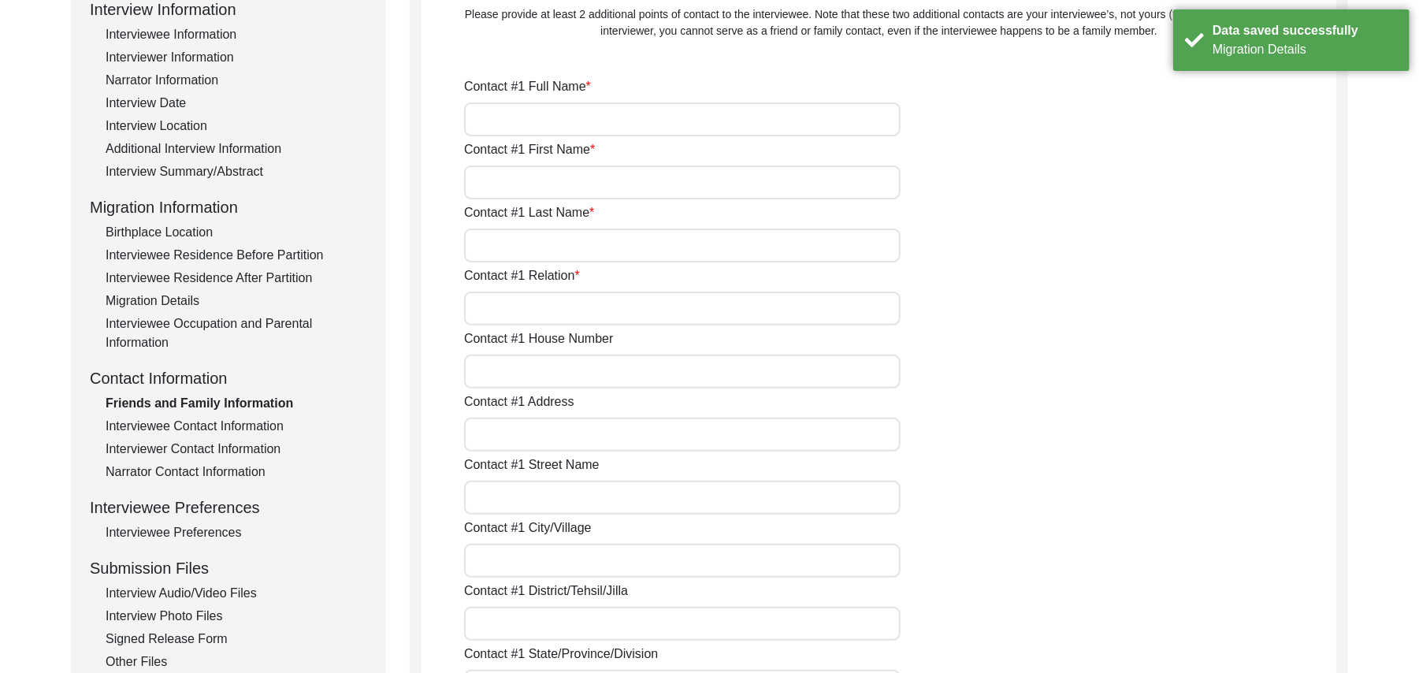
type input "N/A"
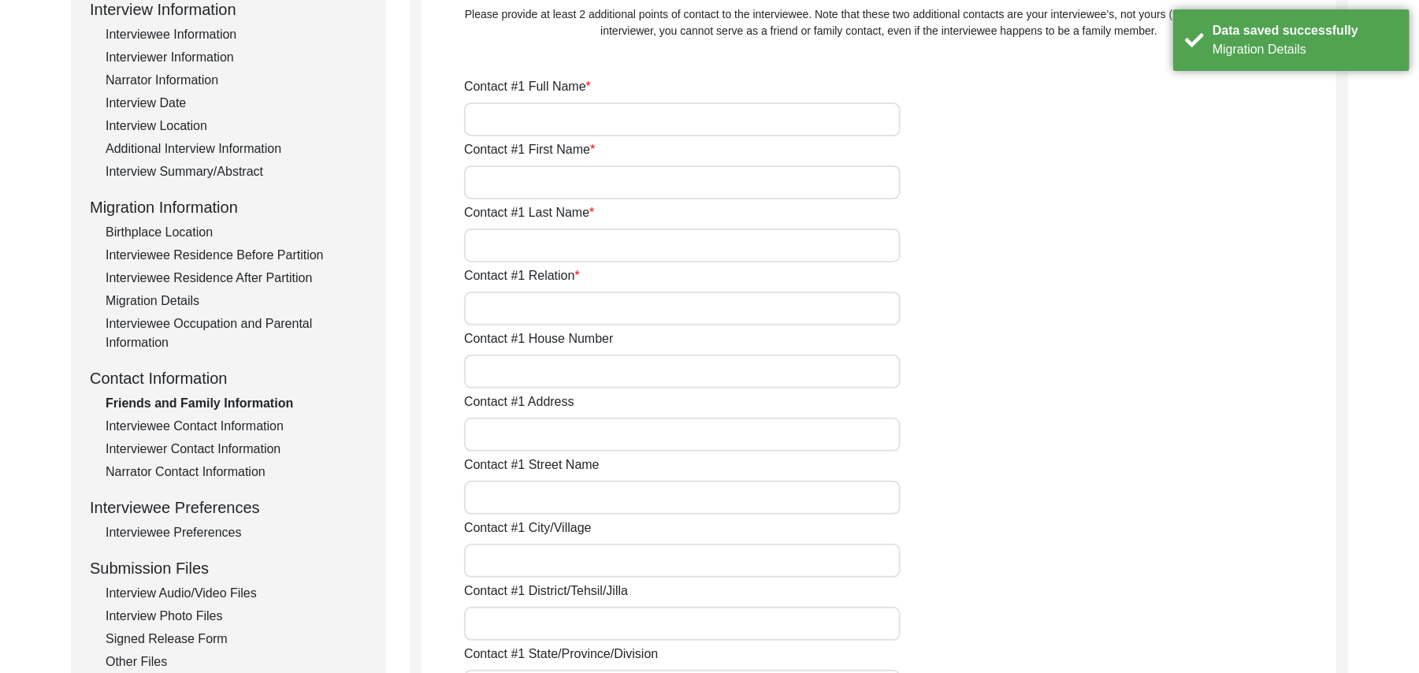
type input "[PERSON_NAME]"
type input "Liaqat"
type input "[PERSON_NAME]"
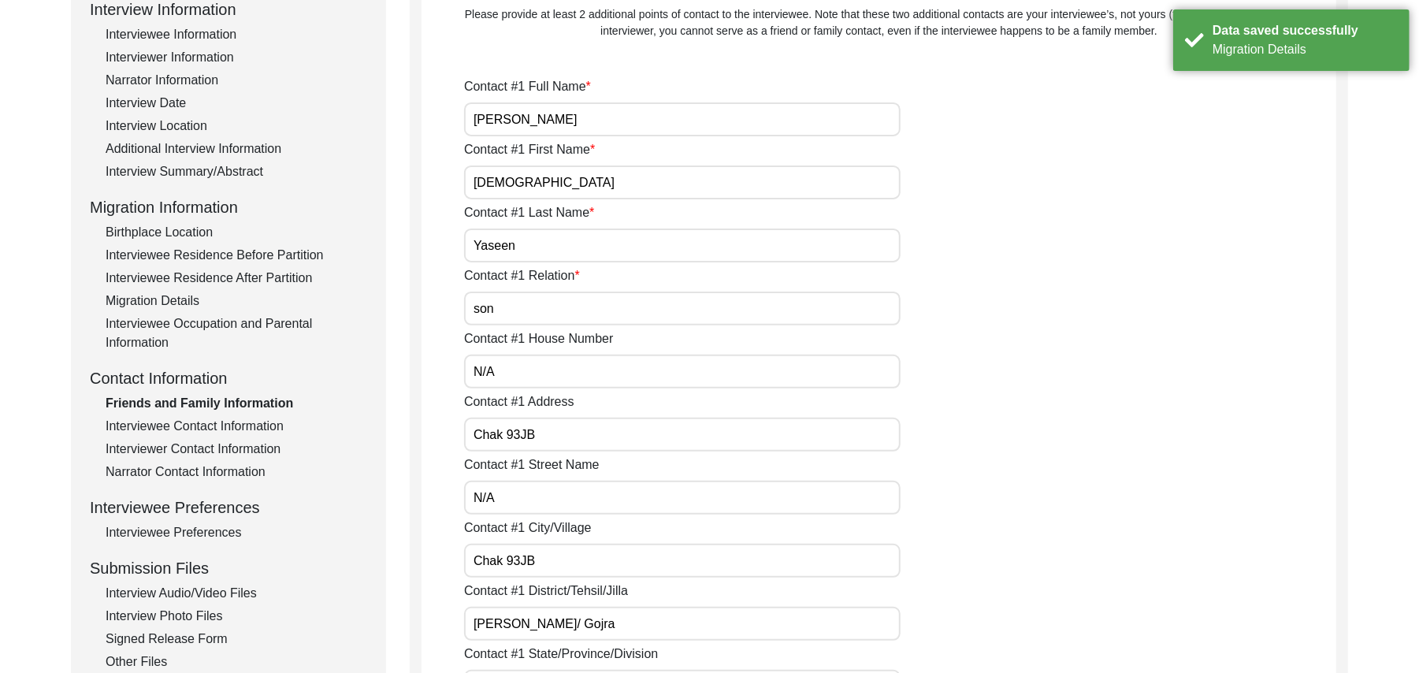
type input "Son"
type input "N/A"
type input "Chak 93Jb"
type input "N/A"
type input "Chak 93JB"
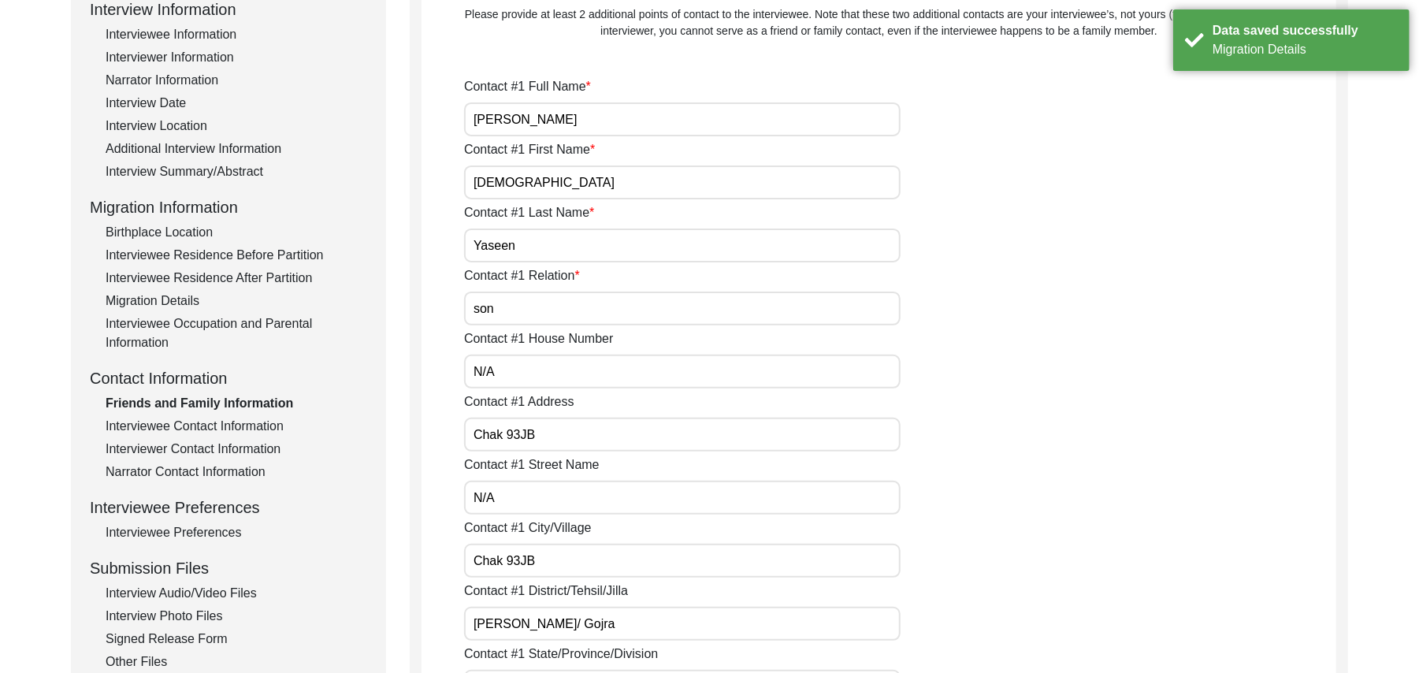
type input "[PERSON_NAME]/ Gojra"
type input "[GEOGRAPHIC_DATA]"
type input "36120"
type input "[GEOGRAPHIC_DATA]"
type input "Chak 93JB"
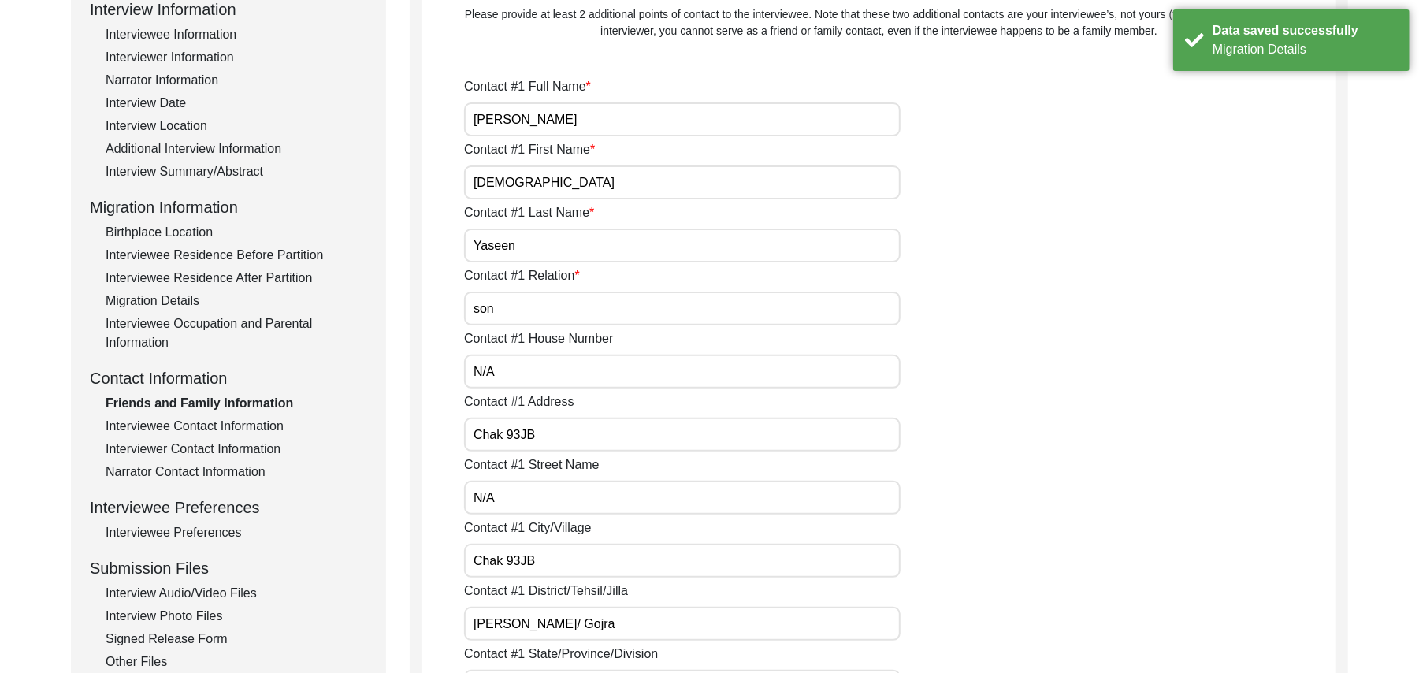
type input "03008967093"
type input "N/A"
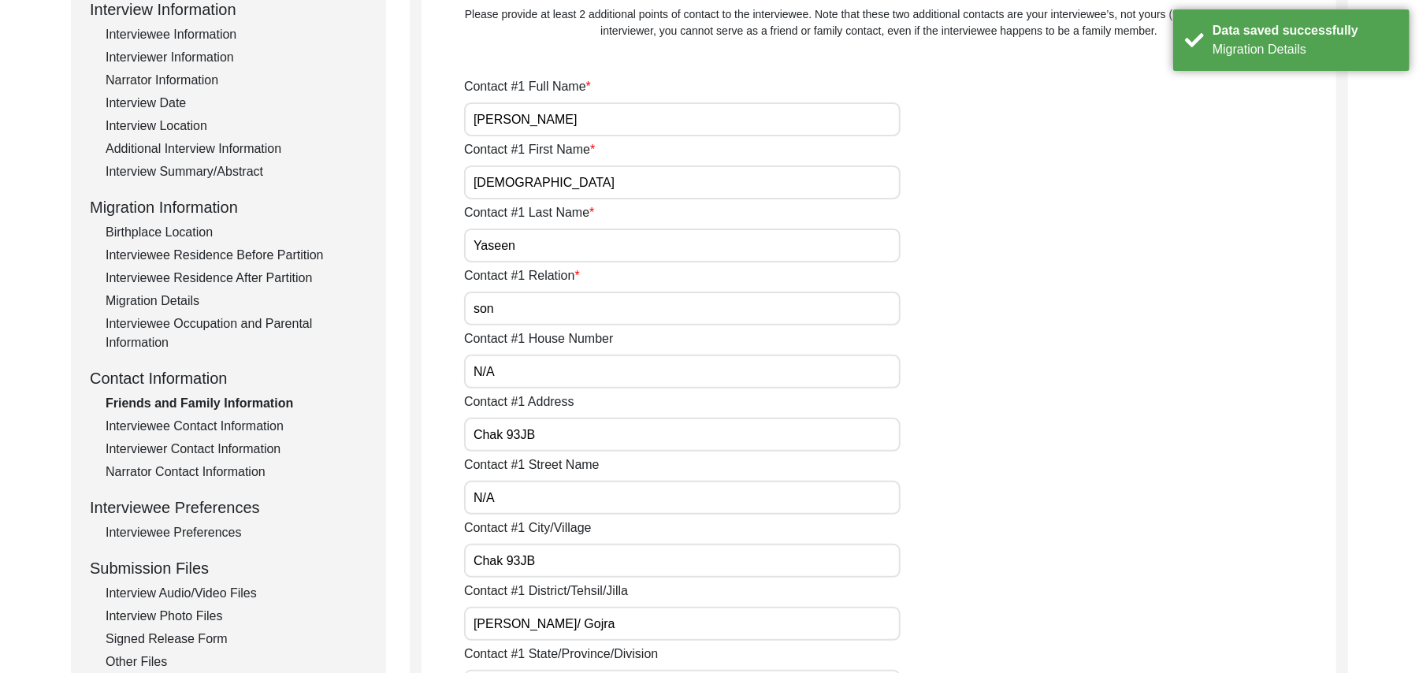
type input "N/A"
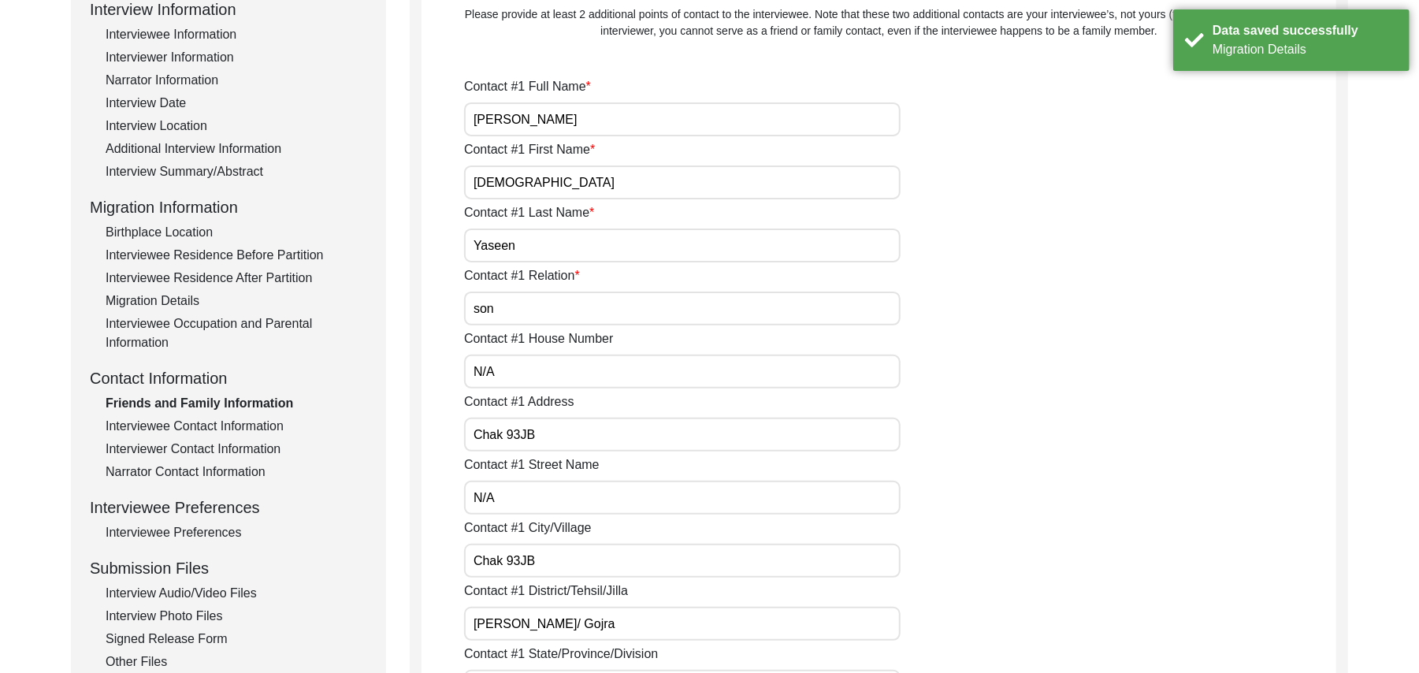
type input "N/A"
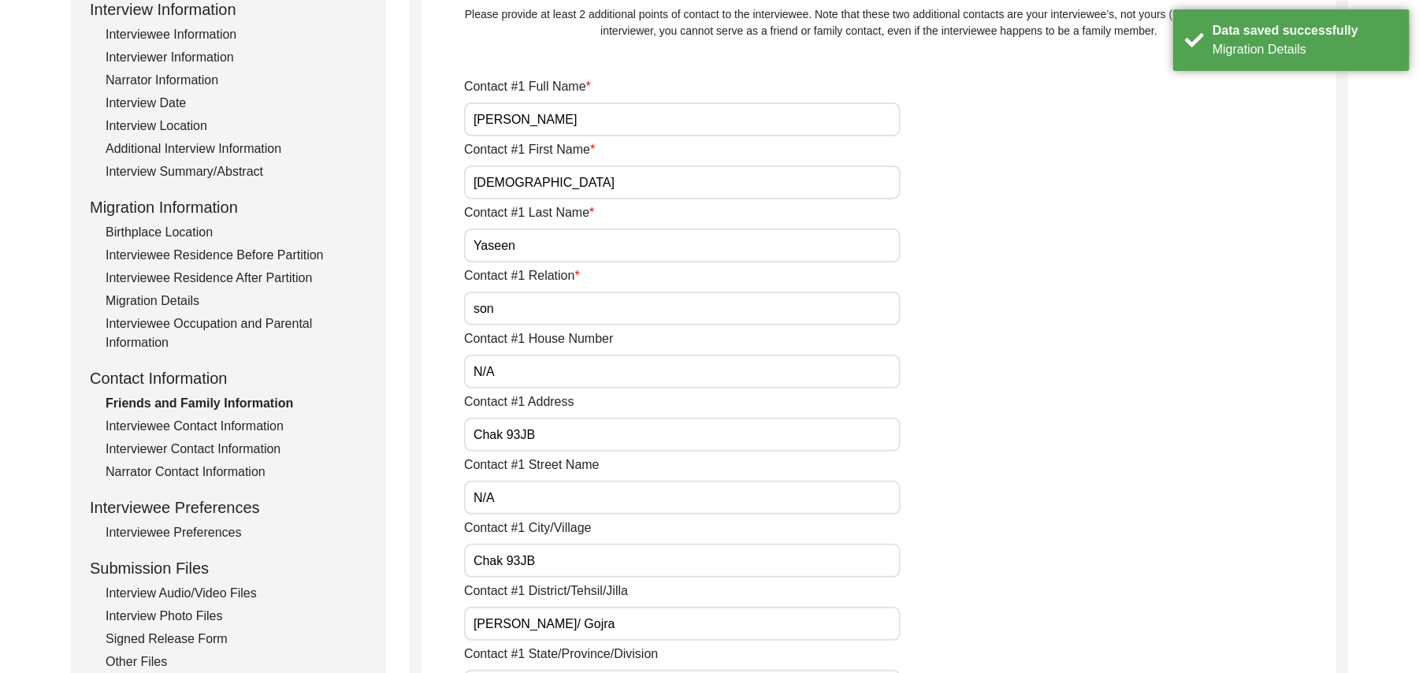
type input "N/A"
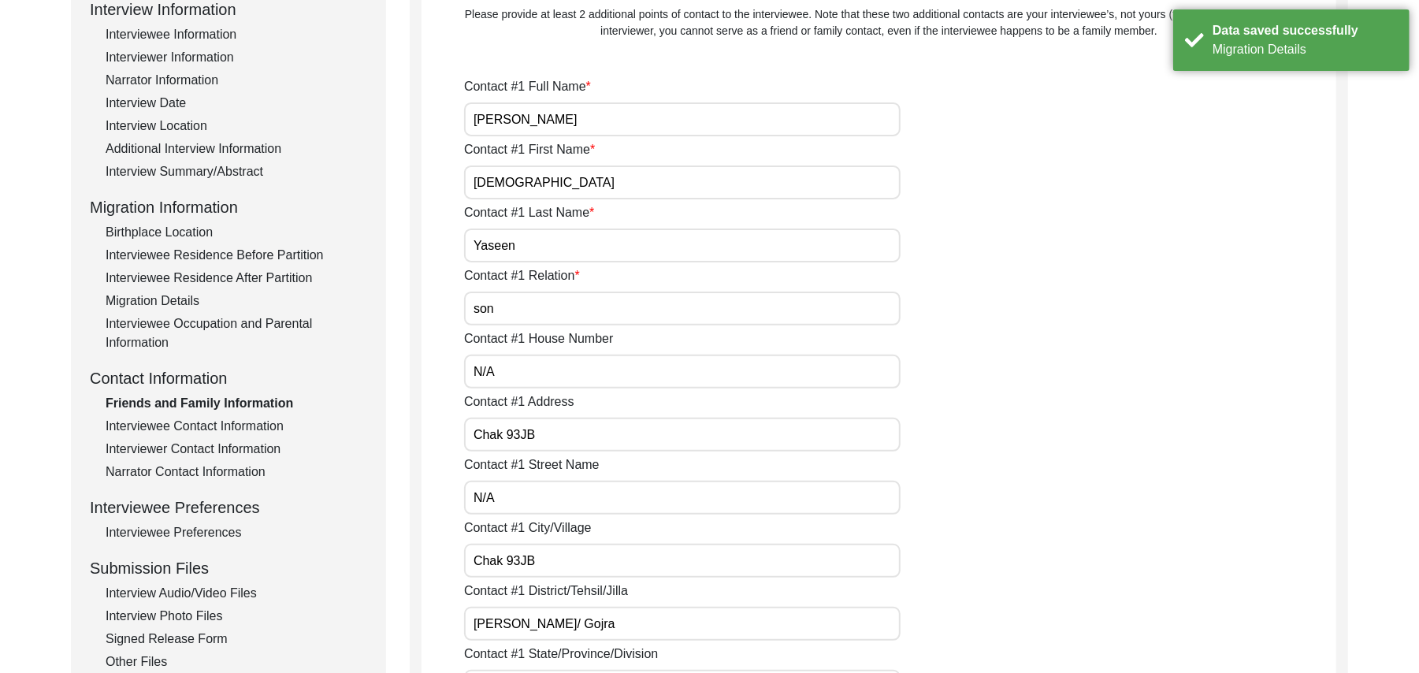
type input "N/A"
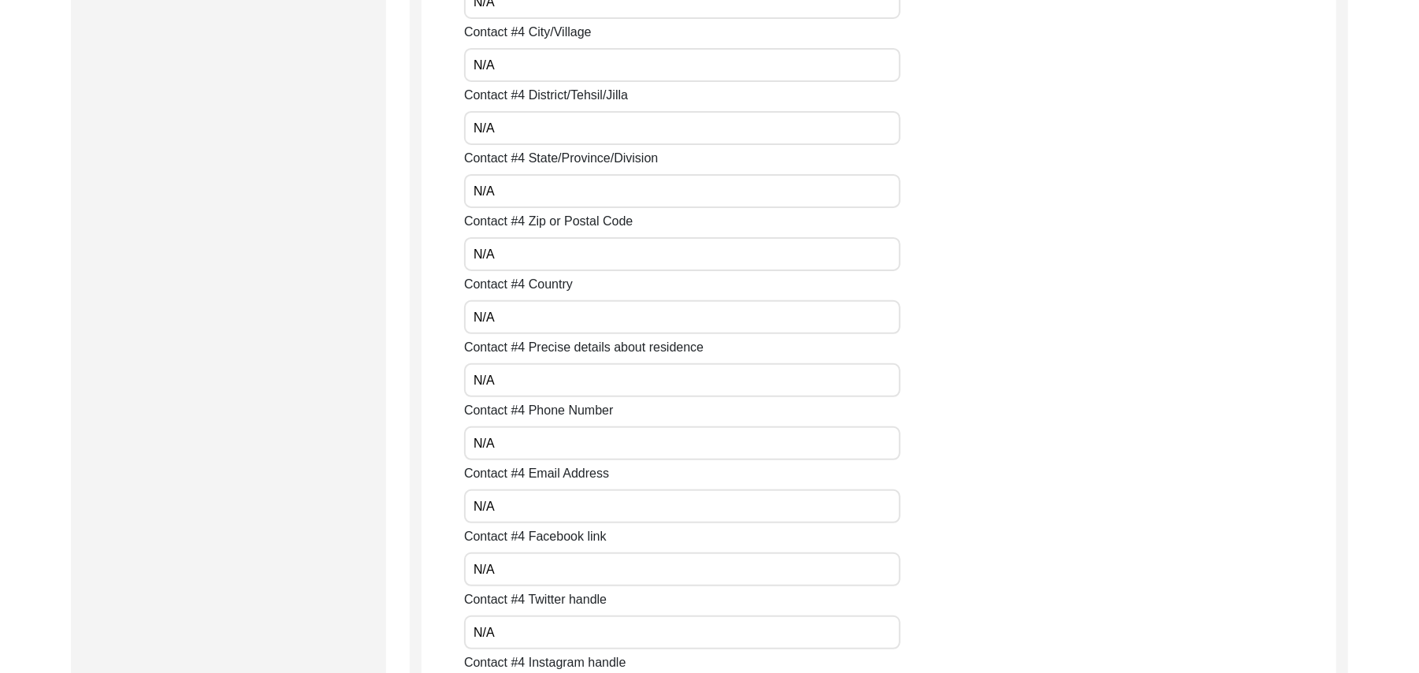
scroll to position [7027, 0]
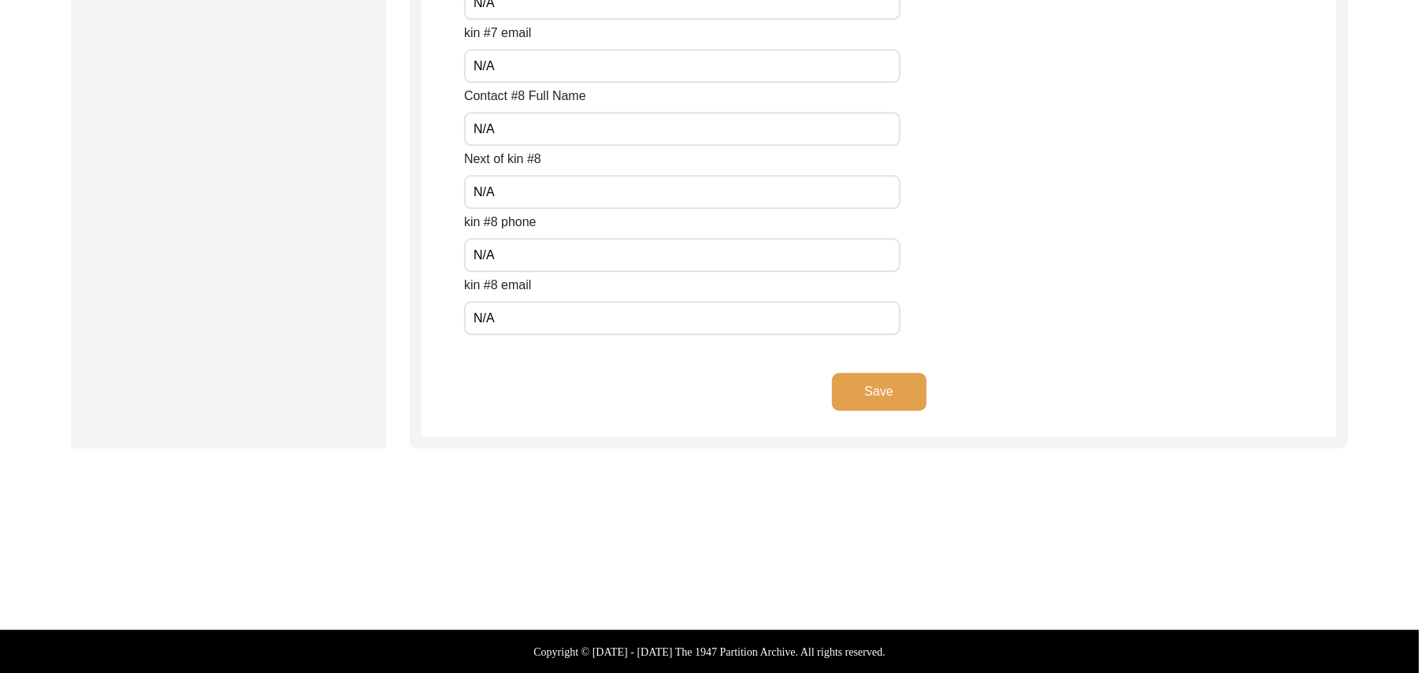
click at [873, 388] on button "Save" at bounding box center [879, 392] width 95 height 38
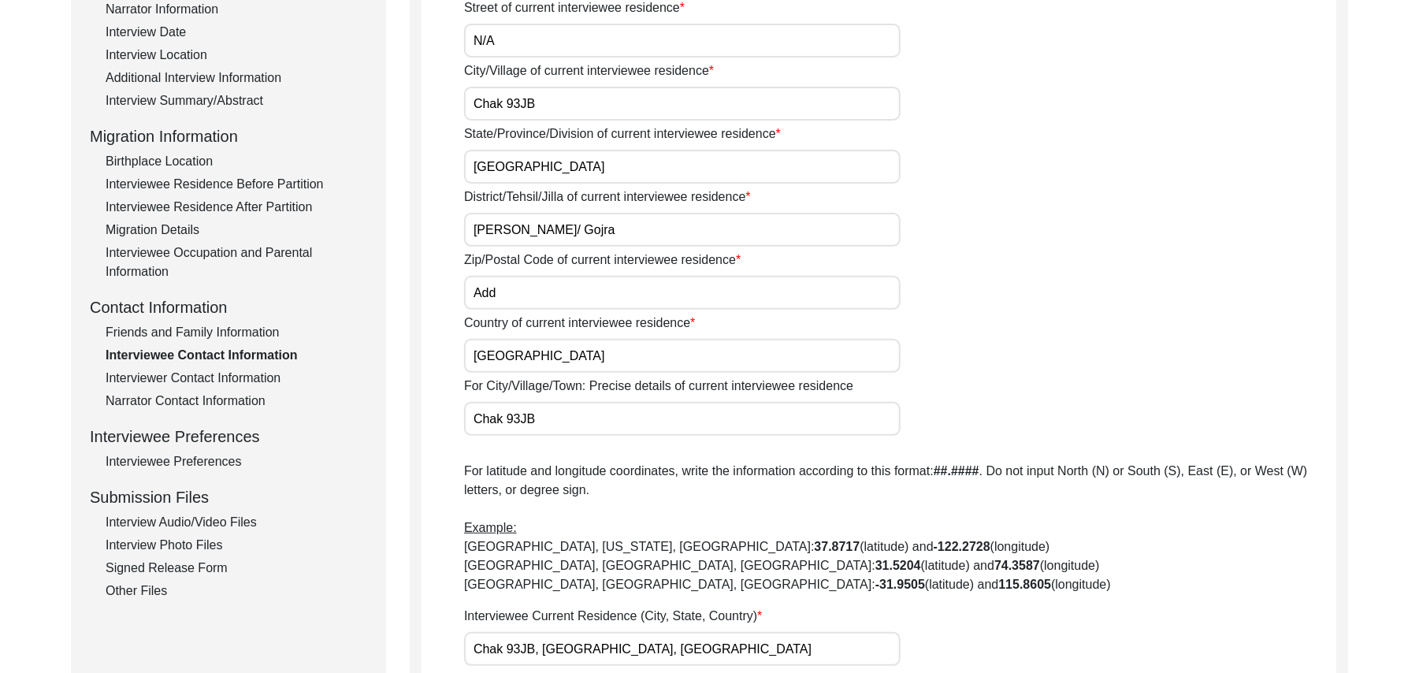
scroll to position [298, 0]
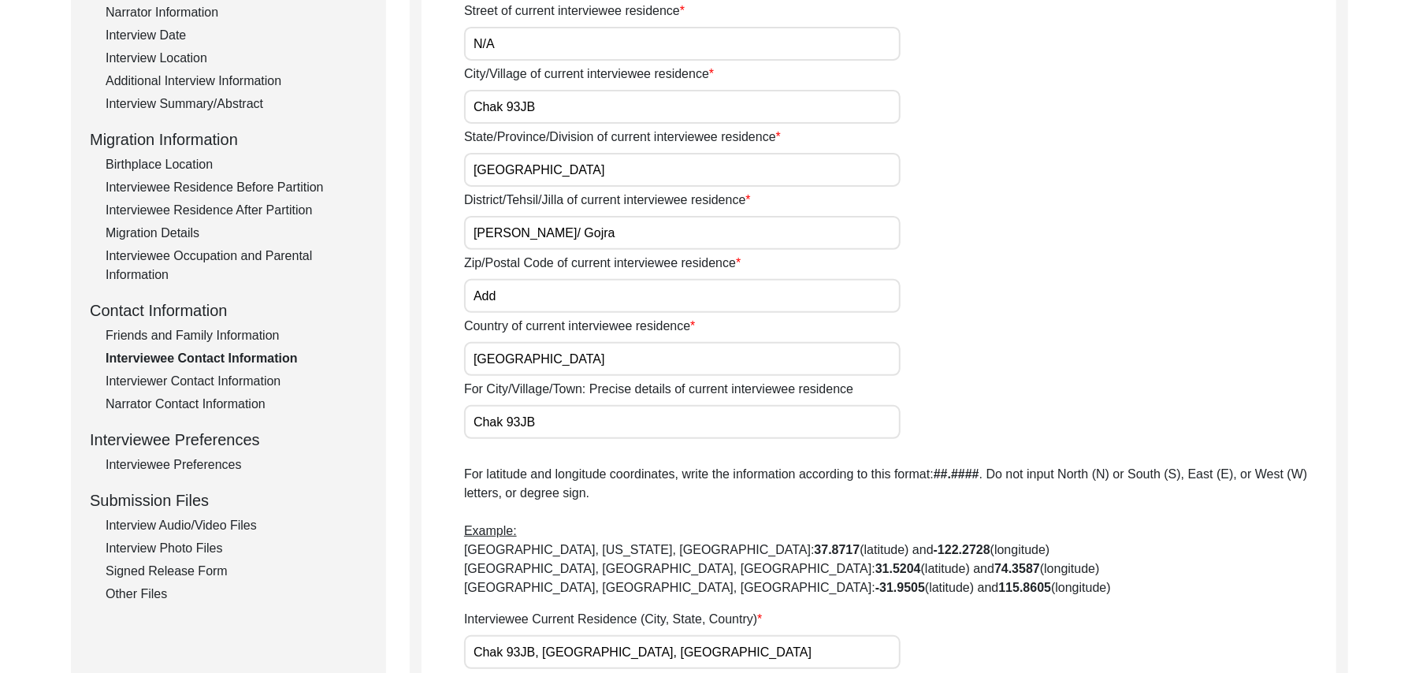
click at [502, 296] on input "Add" at bounding box center [682, 296] width 436 height 34
click at [556, 359] on input "[GEOGRAPHIC_DATA]" at bounding box center [682, 359] width 436 height 34
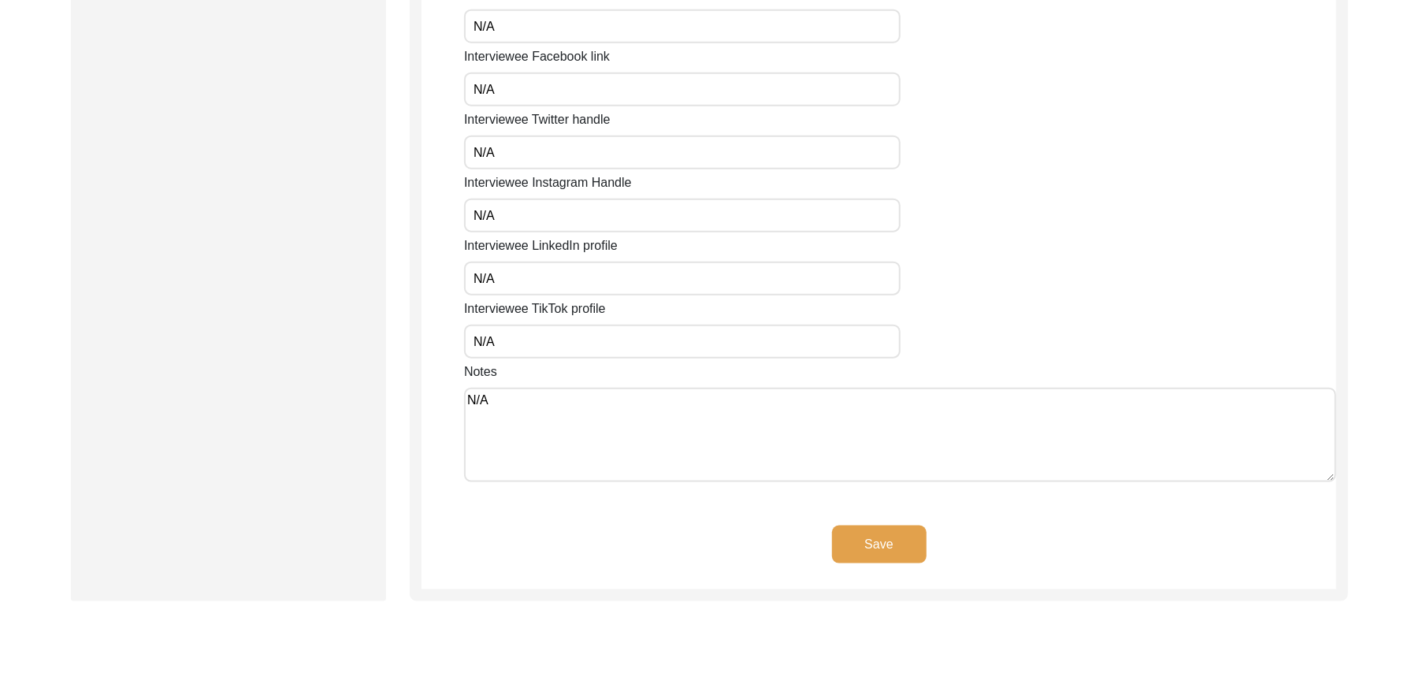
scroll to position [1175, 0]
click at [881, 537] on button "Save" at bounding box center [879, 544] width 95 height 38
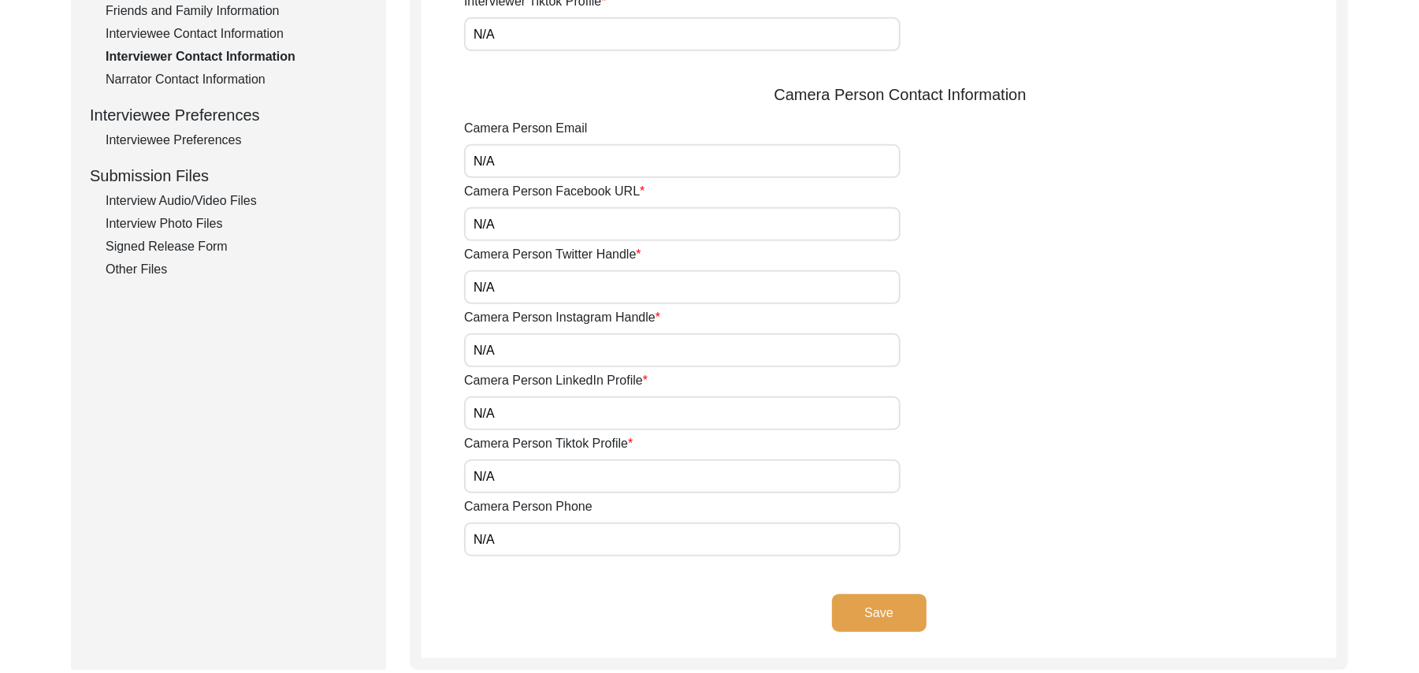
scroll to position [688, 0]
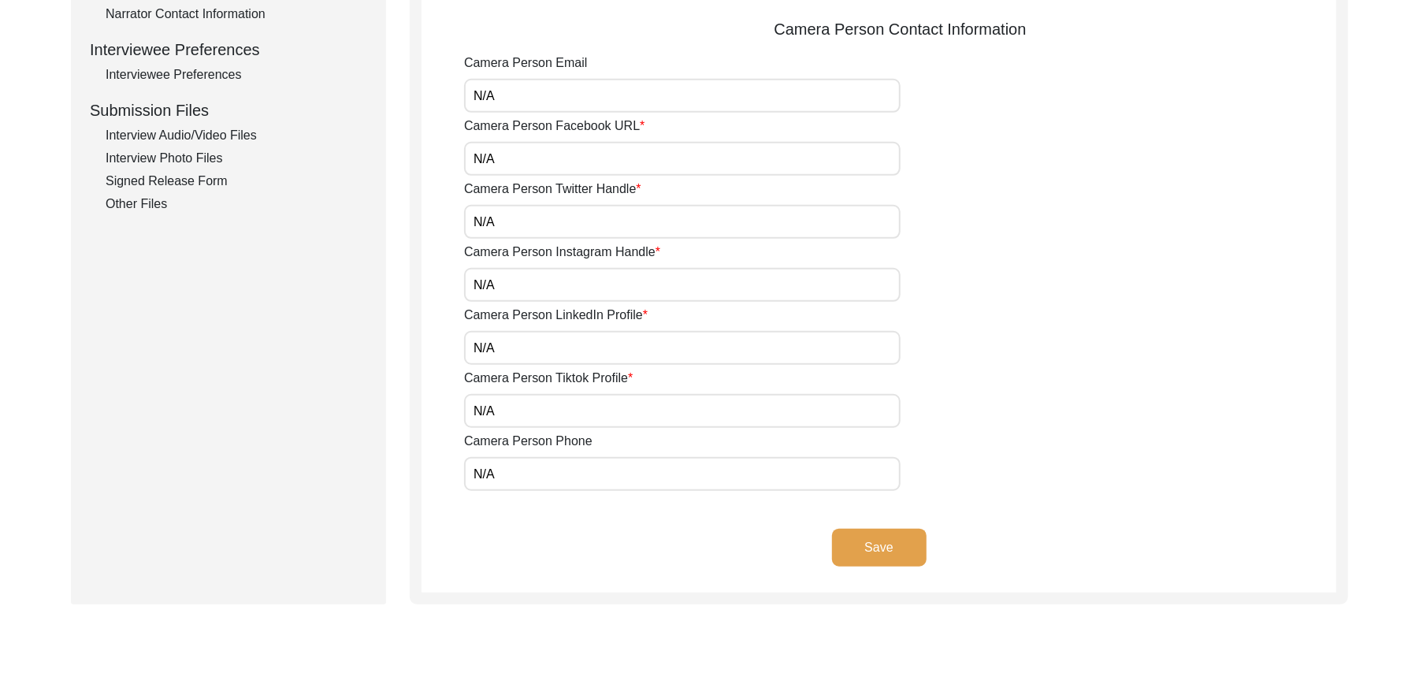
click at [906, 534] on button "Save" at bounding box center [879, 548] width 95 height 38
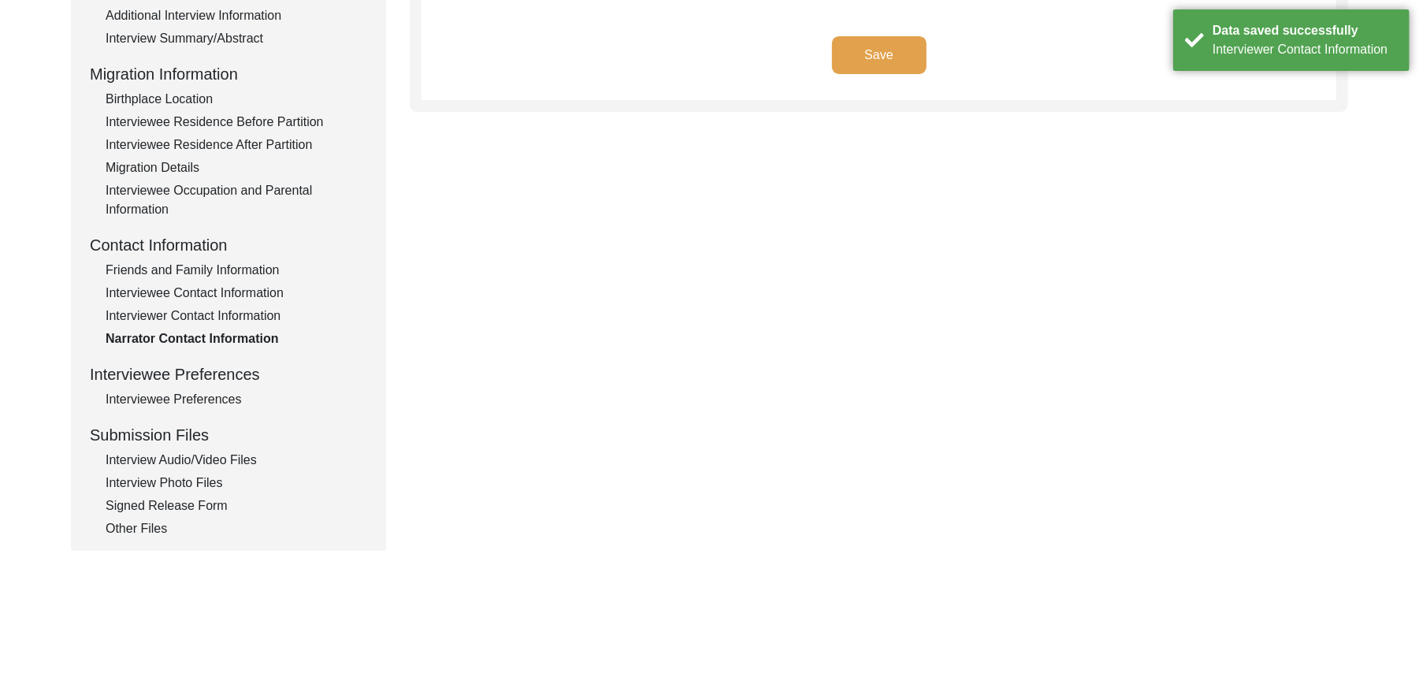
scroll to position [195, 0]
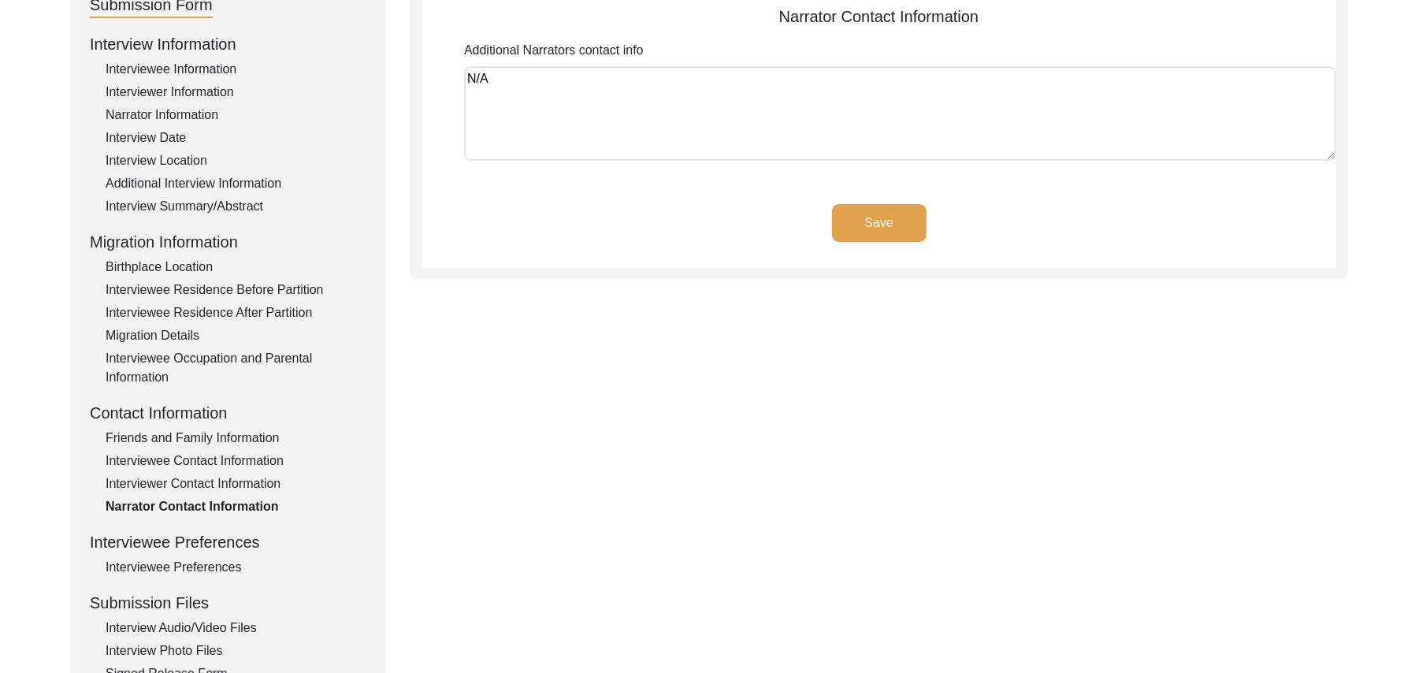
click at [893, 216] on button "Save" at bounding box center [879, 223] width 95 height 38
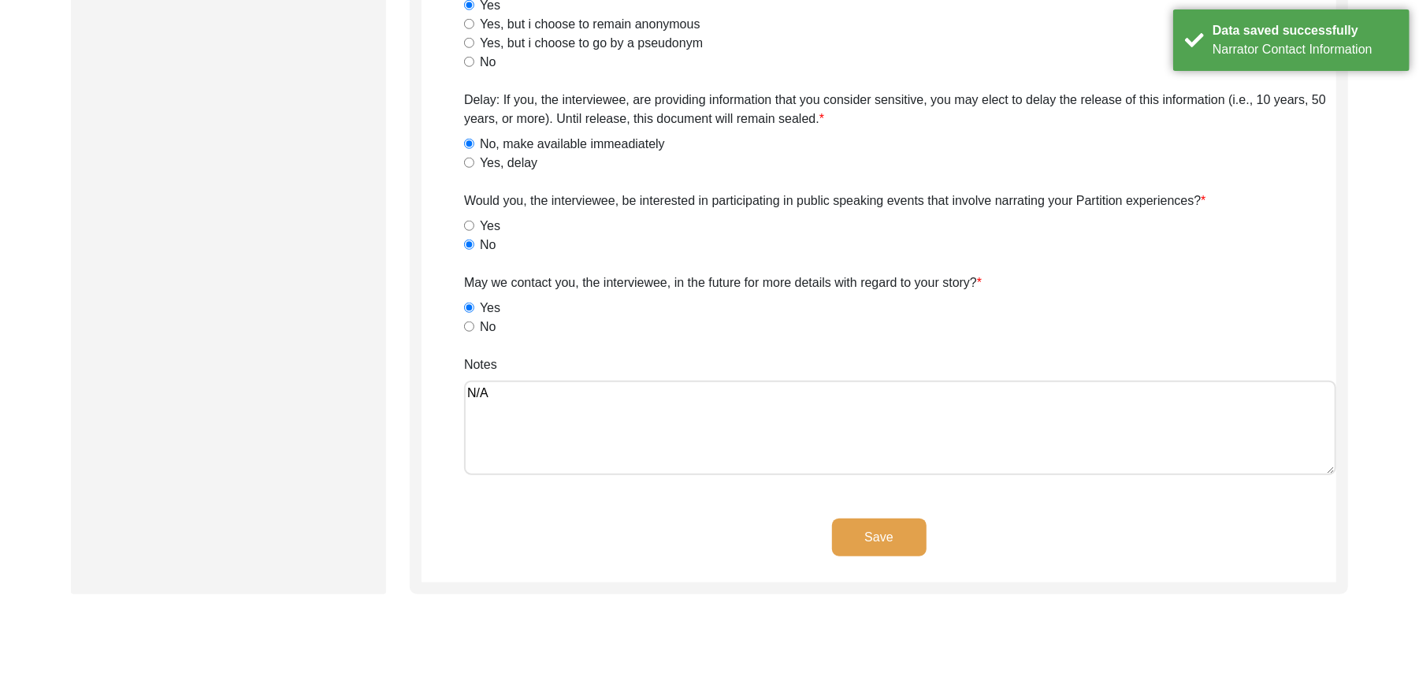
scroll to position [1031, 0]
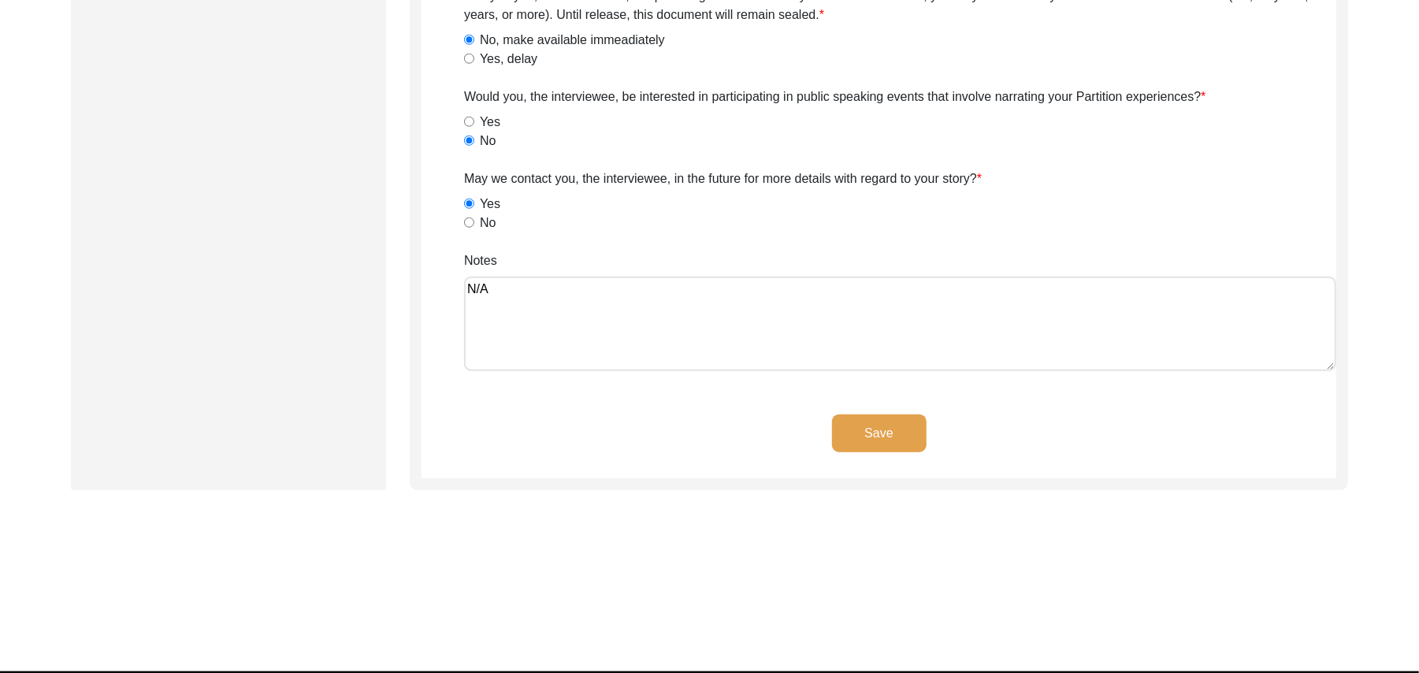
click at [877, 422] on button "Save" at bounding box center [879, 433] width 95 height 38
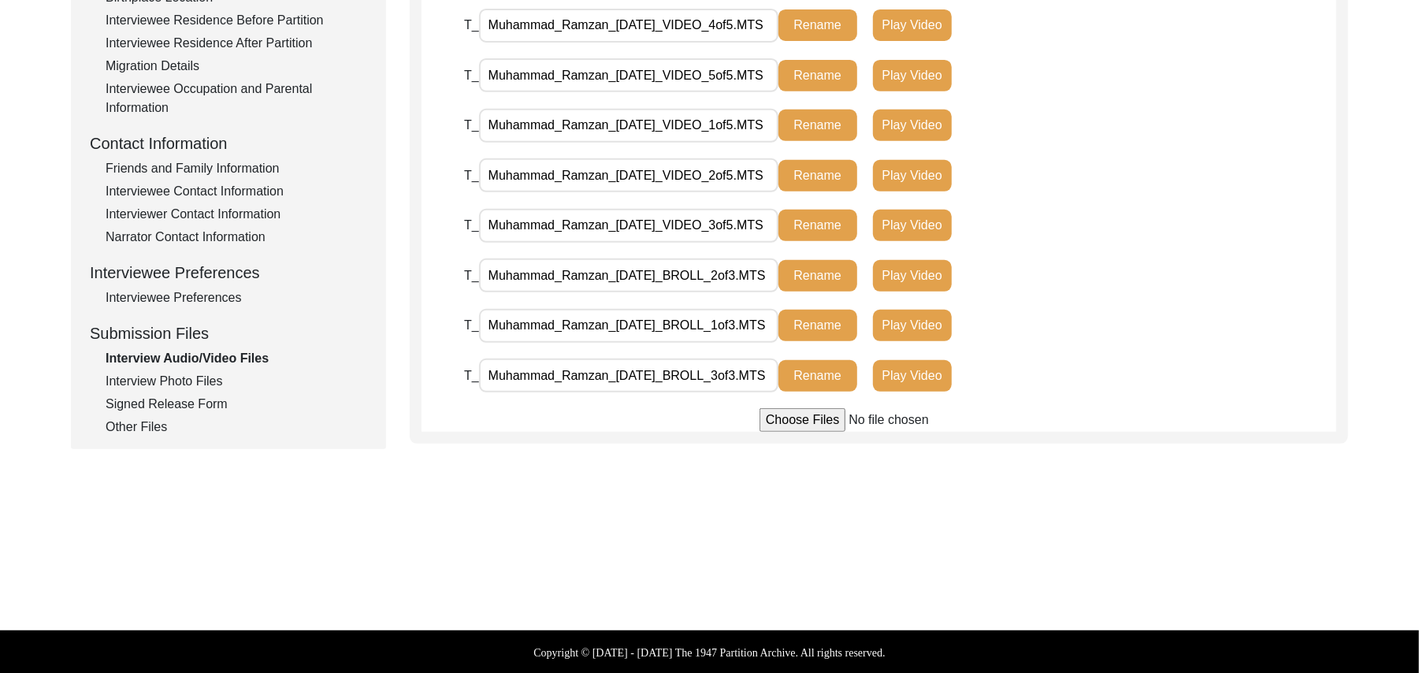
click at [213, 380] on div "Interview Photo Files" at bounding box center [237, 381] width 262 height 19
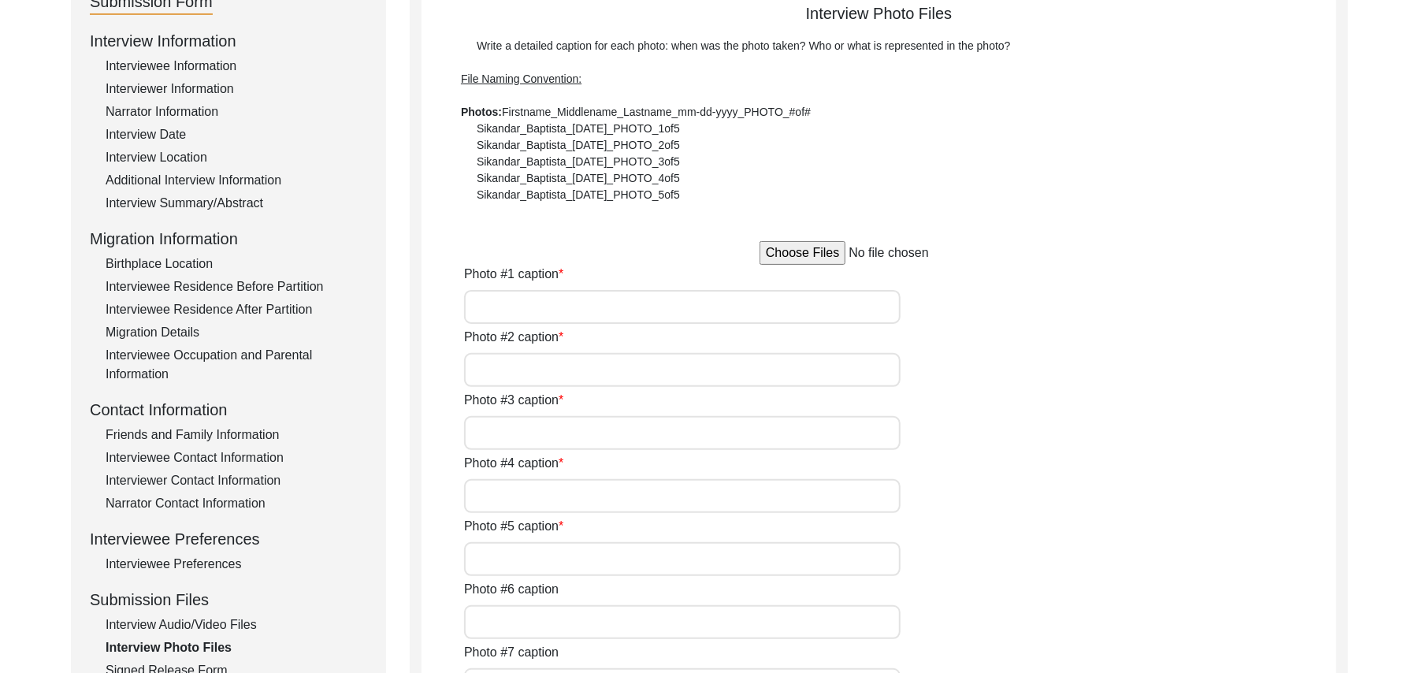
scroll to position [192, 0]
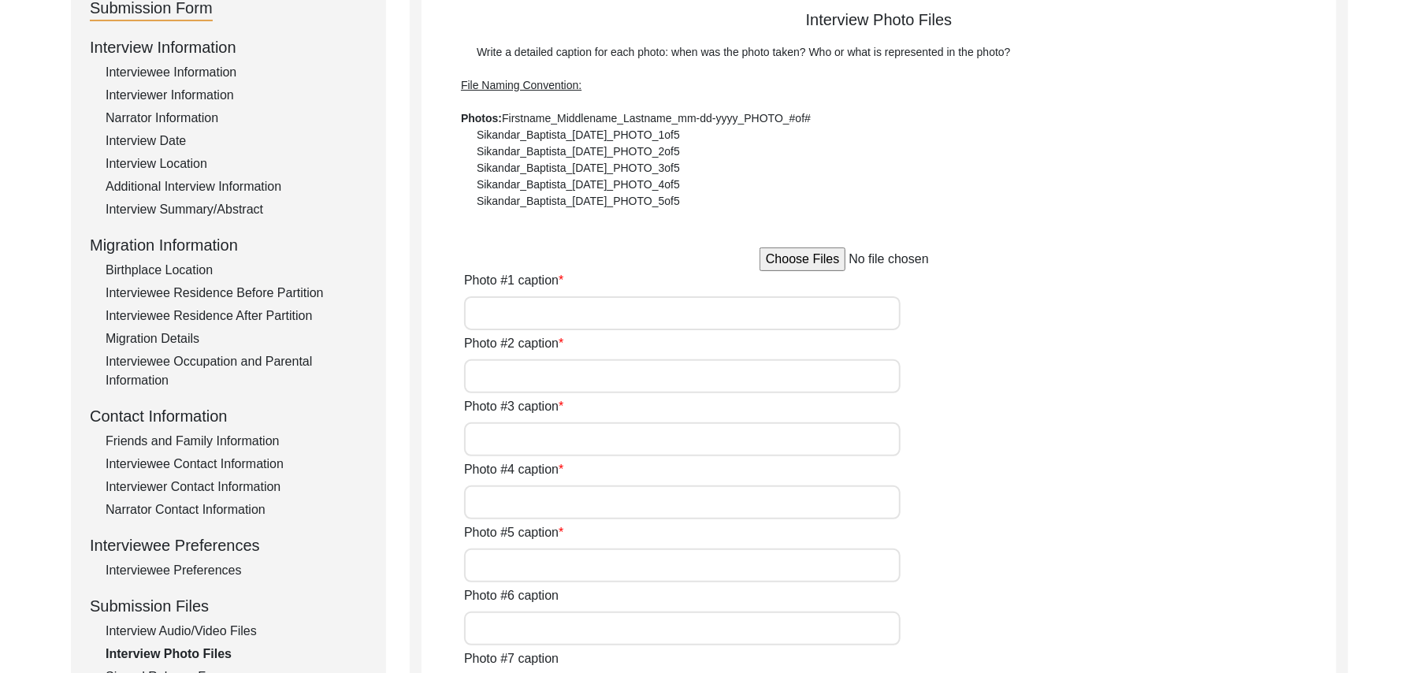
click at [818, 263] on input "file" at bounding box center [878, 259] width 239 height 24
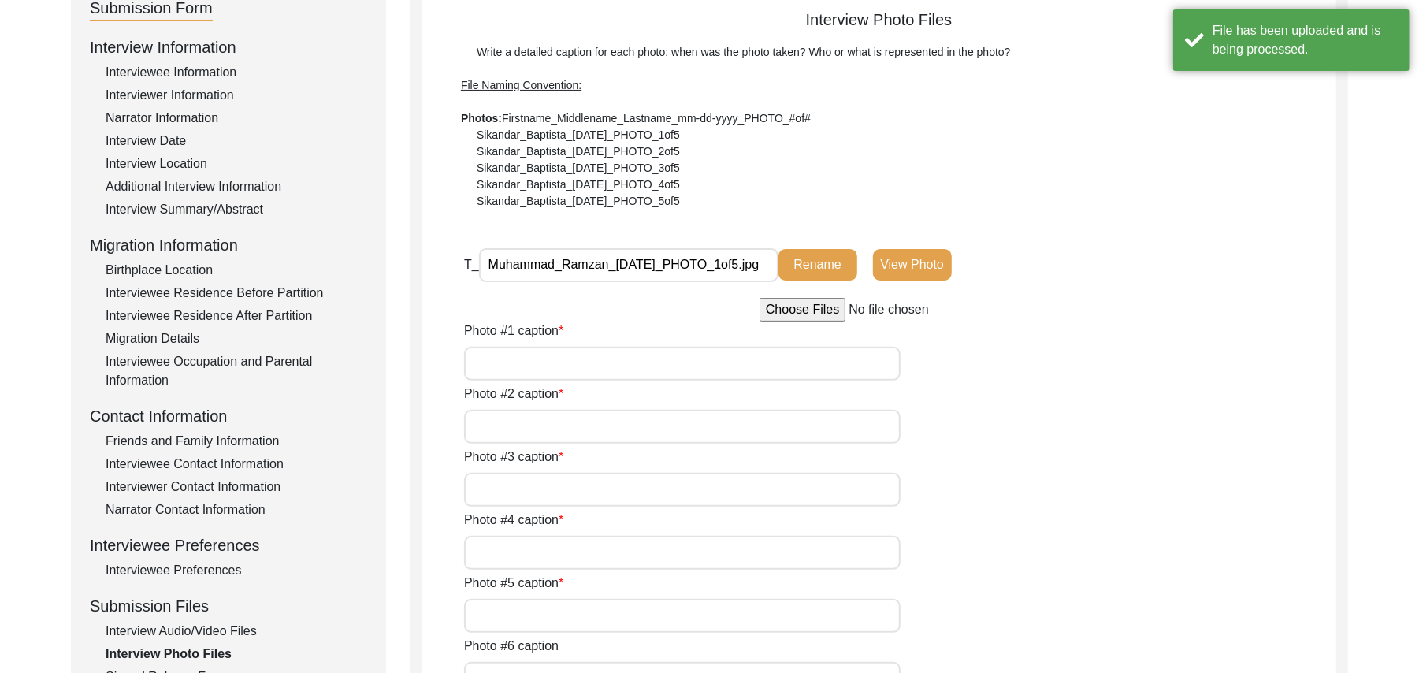
click at [785, 310] on input "file" at bounding box center [878, 310] width 239 height 24
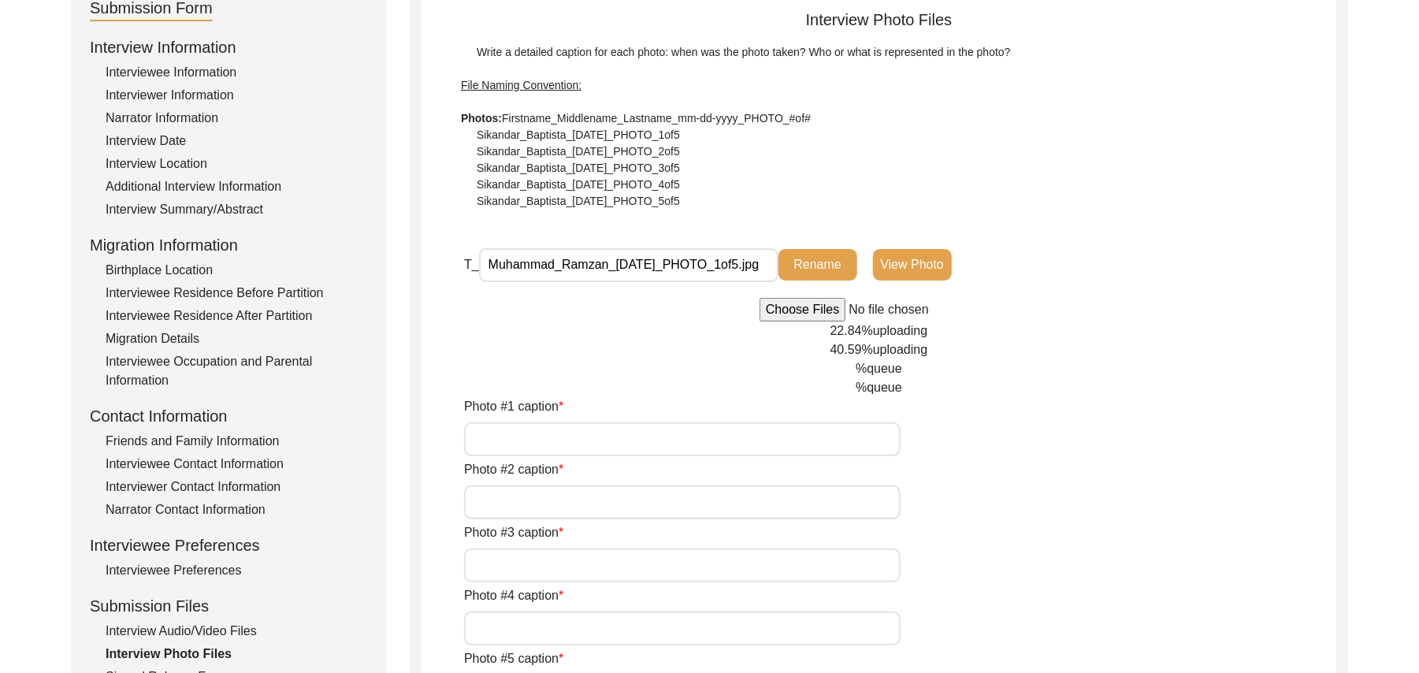
click at [502, 440] on input "Photo #1 caption" at bounding box center [682, 439] width 436 height 34
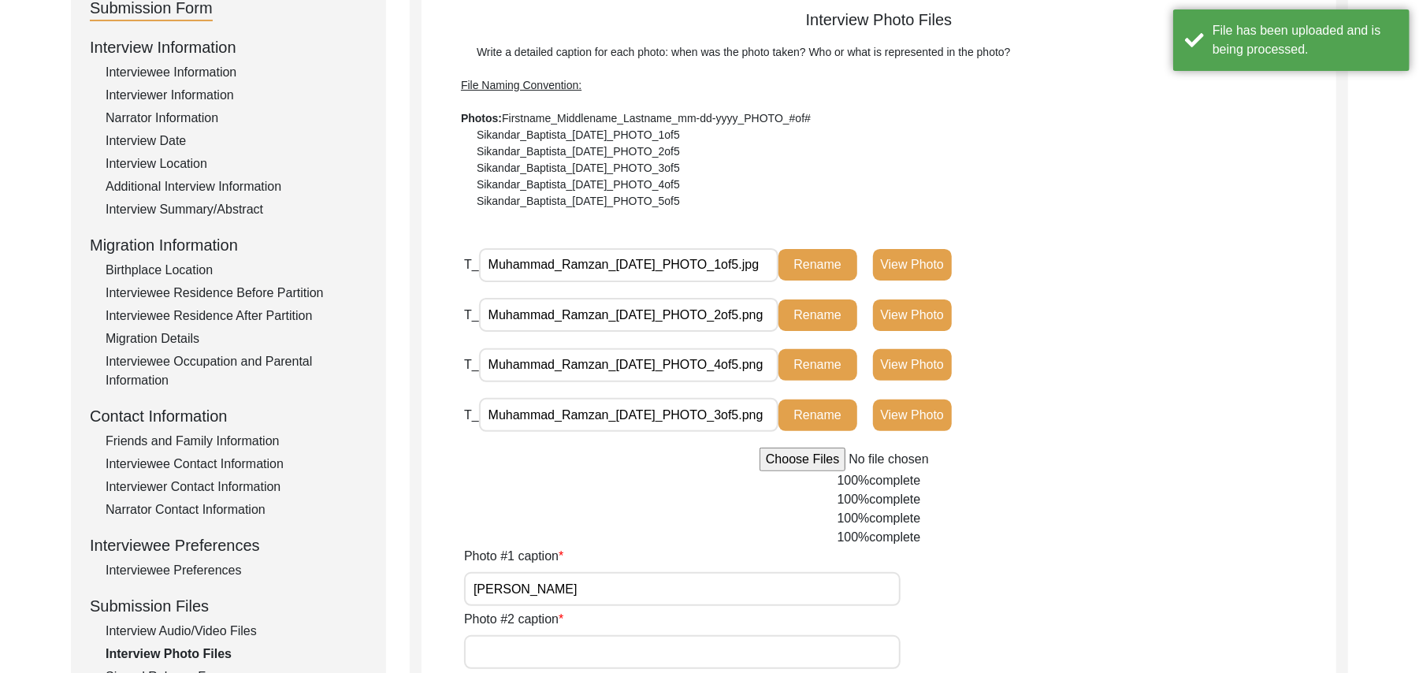
click at [515, 662] on input "Photo #2 caption" at bounding box center [682, 652] width 436 height 34
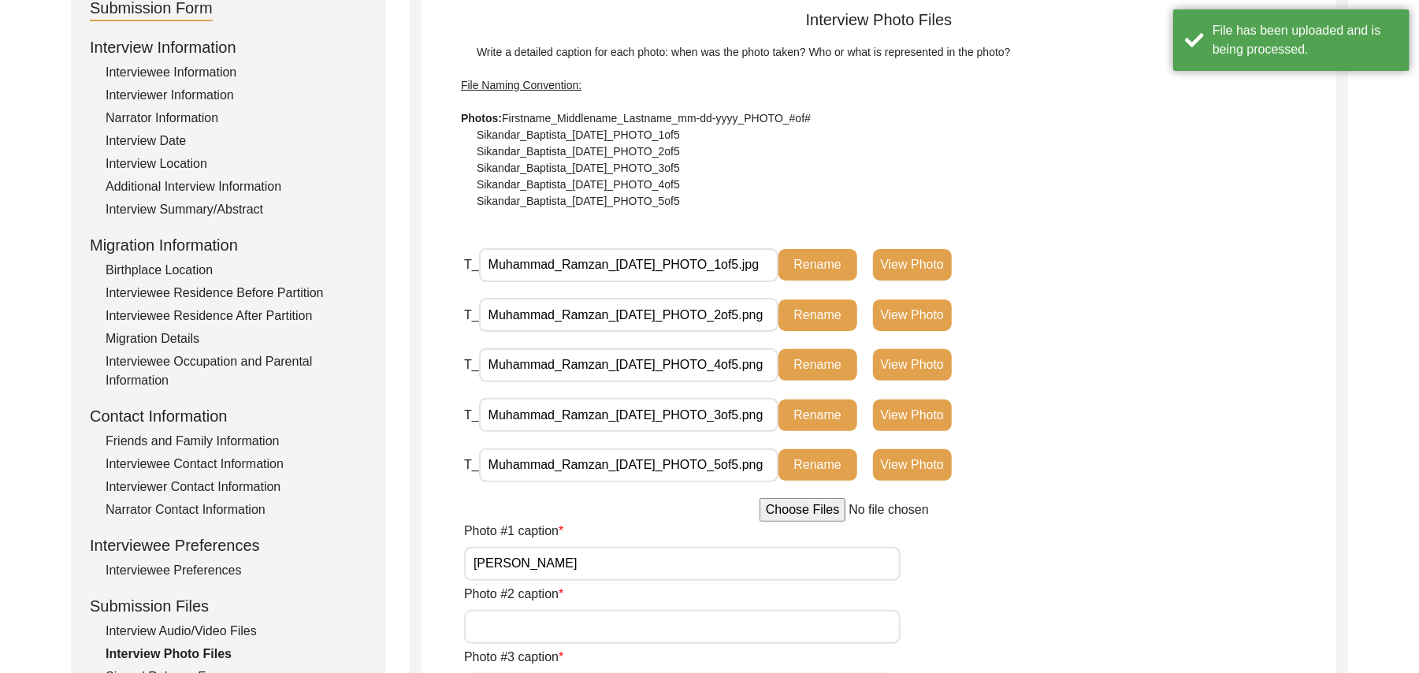
paste input "[PERSON_NAME]"
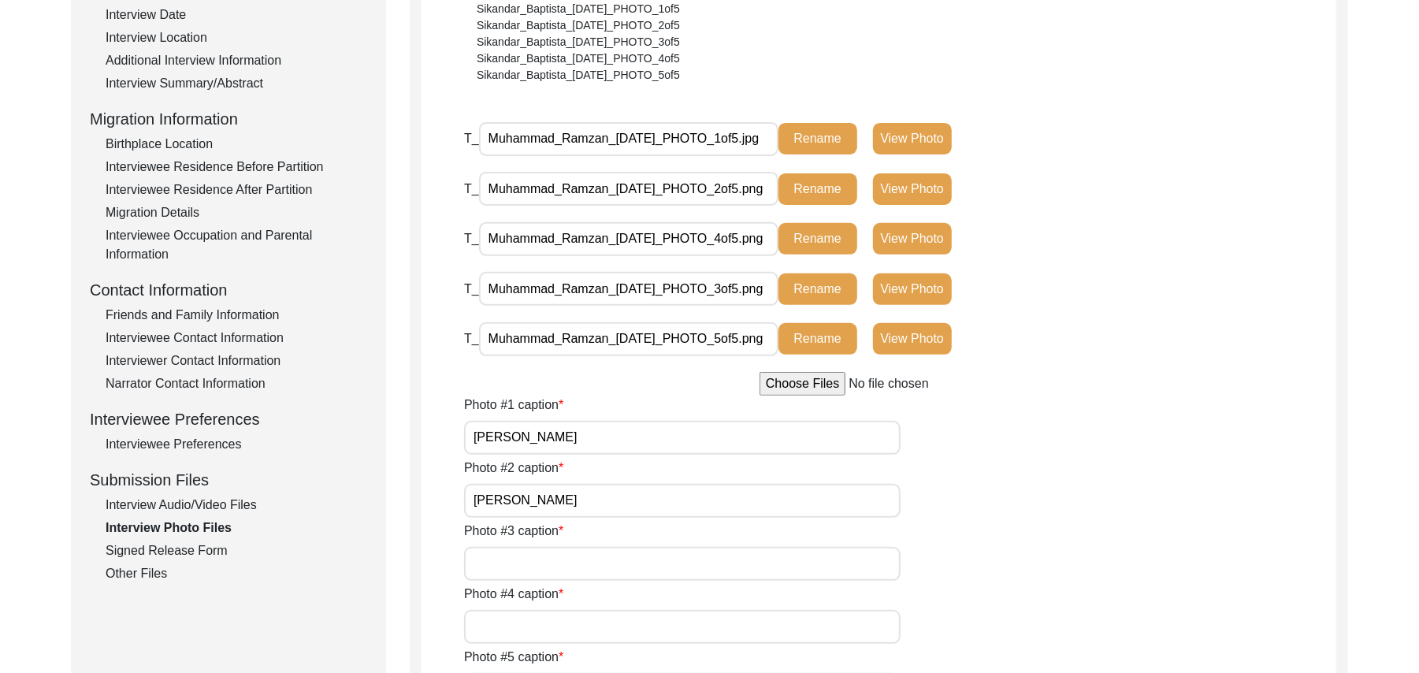
scroll to position [360, 0]
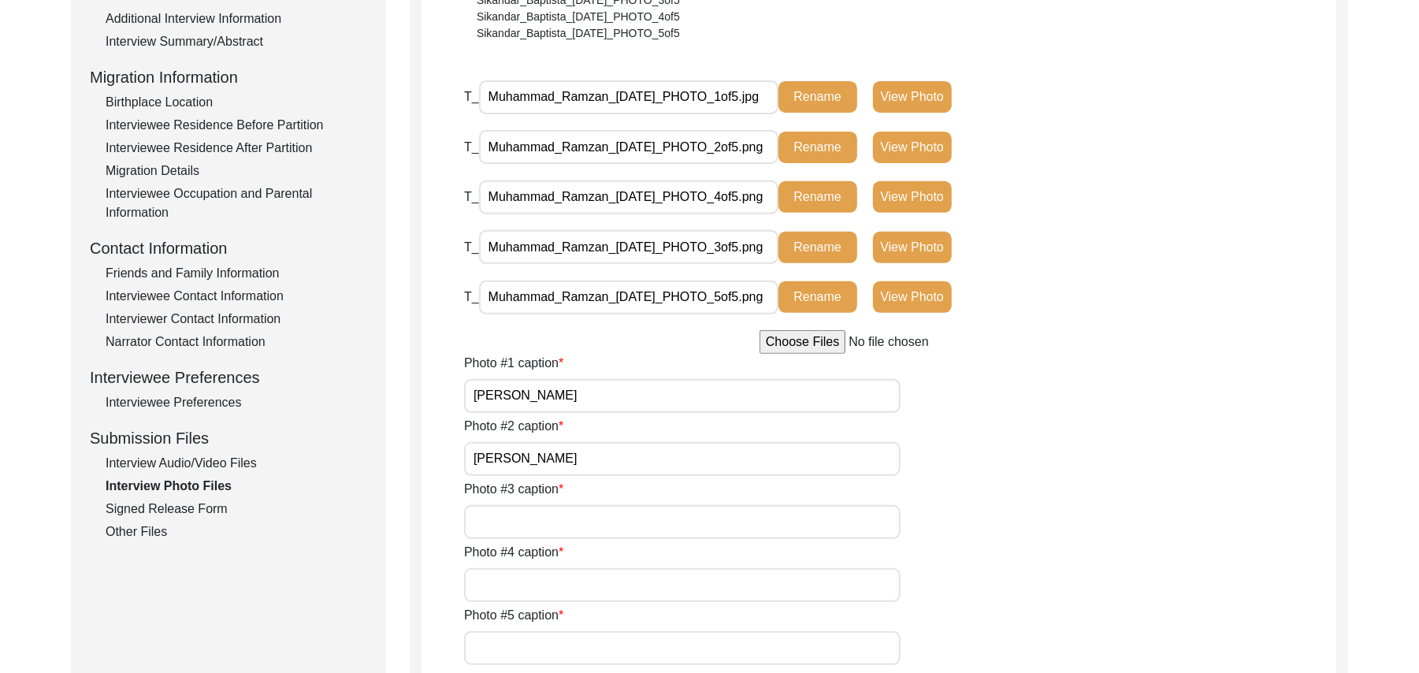
click at [533, 521] on input "Photo #3 caption" at bounding box center [682, 522] width 436 height 34
paste input "[PERSON_NAME]"
click at [498, 584] on input "Photo #4 caption" at bounding box center [682, 585] width 436 height 34
paste input "[PERSON_NAME]"
click at [495, 647] on input "Photo #5 caption" at bounding box center [682, 648] width 436 height 34
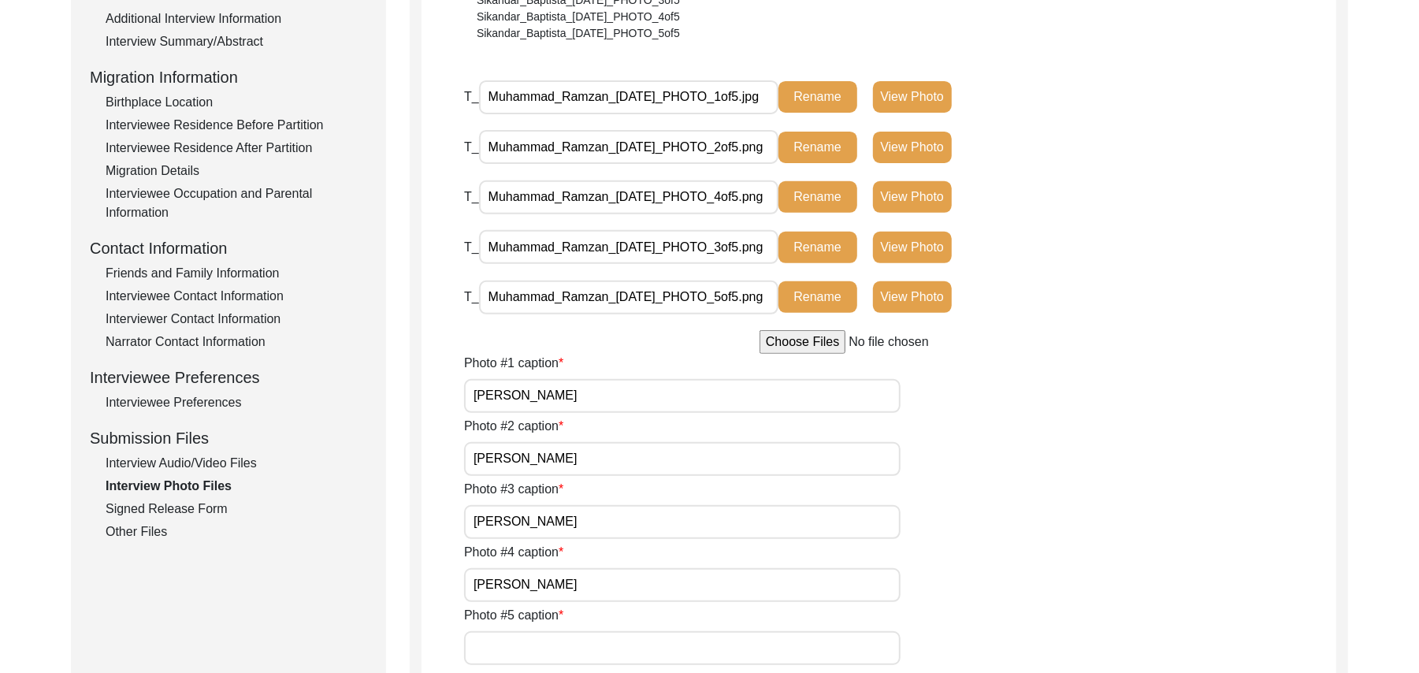
paste input "[PERSON_NAME]"
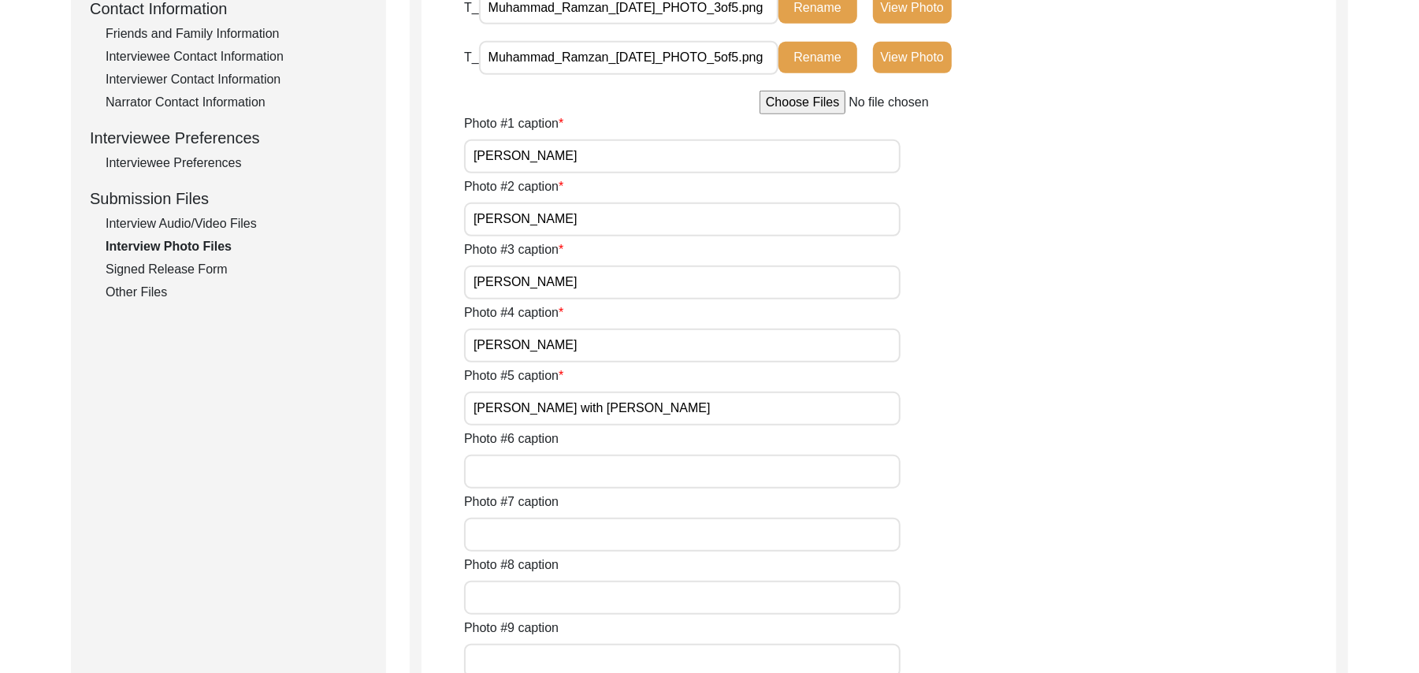
scroll to position [740, 0]
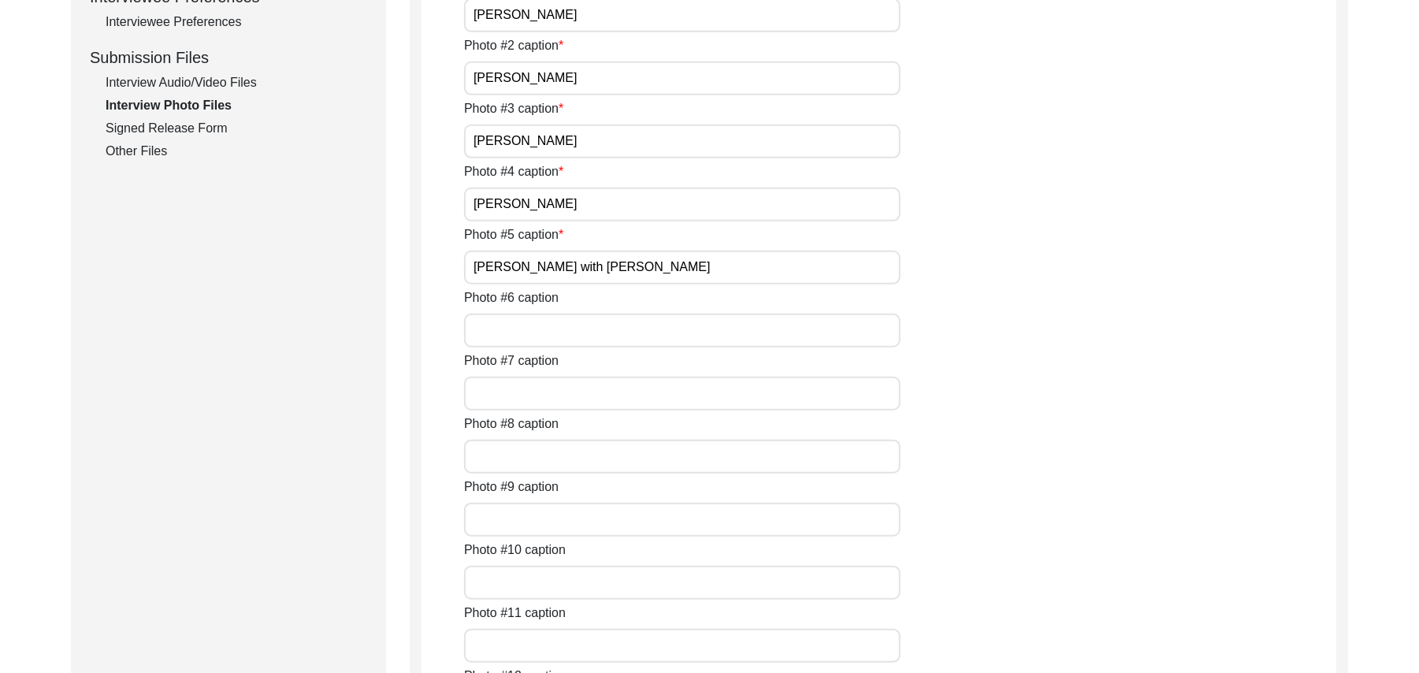
click at [539, 328] on input "Photo #6 caption" at bounding box center [682, 331] width 436 height 34
click at [546, 398] on input "Photo #7 caption" at bounding box center [682, 394] width 436 height 34
paste input "N/A"
click at [524, 455] on input "Photo #8 caption" at bounding box center [682, 457] width 436 height 34
paste input "N/A"
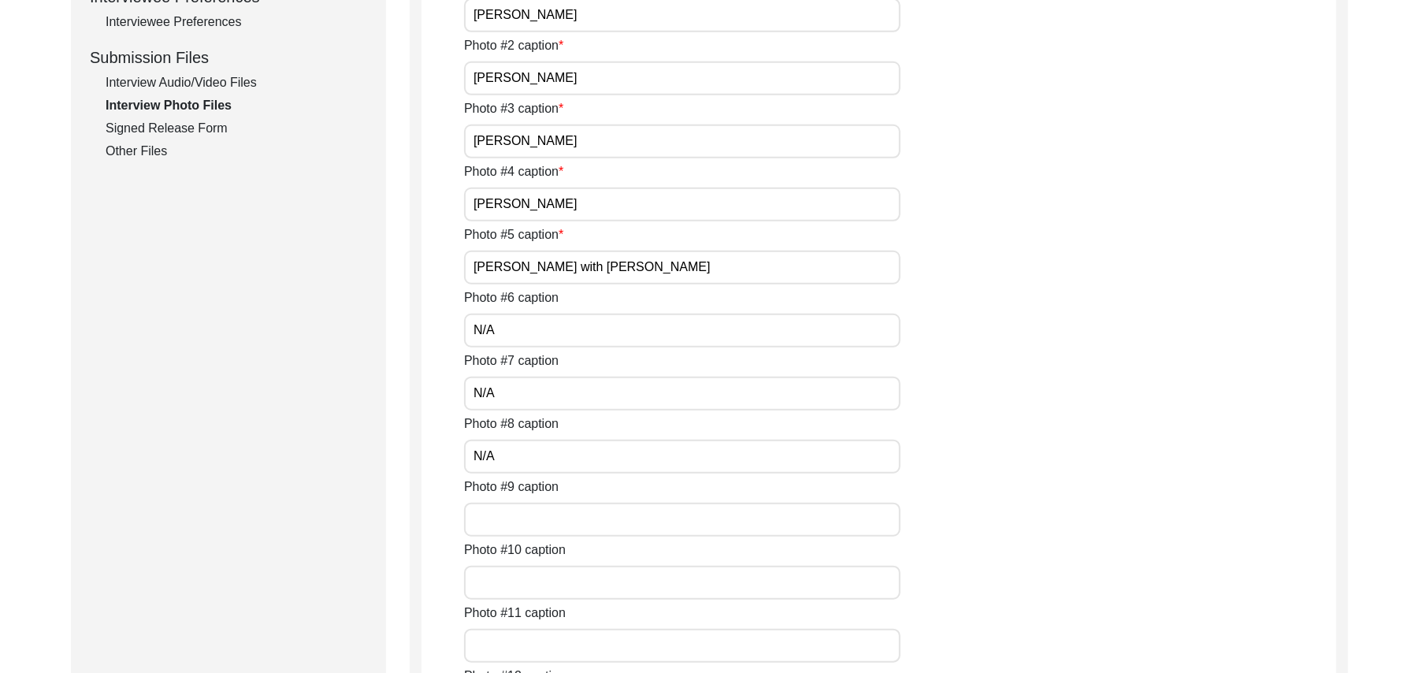
click at [510, 518] on input "Photo #9 caption" at bounding box center [682, 520] width 436 height 34
paste input "N/A"
click at [496, 577] on input "Photo #10 caption" at bounding box center [682, 583] width 436 height 34
paste input "N/A"
click at [493, 641] on input "Photo #11 caption" at bounding box center [682, 646] width 436 height 34
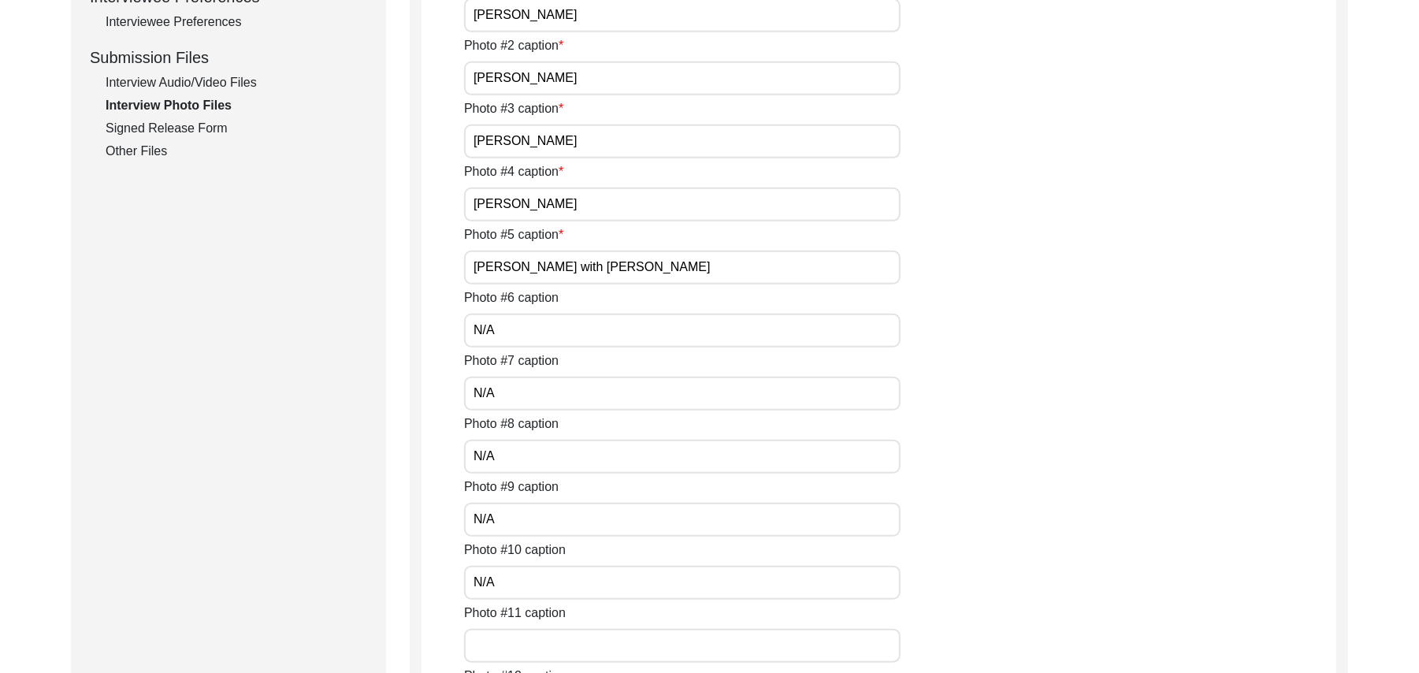
paste input "N/A"
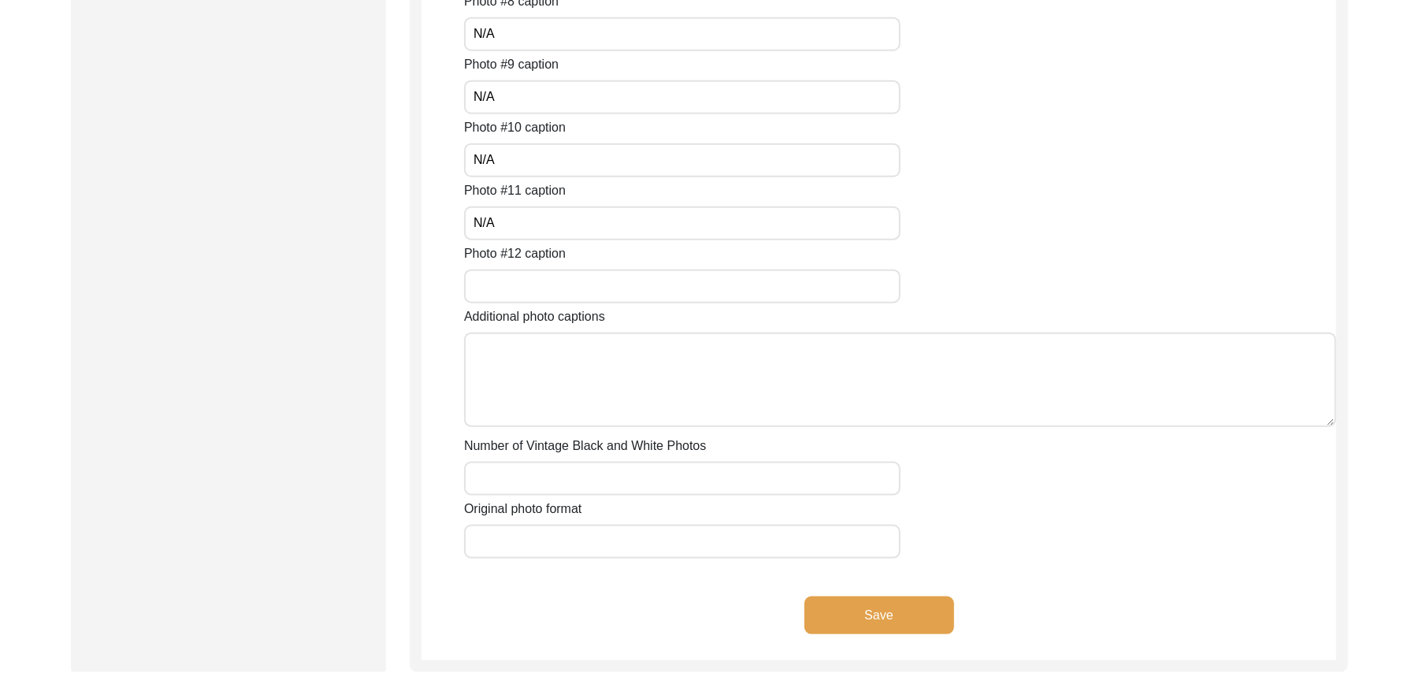
scroll to position [1204, 0]
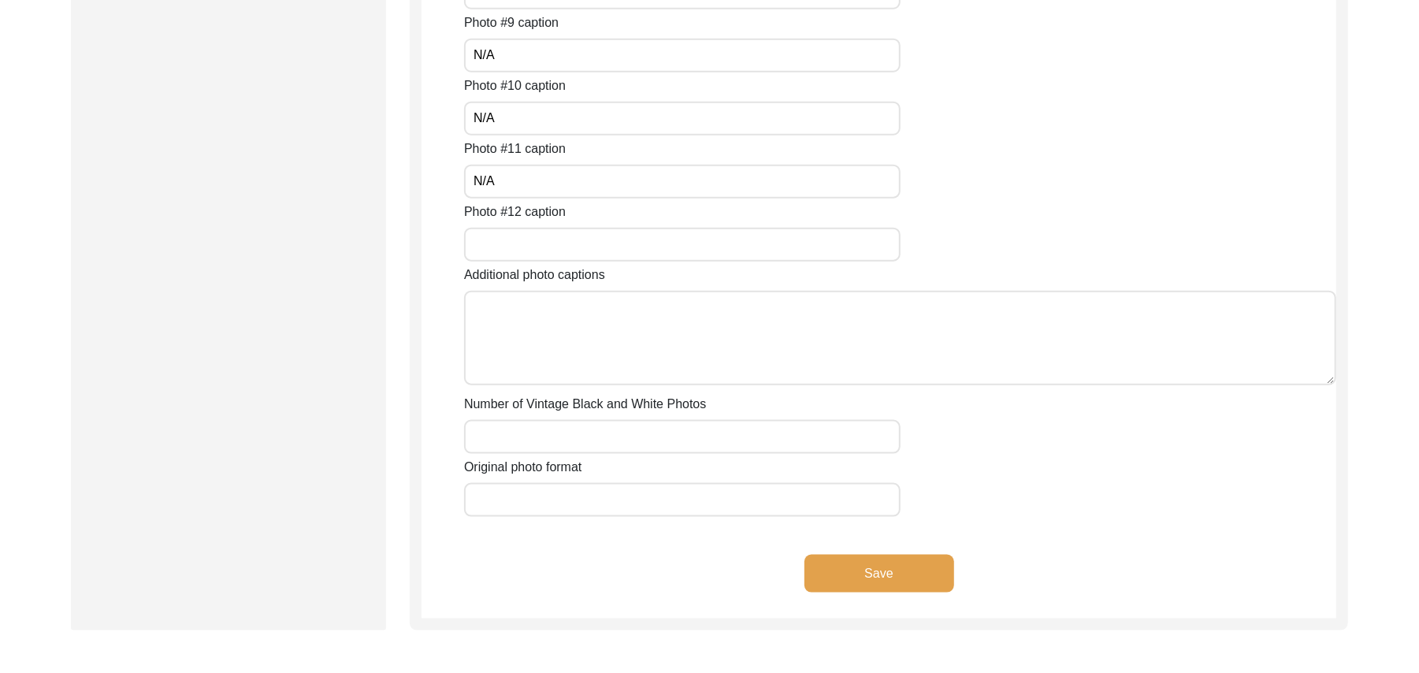
click at [496, 244] on input "Photo #12 caption" at bounding box center [682, 245] width 436 height 34
paste input "N/A"
click at [521, 321] on textarea "Additional photo captions" at bounding box center [900, 338] width 872 height 95
paste textarea "N/A"
click at [515, 429] on input "Number of Vintage Black and White Photos" at bounding box center [682, 437] width 436 height 34
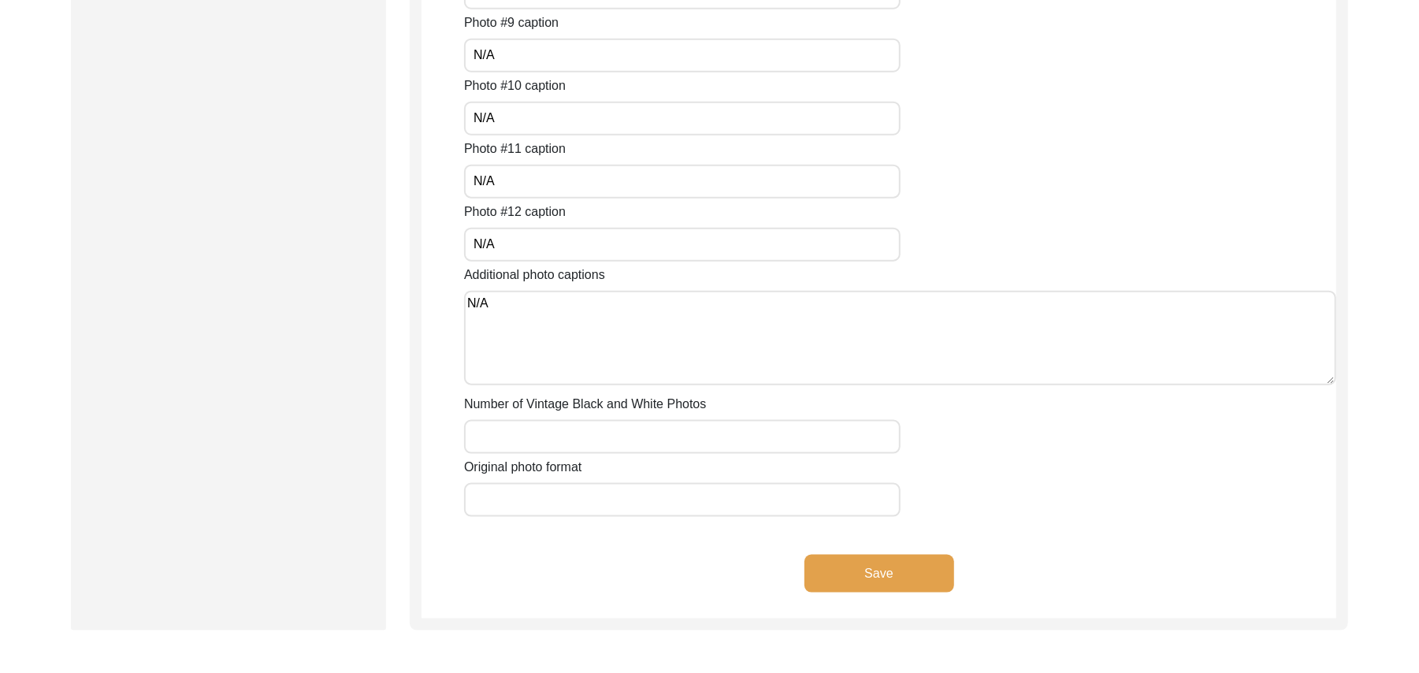
paste input "N/A"
click at [508, 498] on input "Original photo format" at bounding box center [682, 500] width 436 height 34
click at [865, 568] on button "Save" at bounding box center [879, 574] width 150 height 38
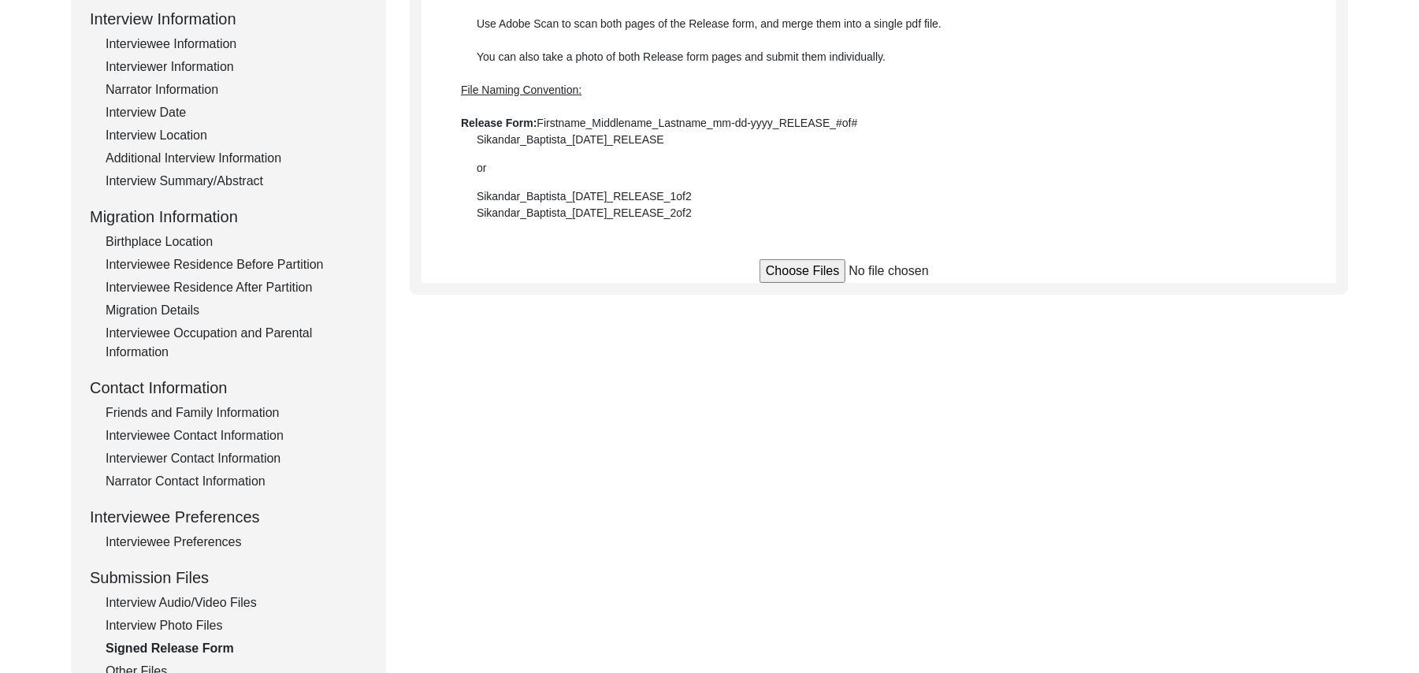
scroll to position [183, 0]
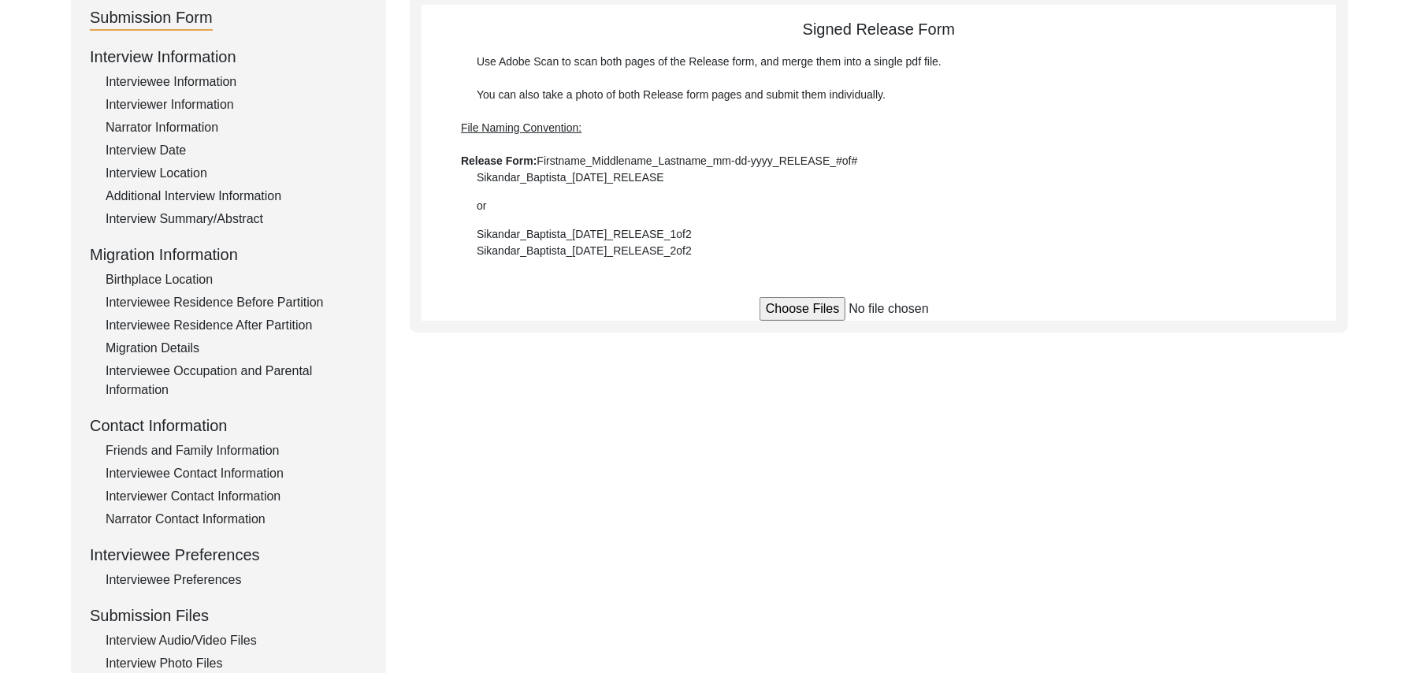
click at [833, 314] on input "file" at bounding box center [878, 309] width 239 height 24
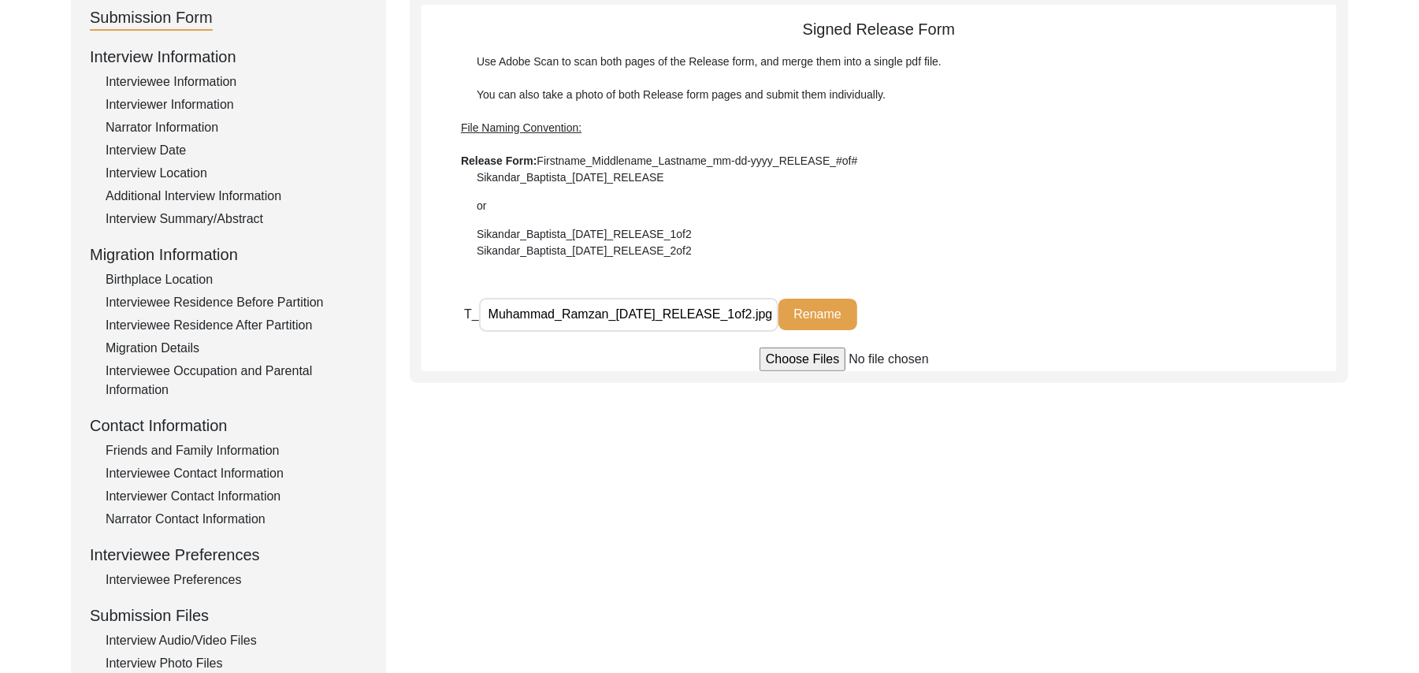
click at [791, 360] on input "file" at bounding box center [878, 359] width 239 height 24
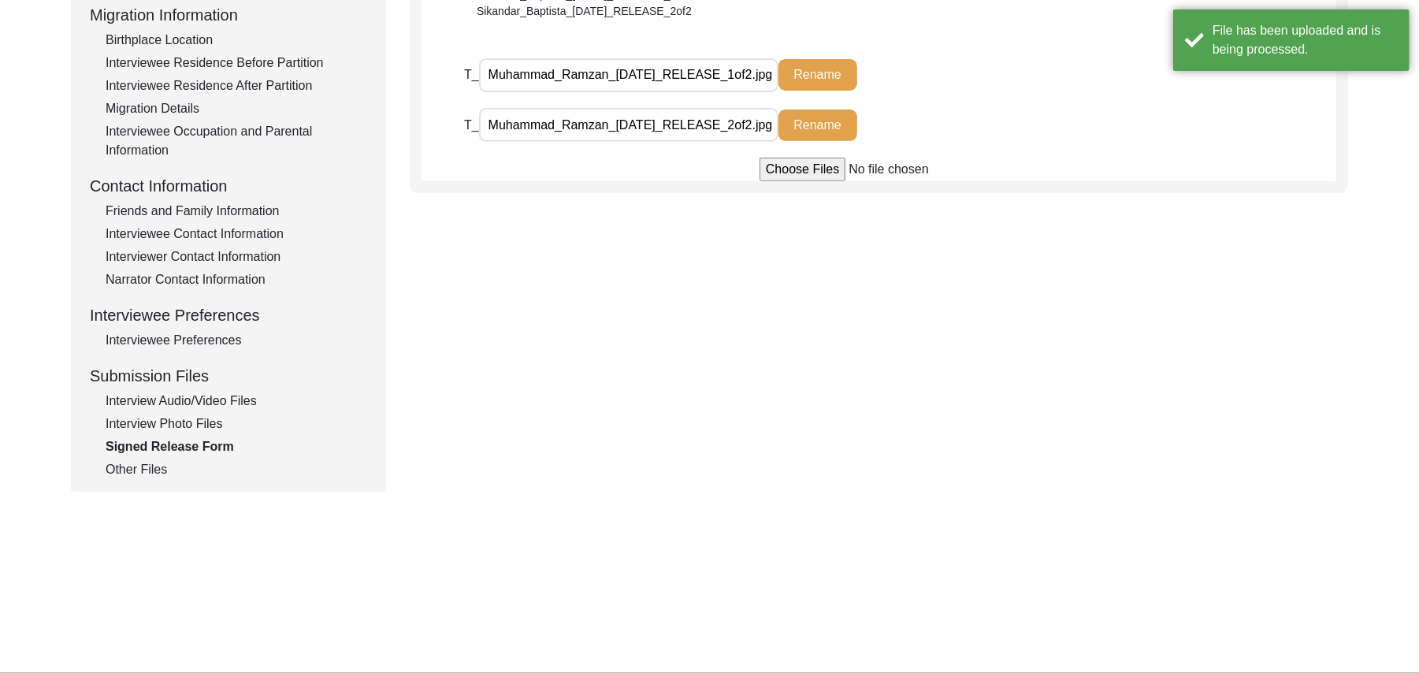
scroll to position [465, 0]
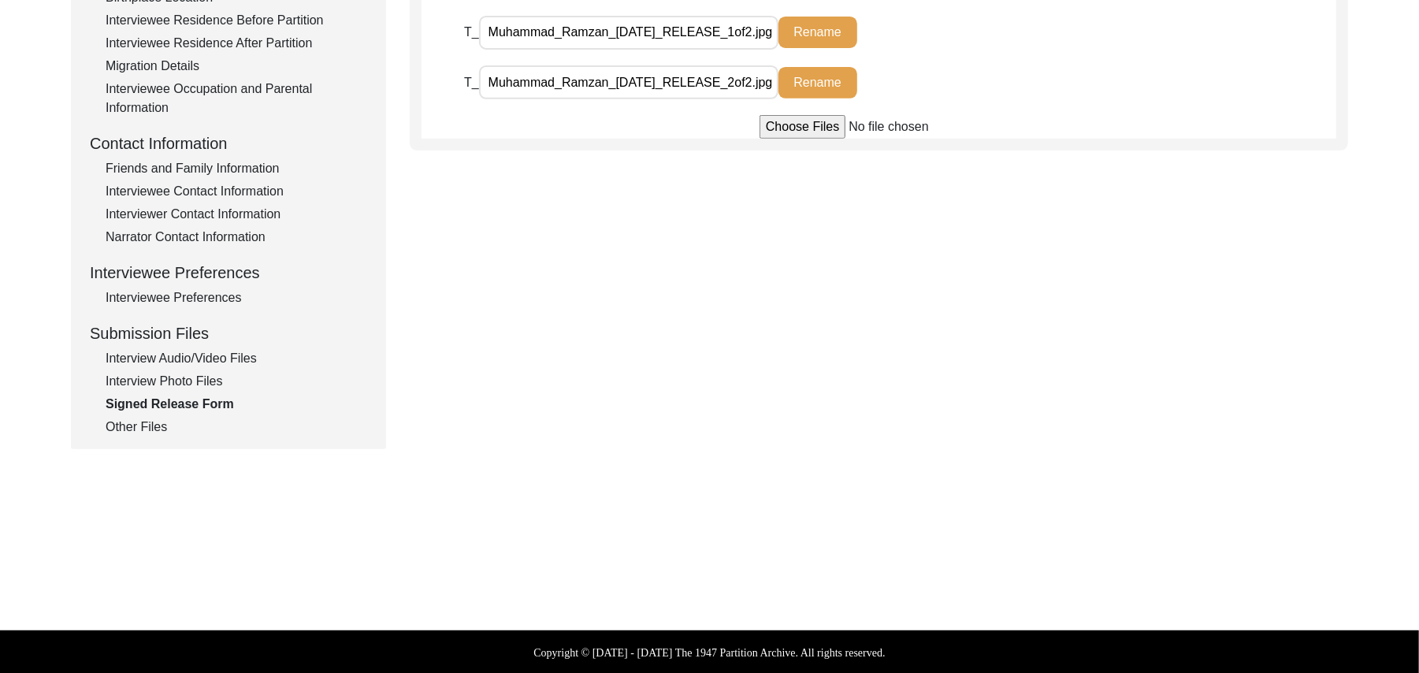
click at [145, 427] on div "Other Files" at bounding box center [237, 427] width 262 height 19
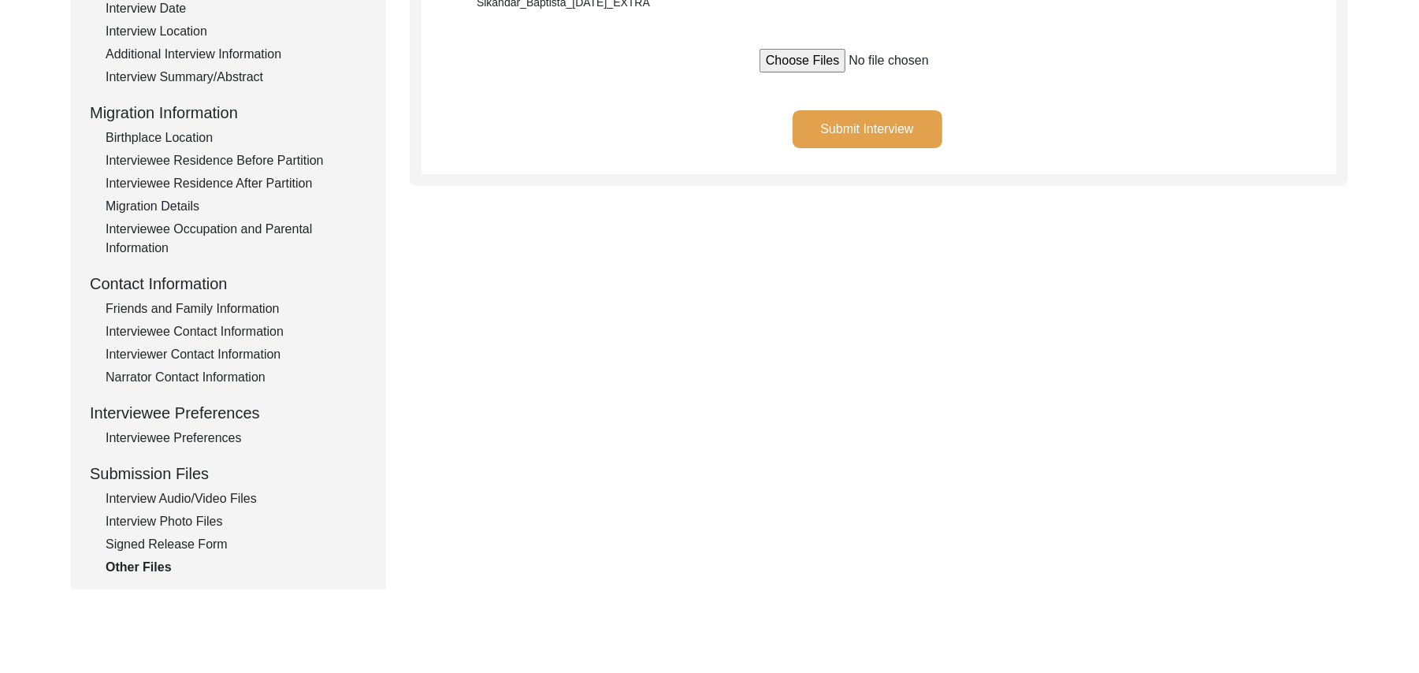
scroll to position [310, 0]
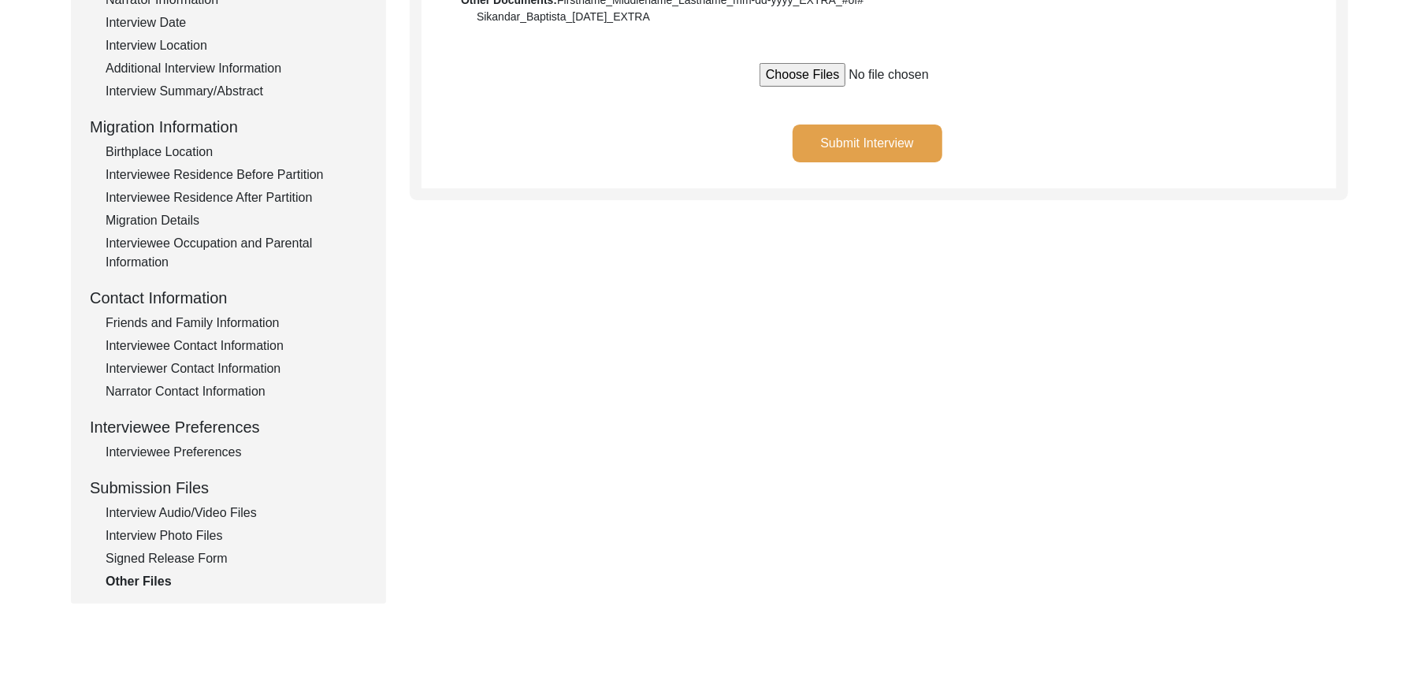
click at [903, 132] on button "Submit Interview" at bounding box center [867, 143] width 150 height 38
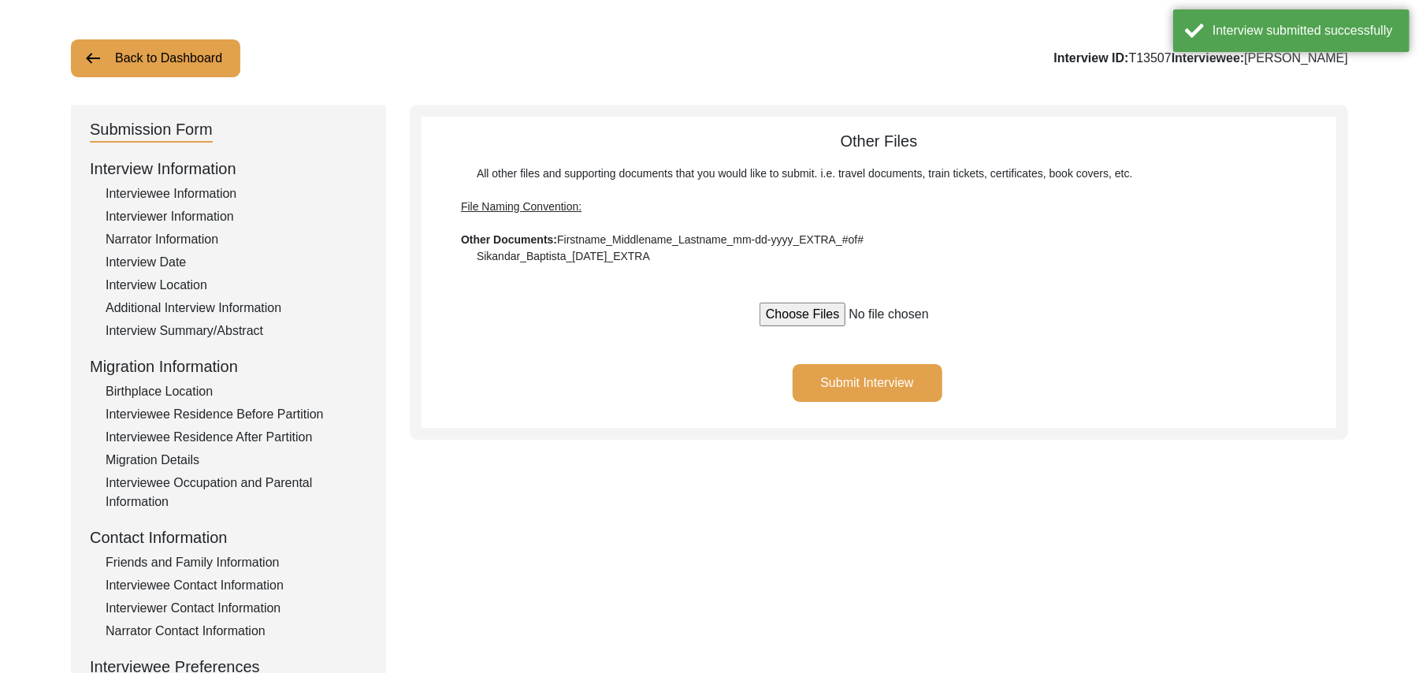
scroll to position [0, 0]
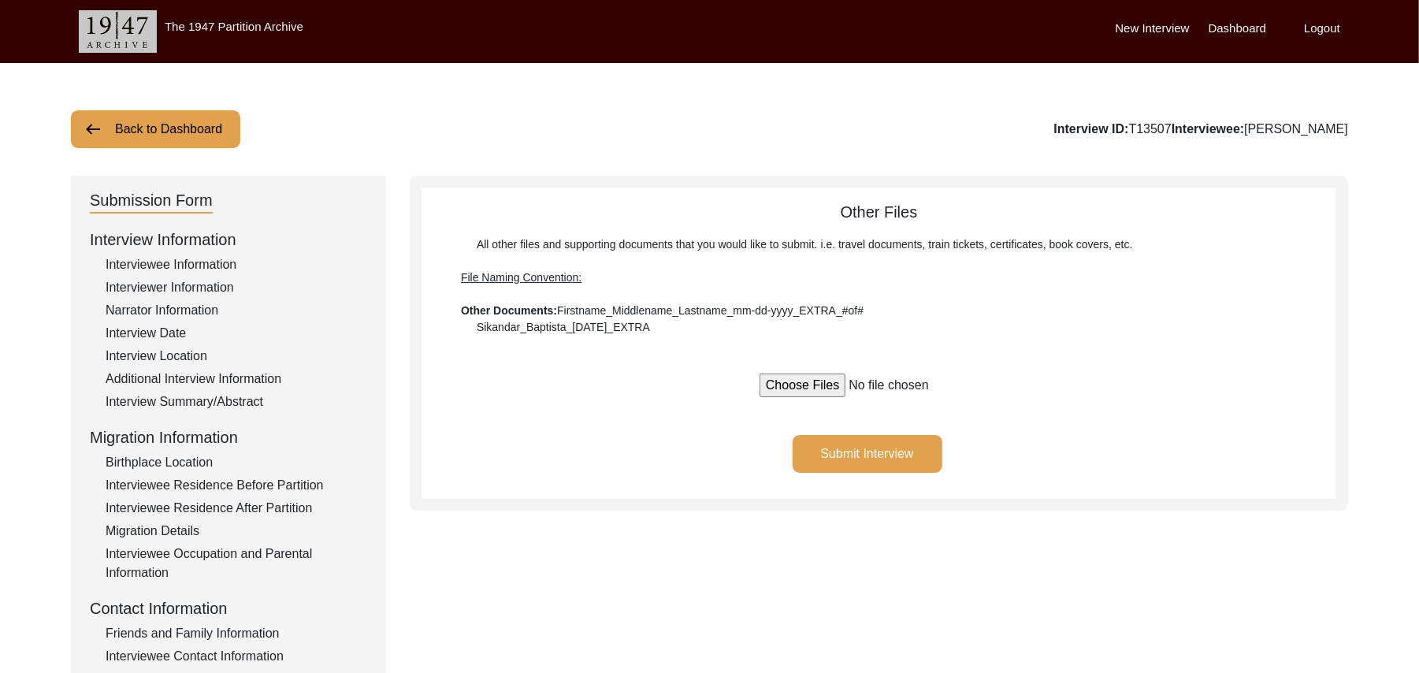
click at [206, 124] on button "Back to Dashboard" at bounding box center [155, 129] width 169 height 38
